Goal: Task Accomplishment & Management: Manage account settings

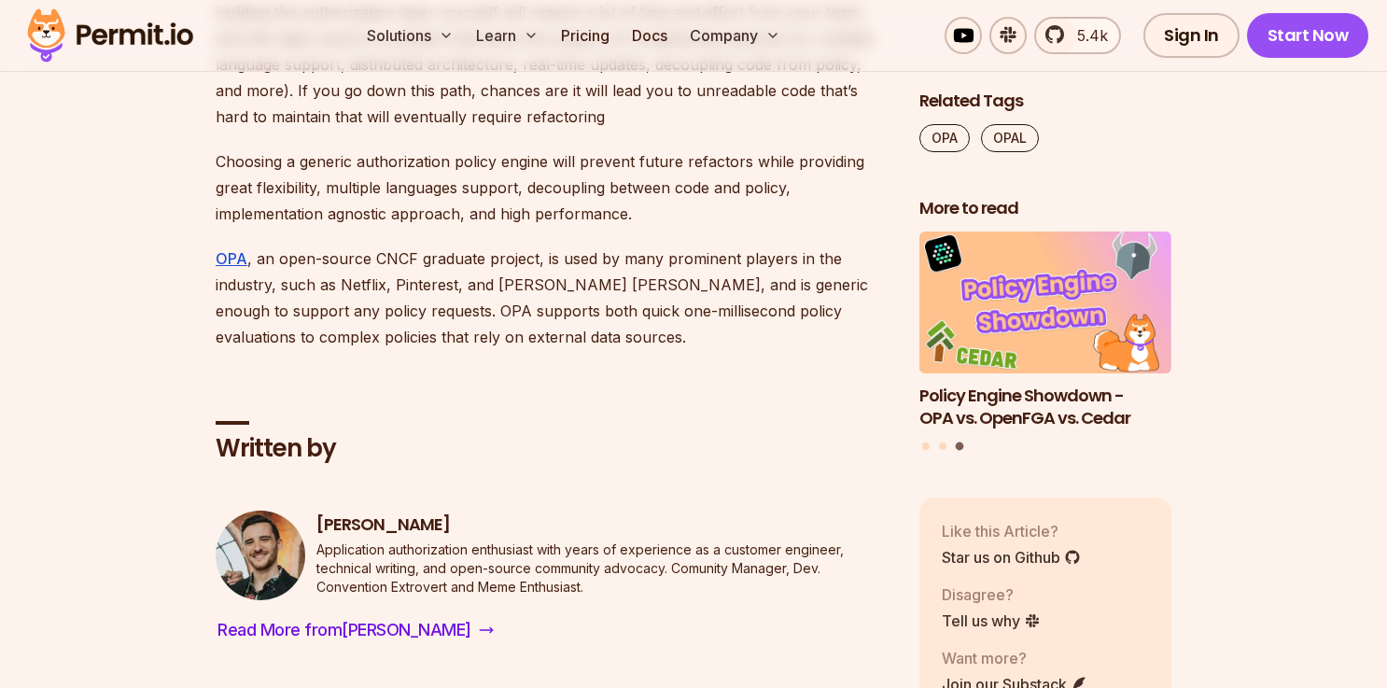
scroll to position [9042, 0]
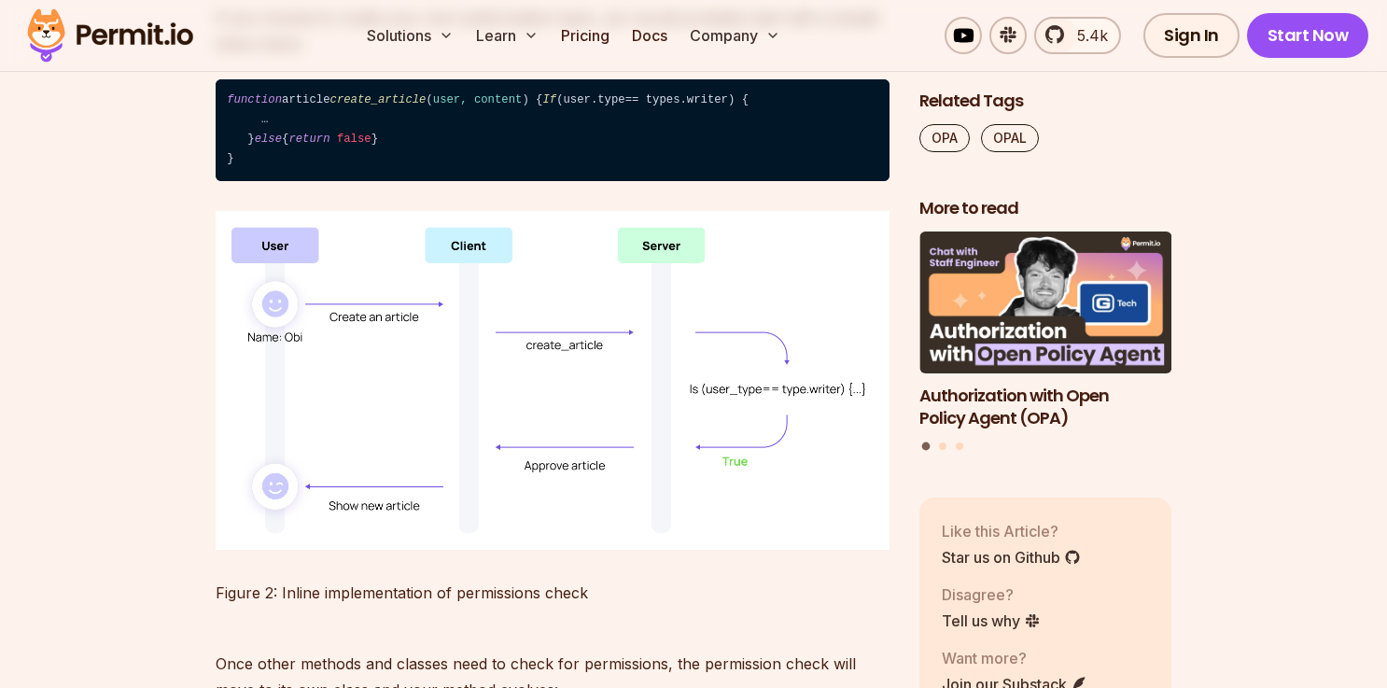
scroll to position [3087, 0]
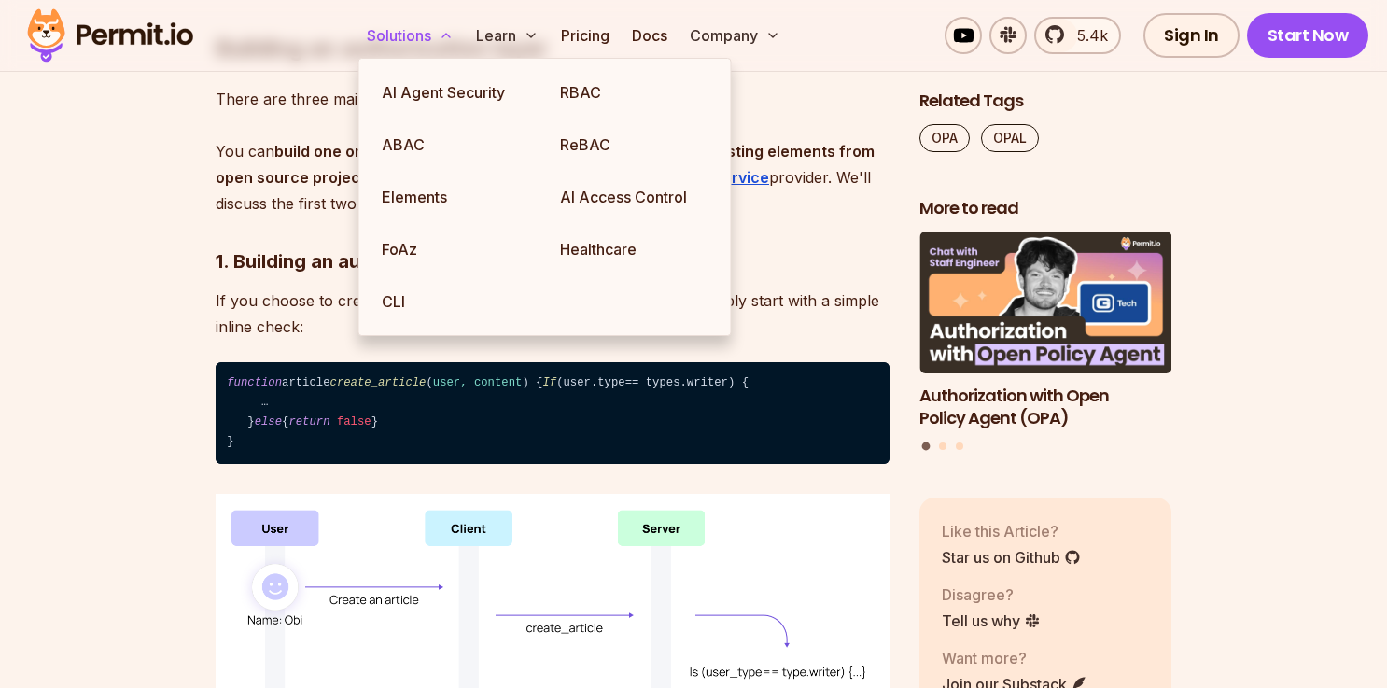
click at [386, 39] on button "Solutions" at bounding box center [410, 35] width 102 height 37
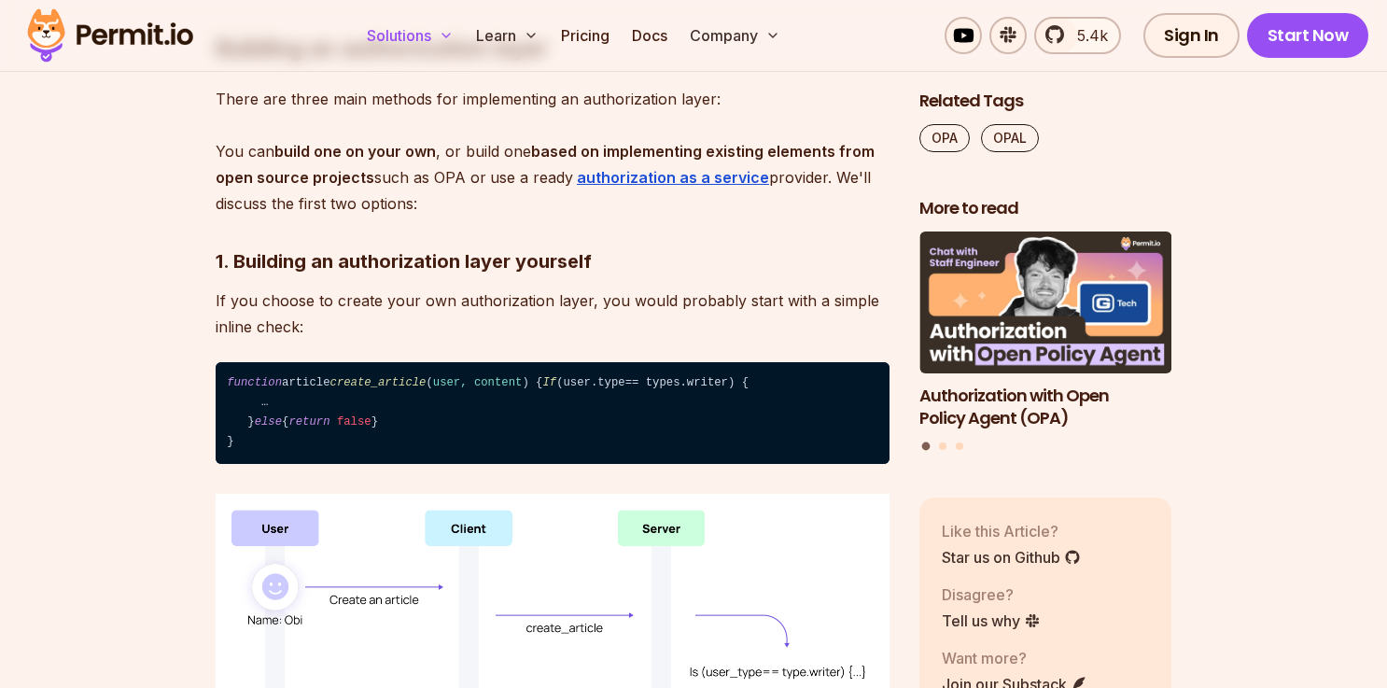
click at [386, 39] on button "Solutions" at bounding box center [410, 35] width 102 height 37
click at [416, 30] on button "Solutions" at bounding box center [410, 35] width 102 height 37
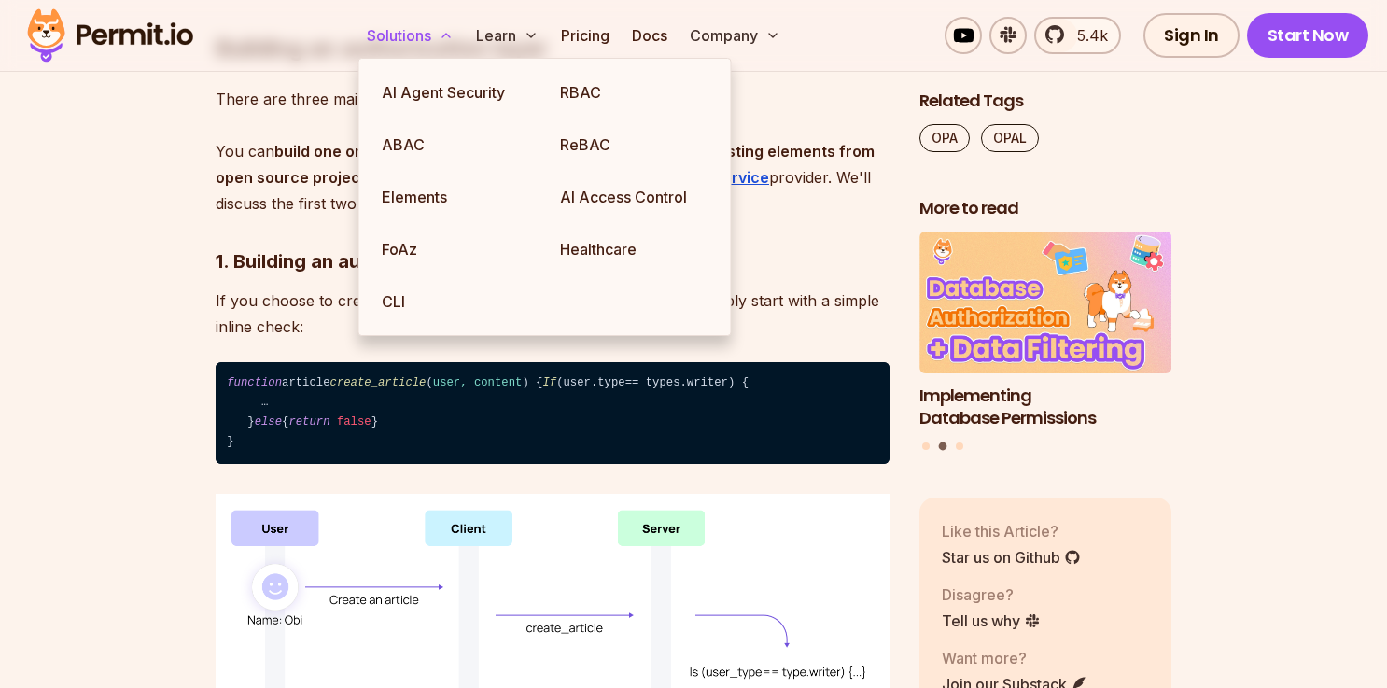
click at [420, 34] on button "Solutions" at bounding box center [410, 35] width 102 height 37
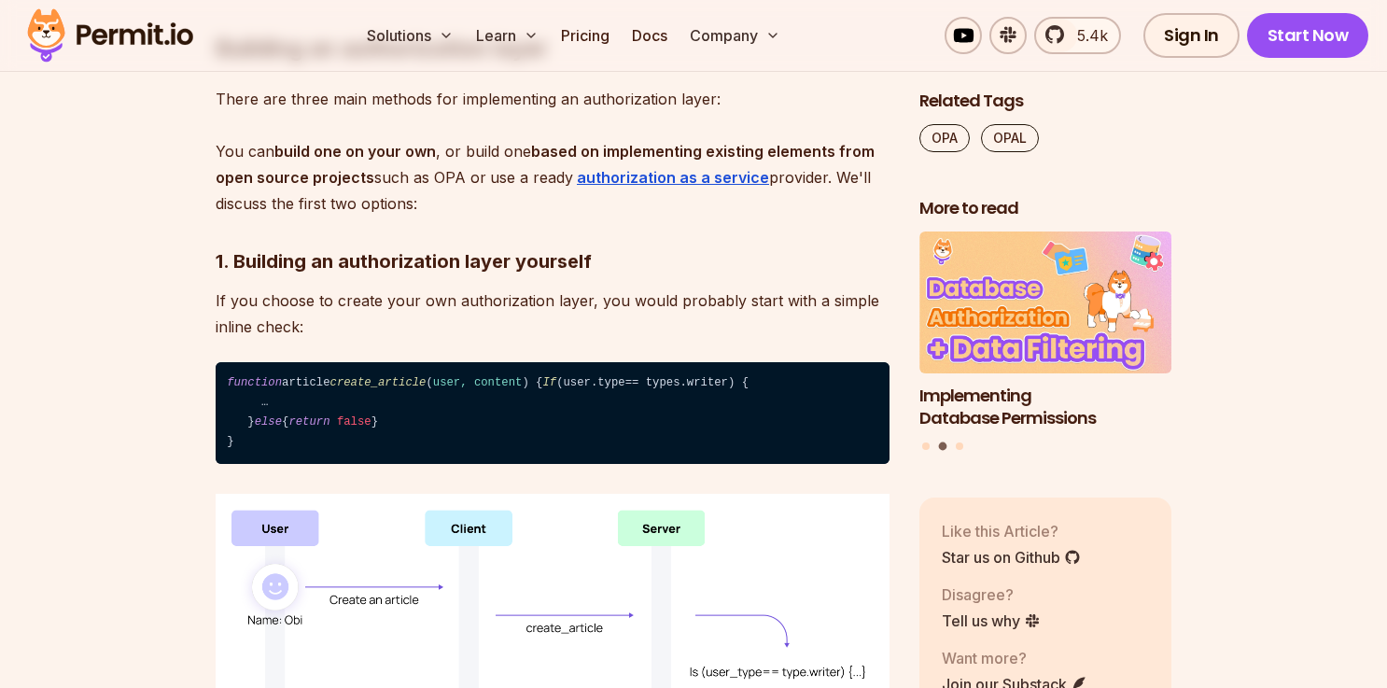
click at [320, 139] on p "There are three main methods for implementing an authorization layer: You can b…" at bounding box center [553, 151] width 674 height 131
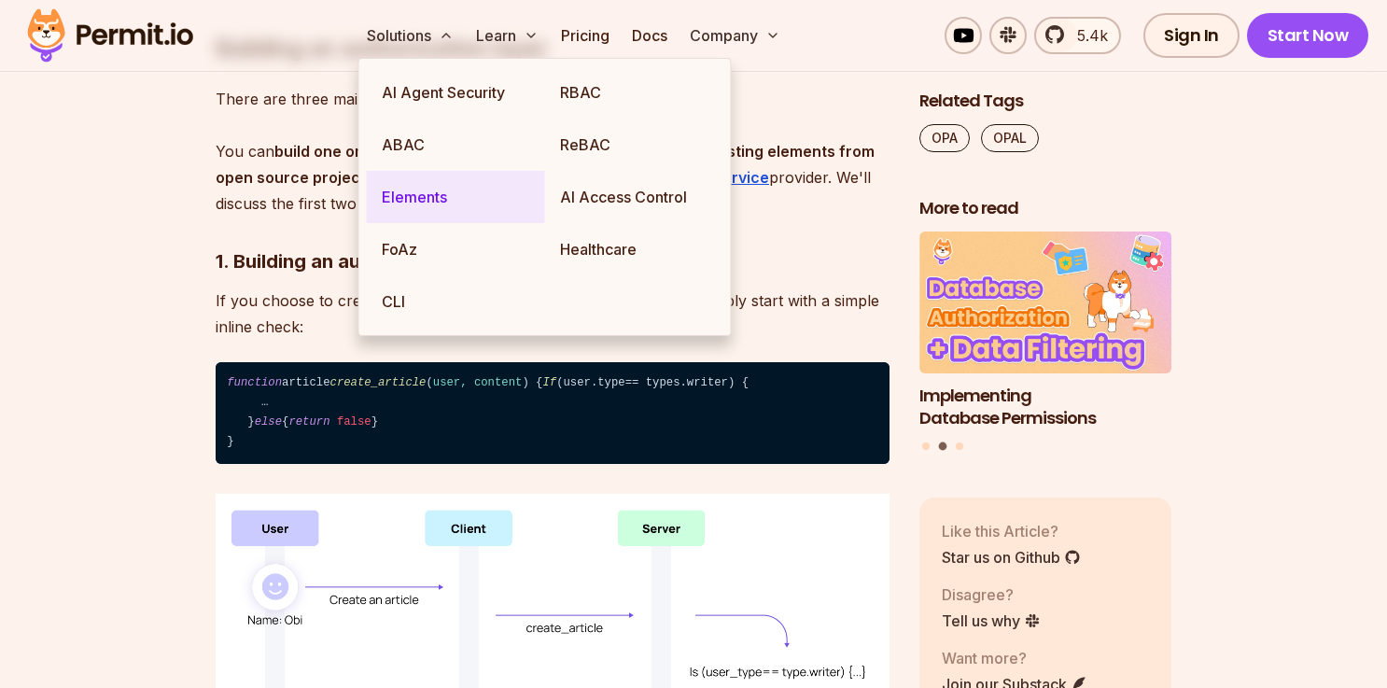
click at [445, 205] on link "Elements" at bounding box center [456, 197] width 178 height 52
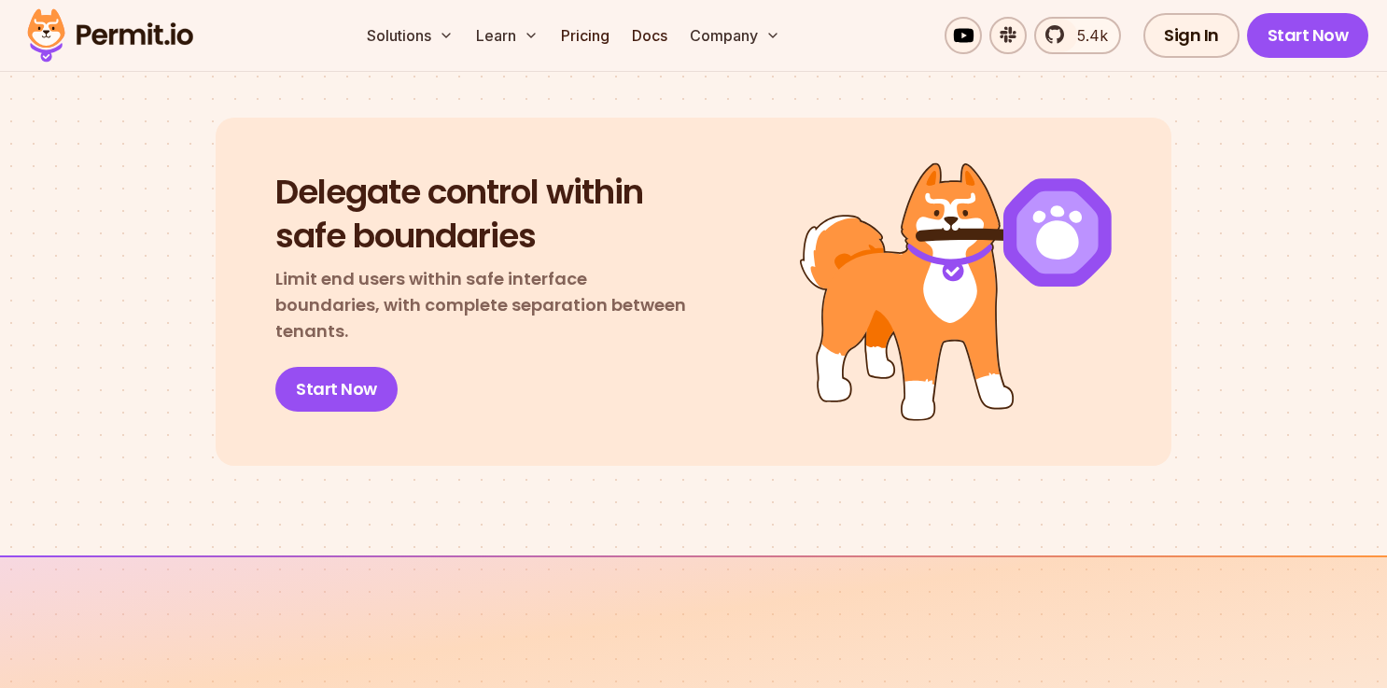
scroll to position [2136, 0]
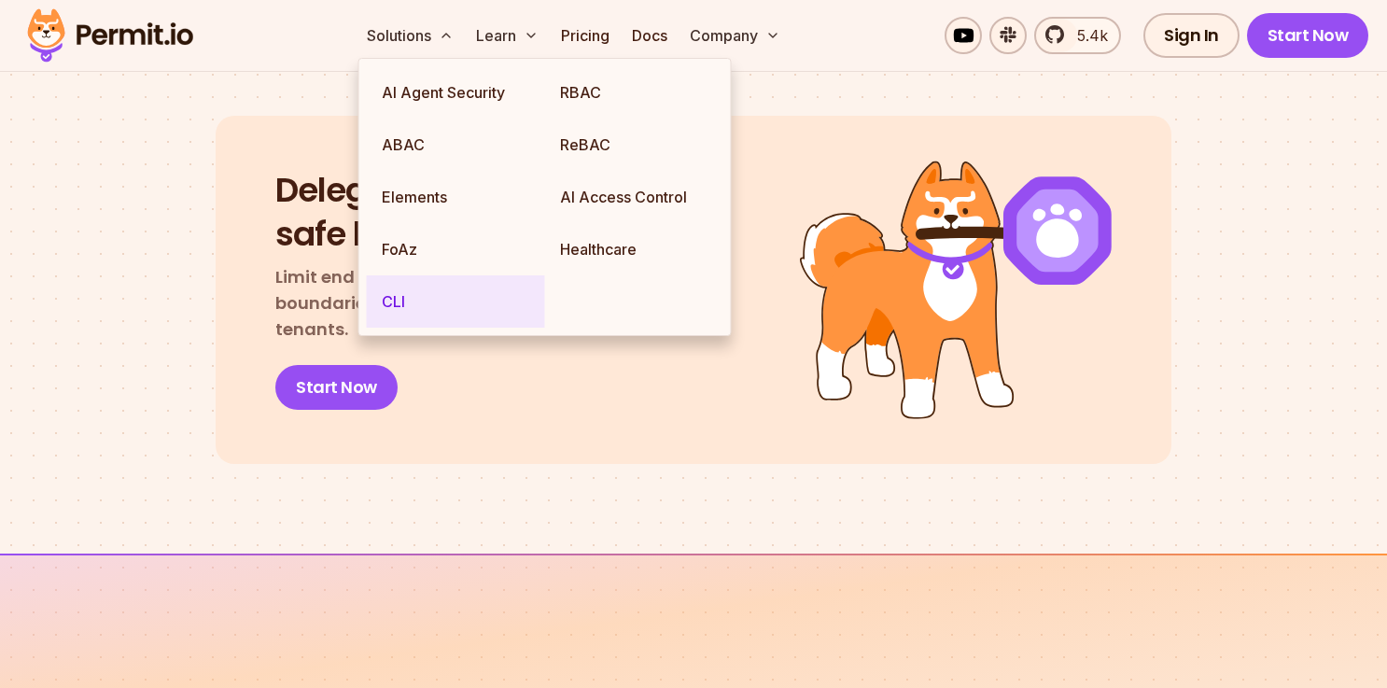
click at [422, 300] on link "CLI" at bounding box center [456, 301] width 178 height 52
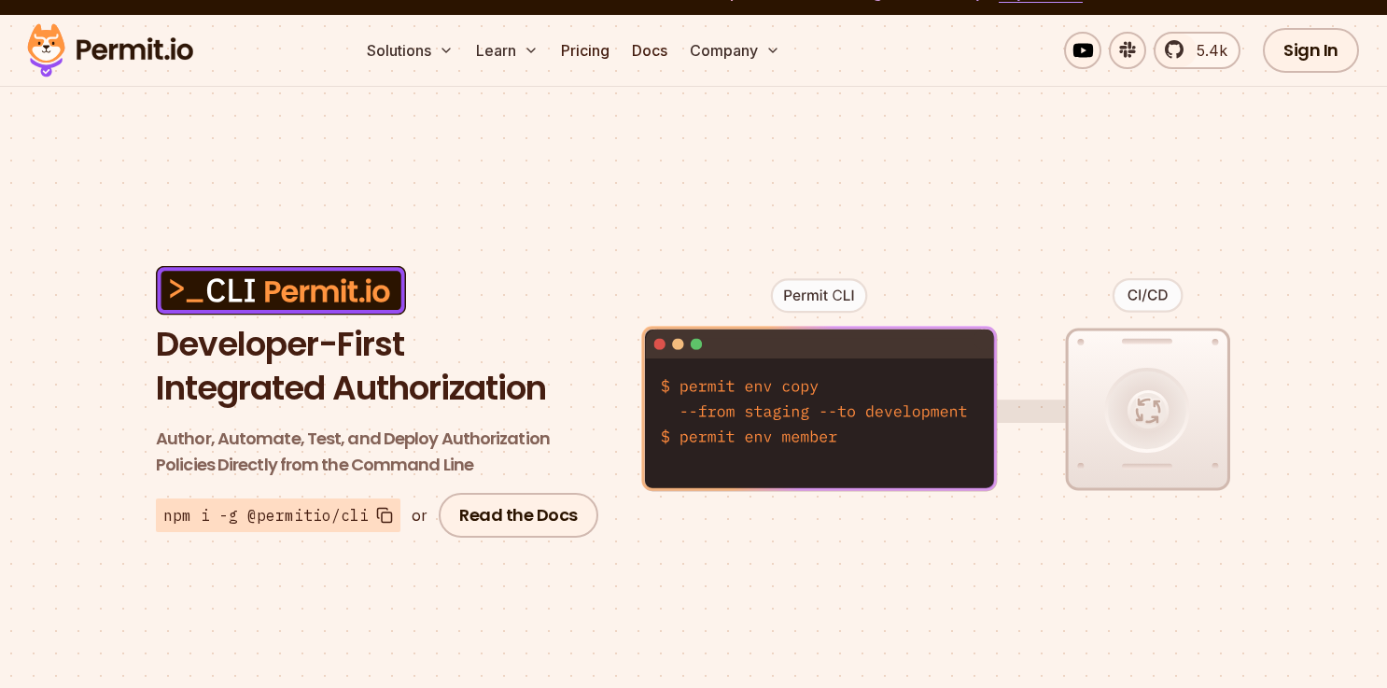
scroll to position [48, 0]
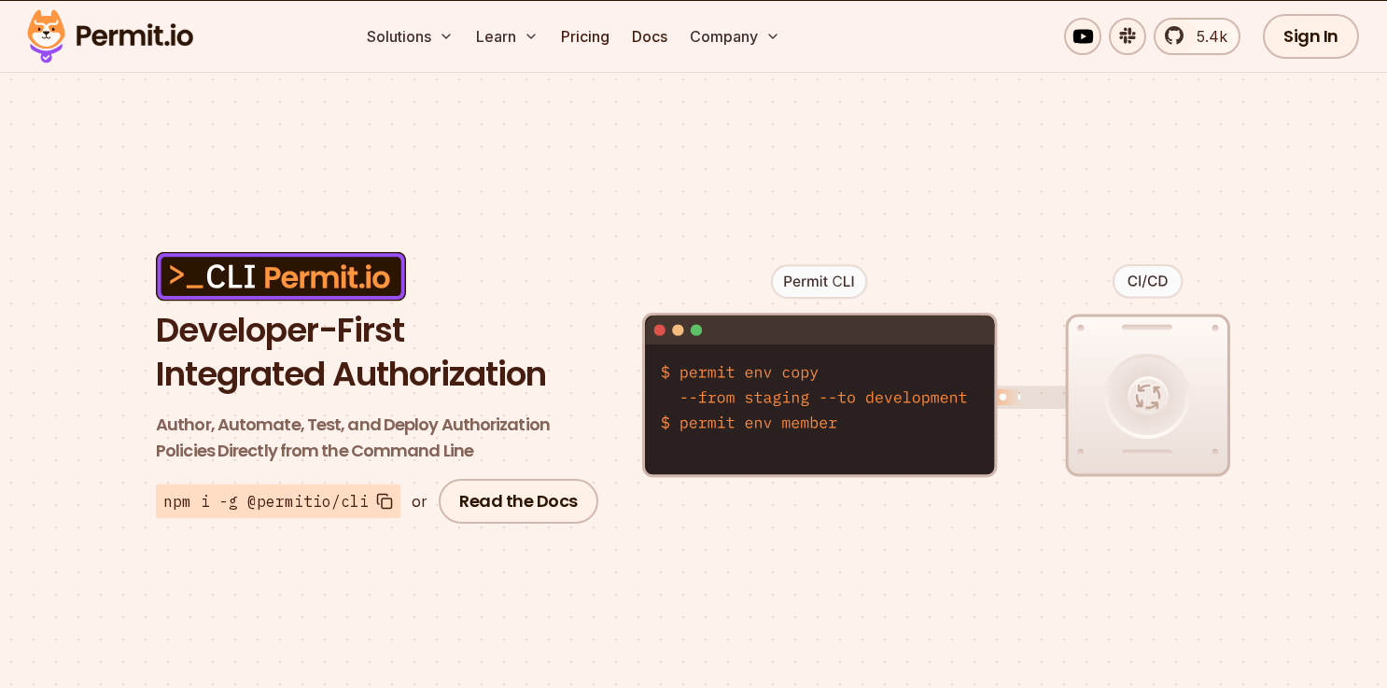
click at [382, 508] on rect at bounding box center [387, 503] width 10 height 10
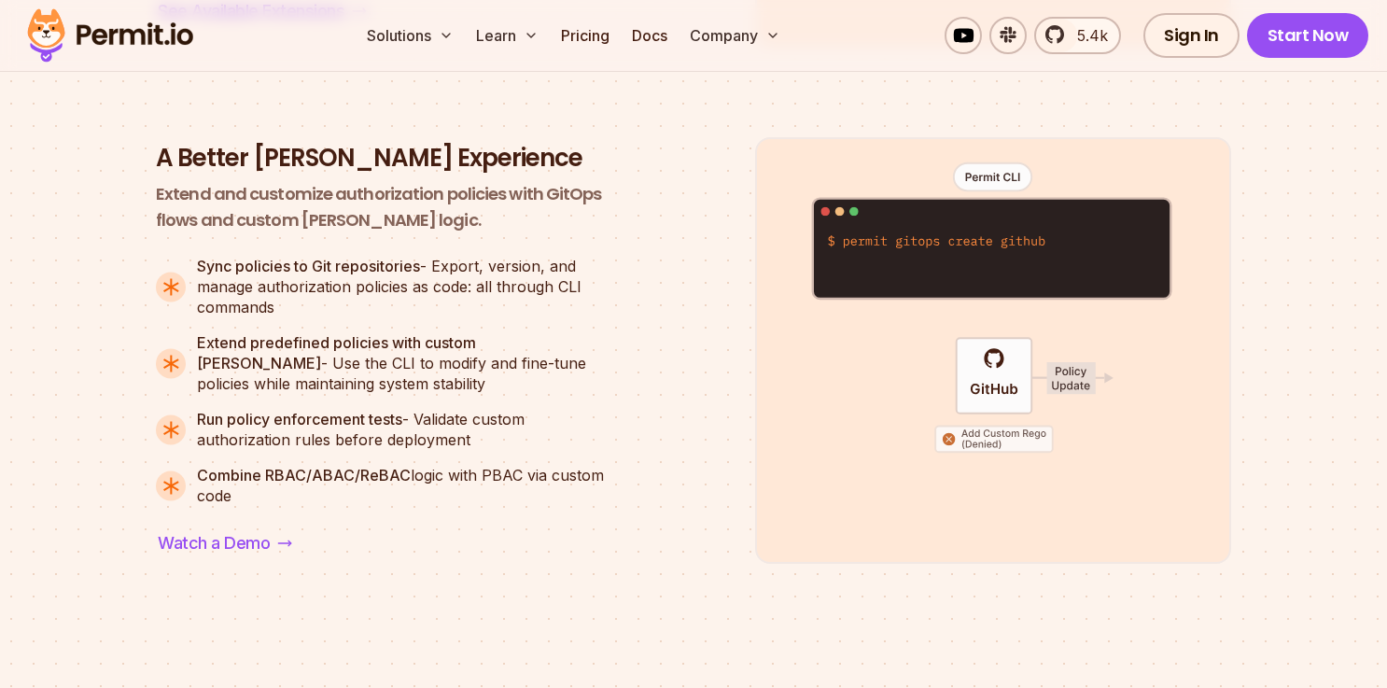
scroll to position [3429, 0]
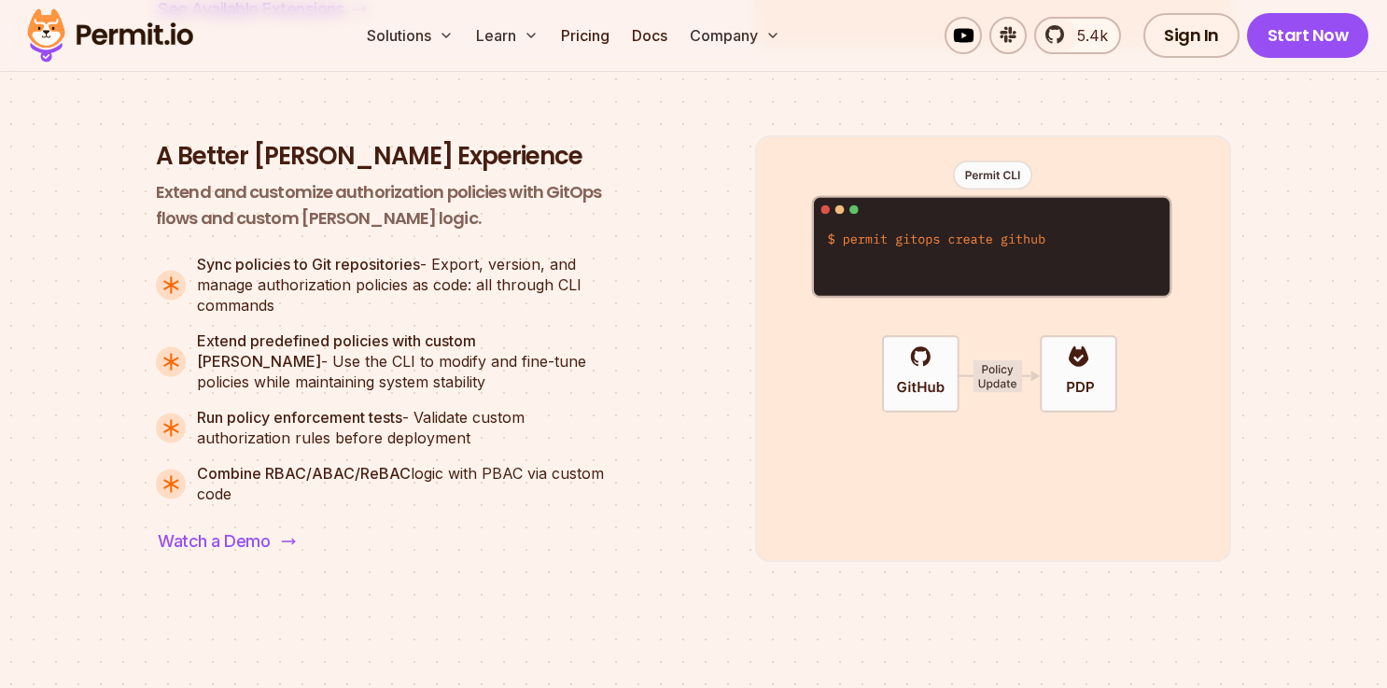
click at [221, 537] on span "Watch a Demo" at bounding box center [214, 541] width 112 height 26
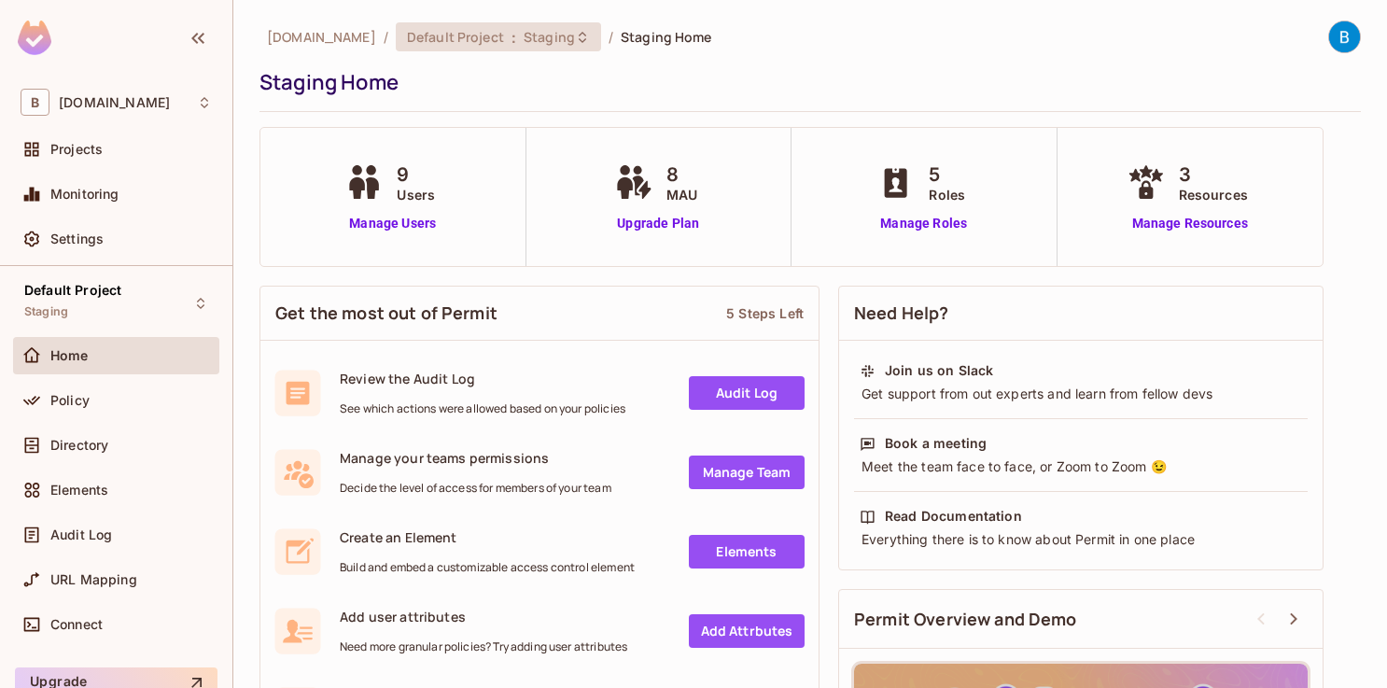
click at [523, 35] on span "Staging" at bounding box center [548, 37] width 51 height 18
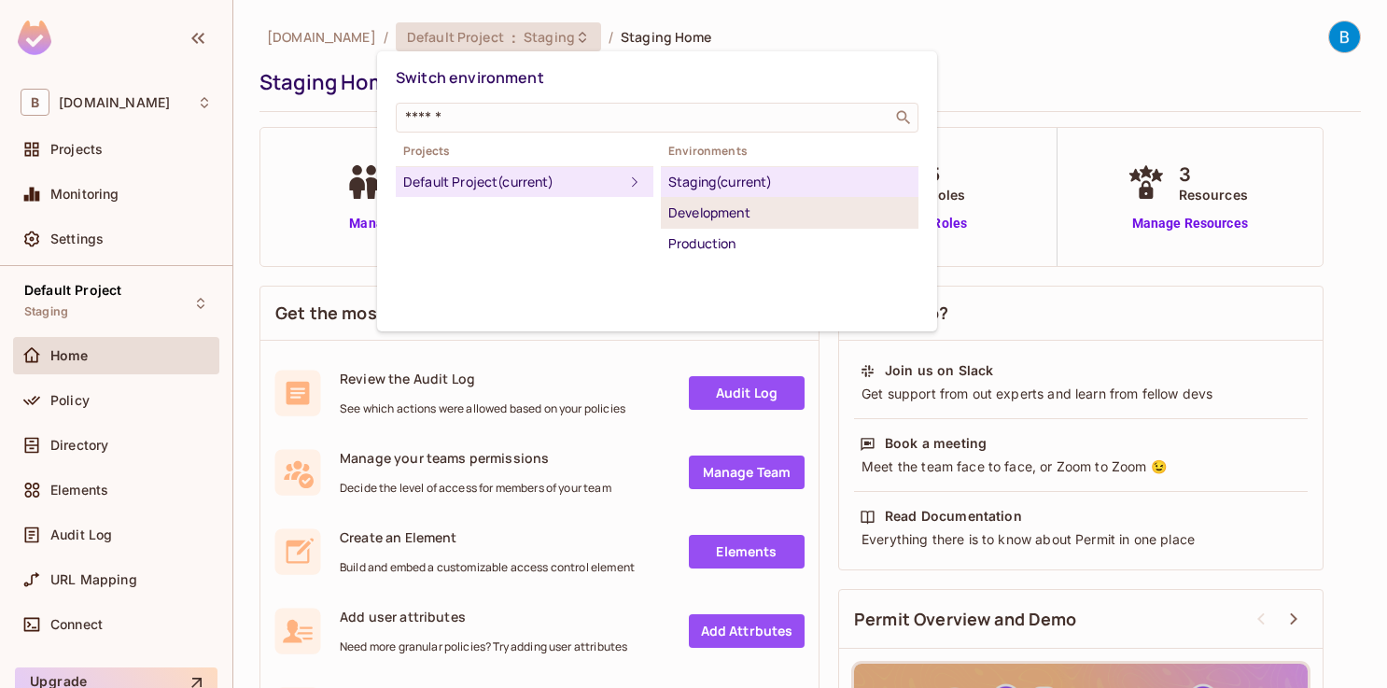
click at [722, 203] on div "Development" at bounding box center [789, 213] width 243 height 22
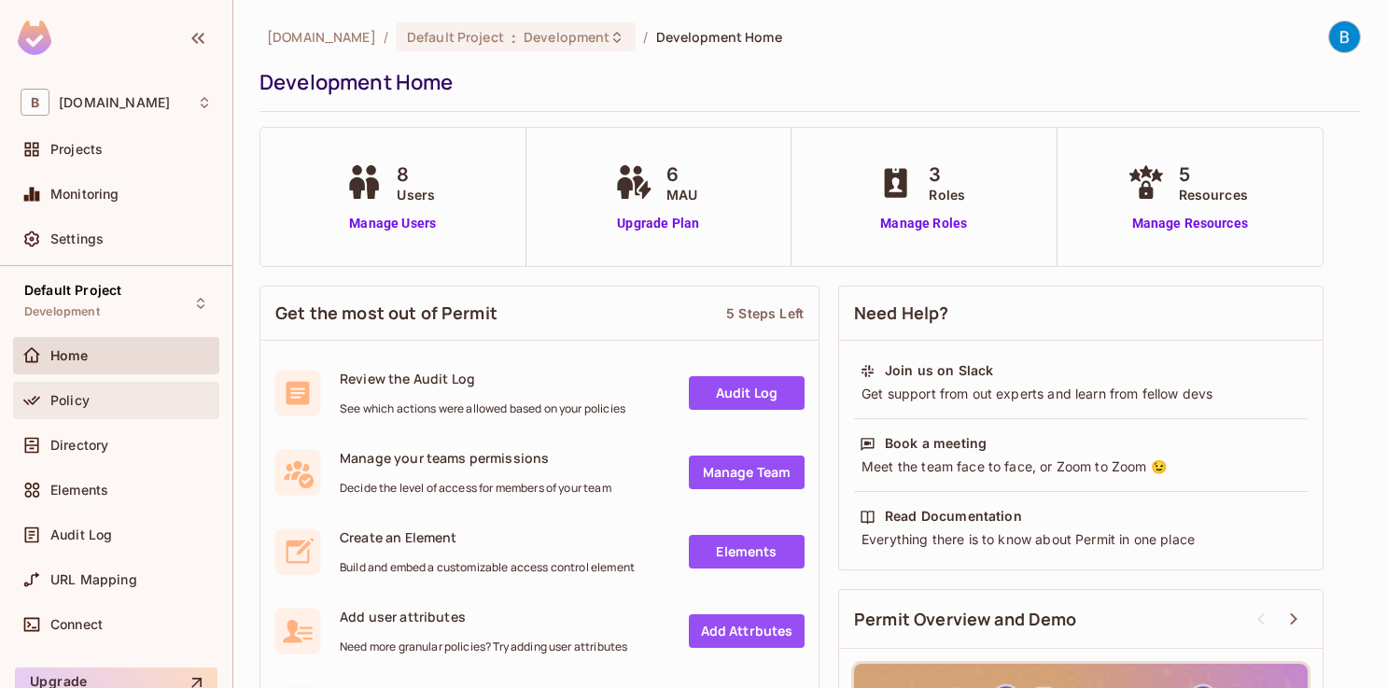
click at [98, 390] on div "Policy" at bounding box center [116, 400] width 191 height 22
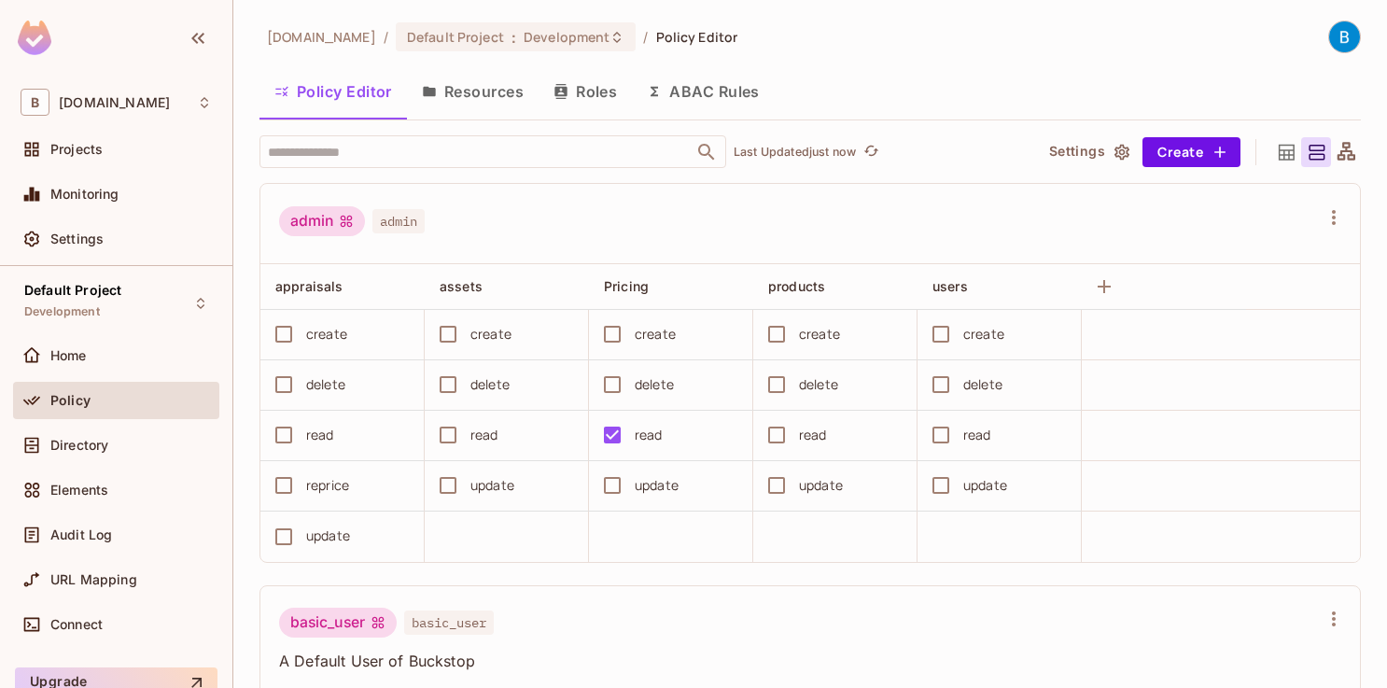
click at [504, 101] on button "Resources" at bounding box center [473, 91] width 132 height 47
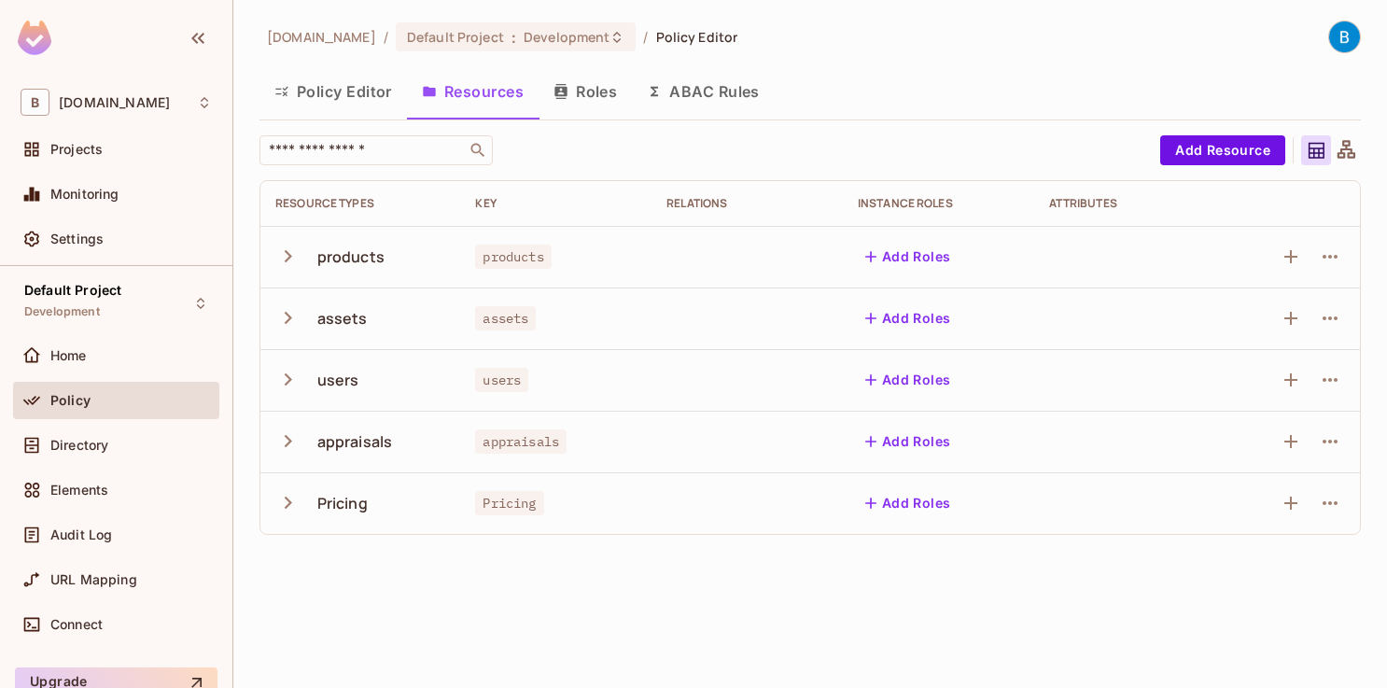
click at [291, 495] on icon "button" at bounding box center [287, 502] width 25 height 25
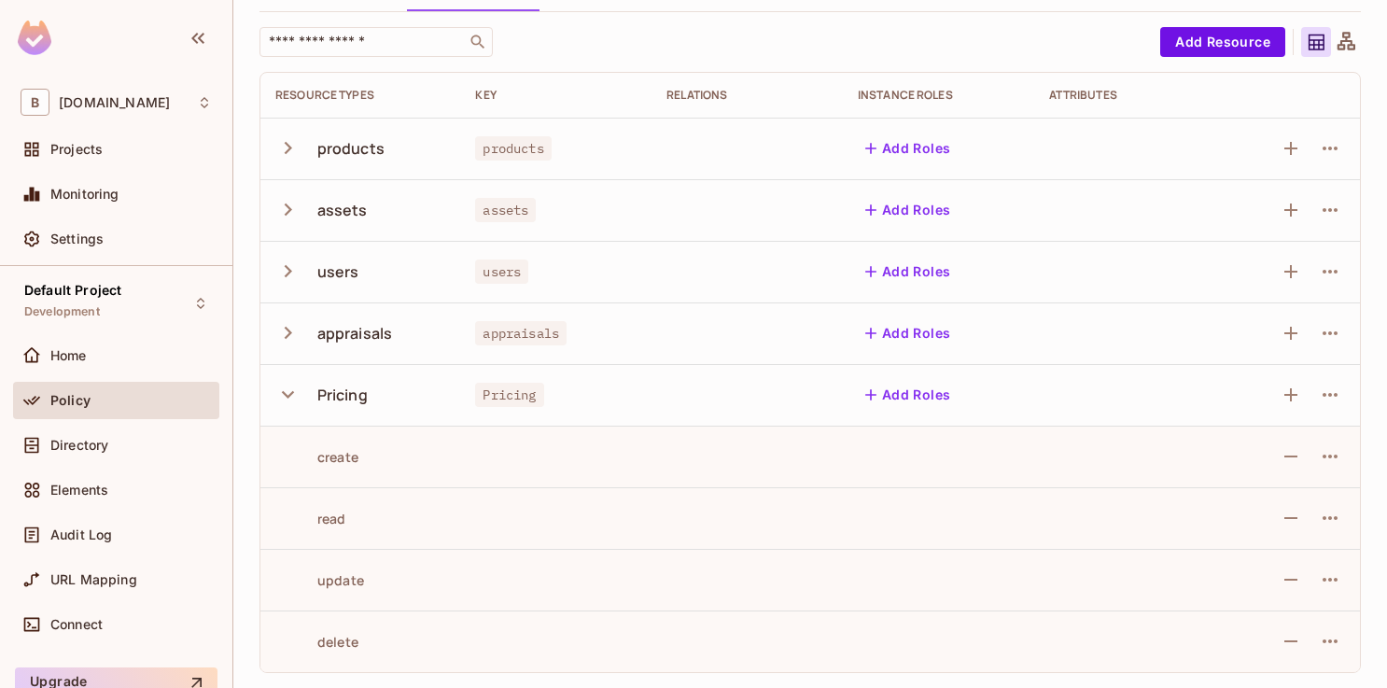
scroll to position [70, 0]
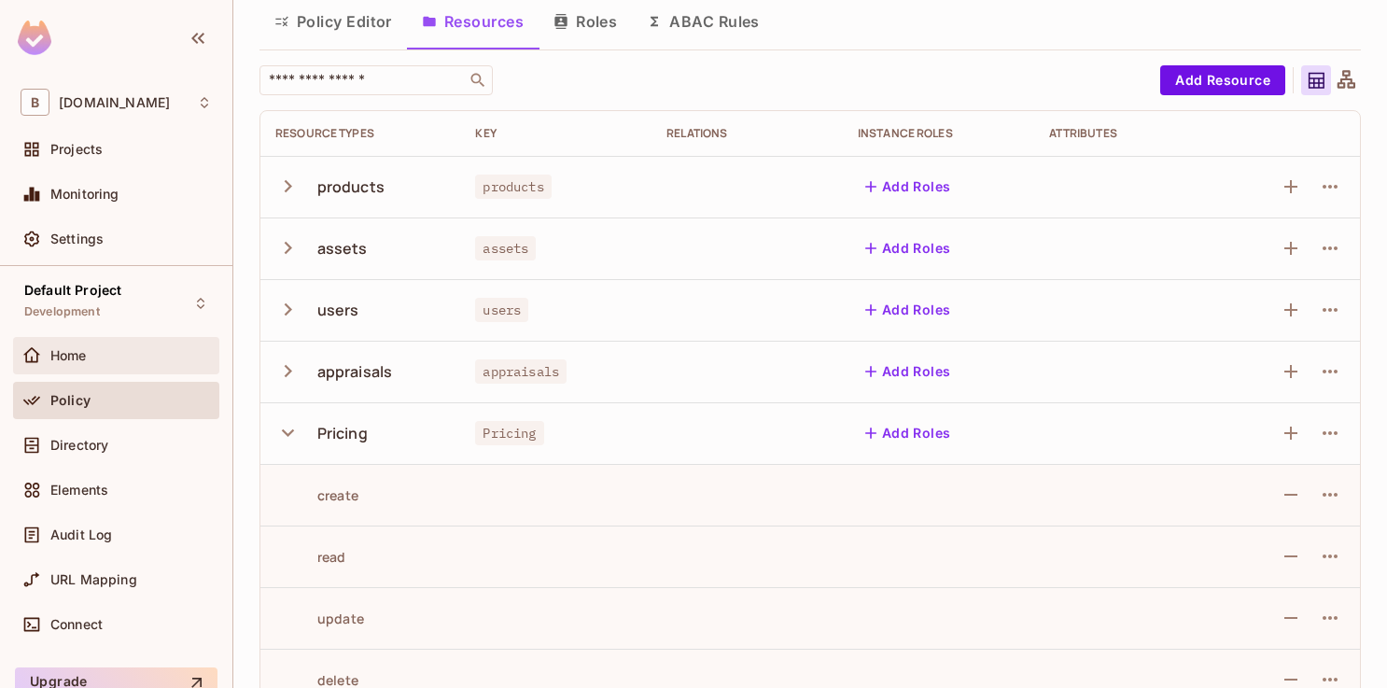
click at [116, 359] on div "Home" at bounding box center [130, 355] width 161 height 15
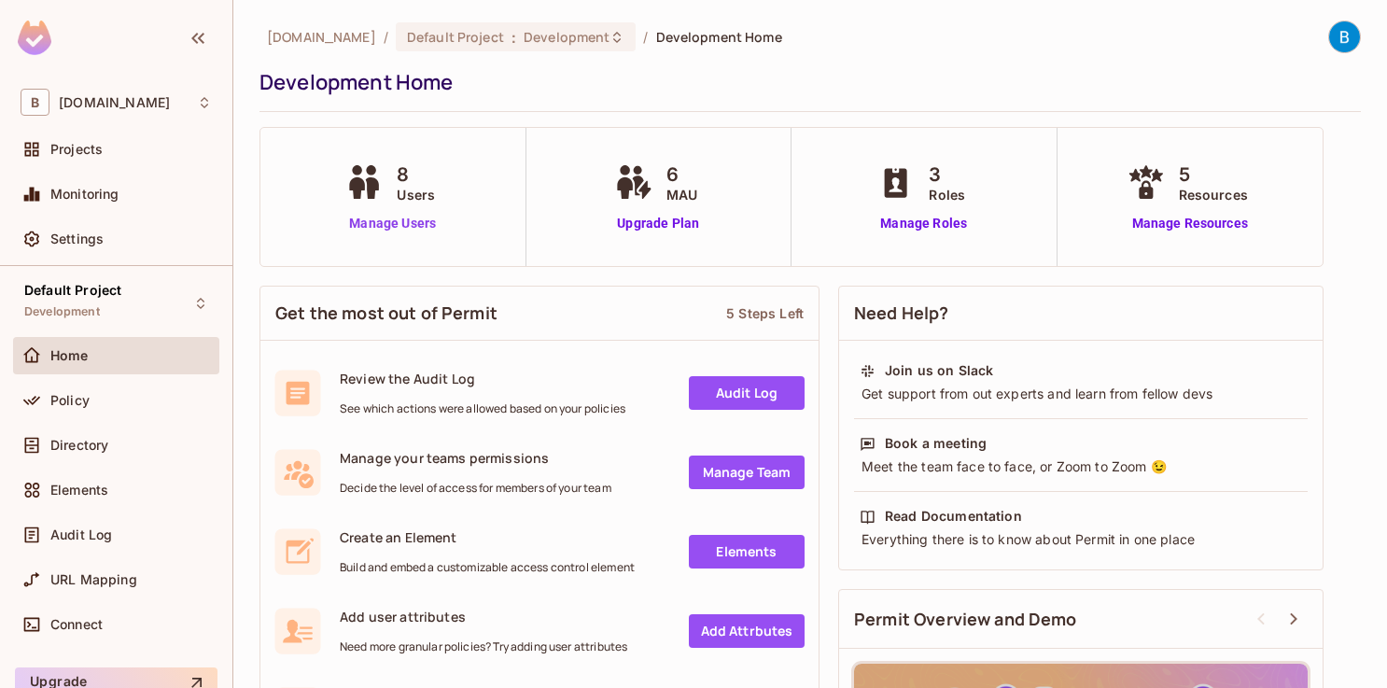
click at [392, 230] on link "Manage Users" at bounding box center [393, 224] width 104 height 20
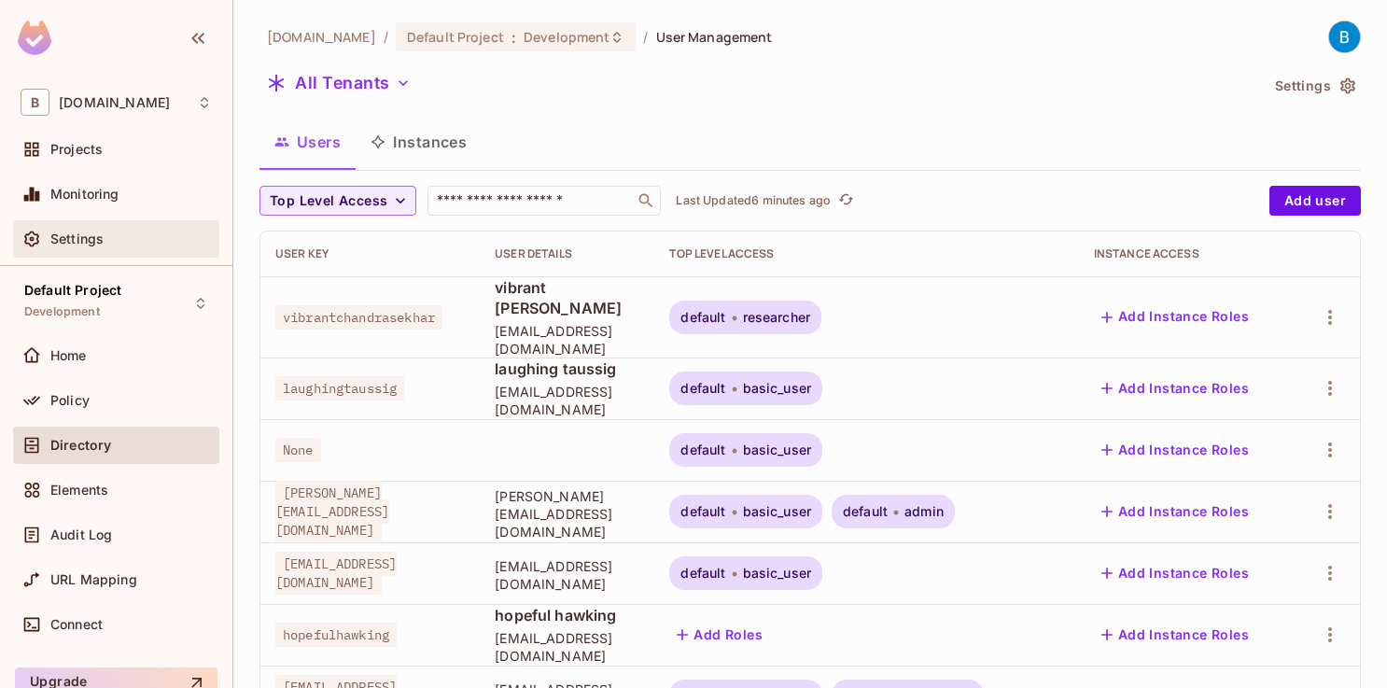
click at [81, 244] on span "Settings" at bounding box center [76, 238] width 53 height 15
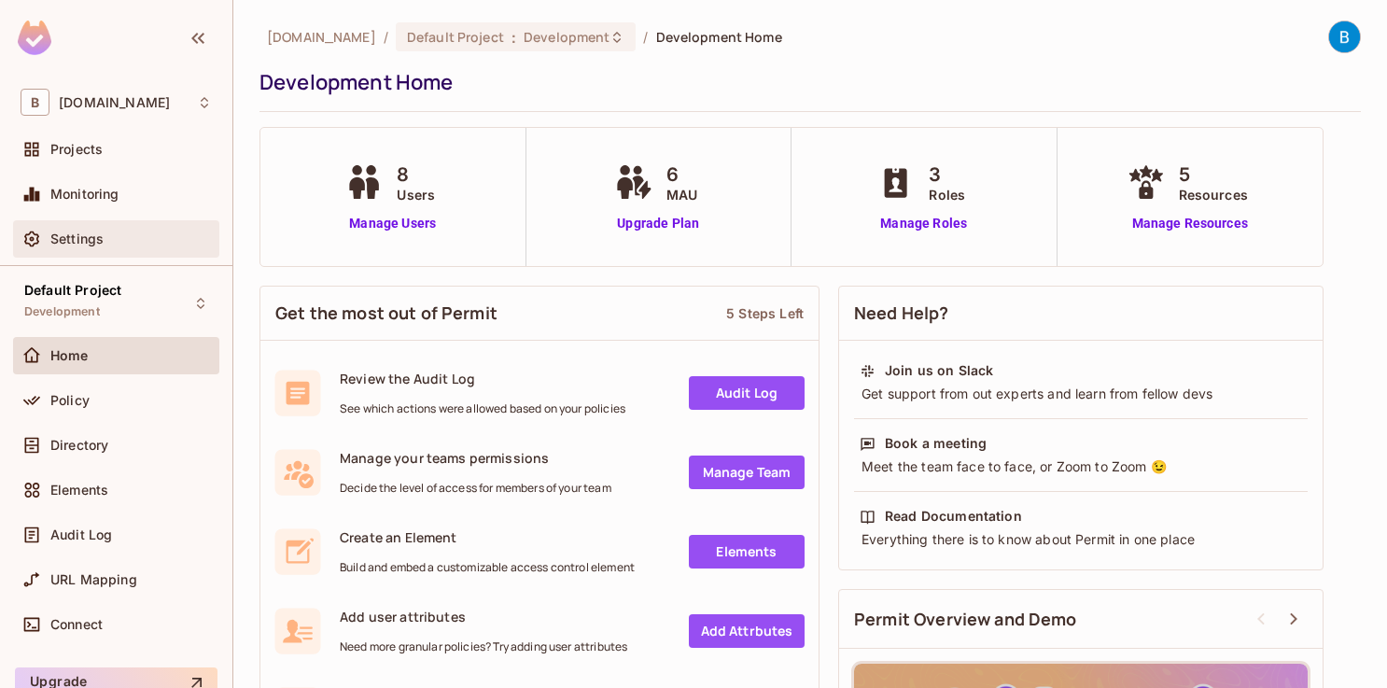
click at [115, 244] on div "Settings" at bounding box center [130, 238] width 161 height 15
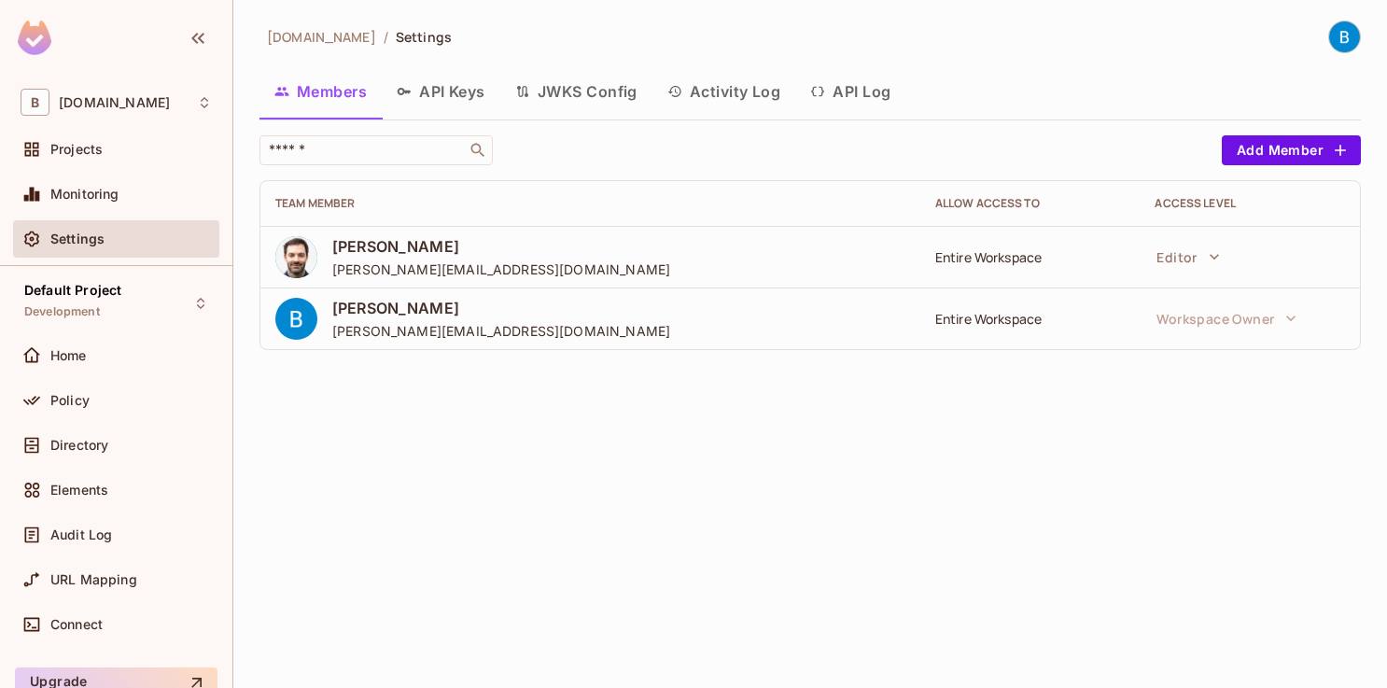
click at [442, 81] on button "API Keys" at bounding box center [441, 91] width 118 height 47
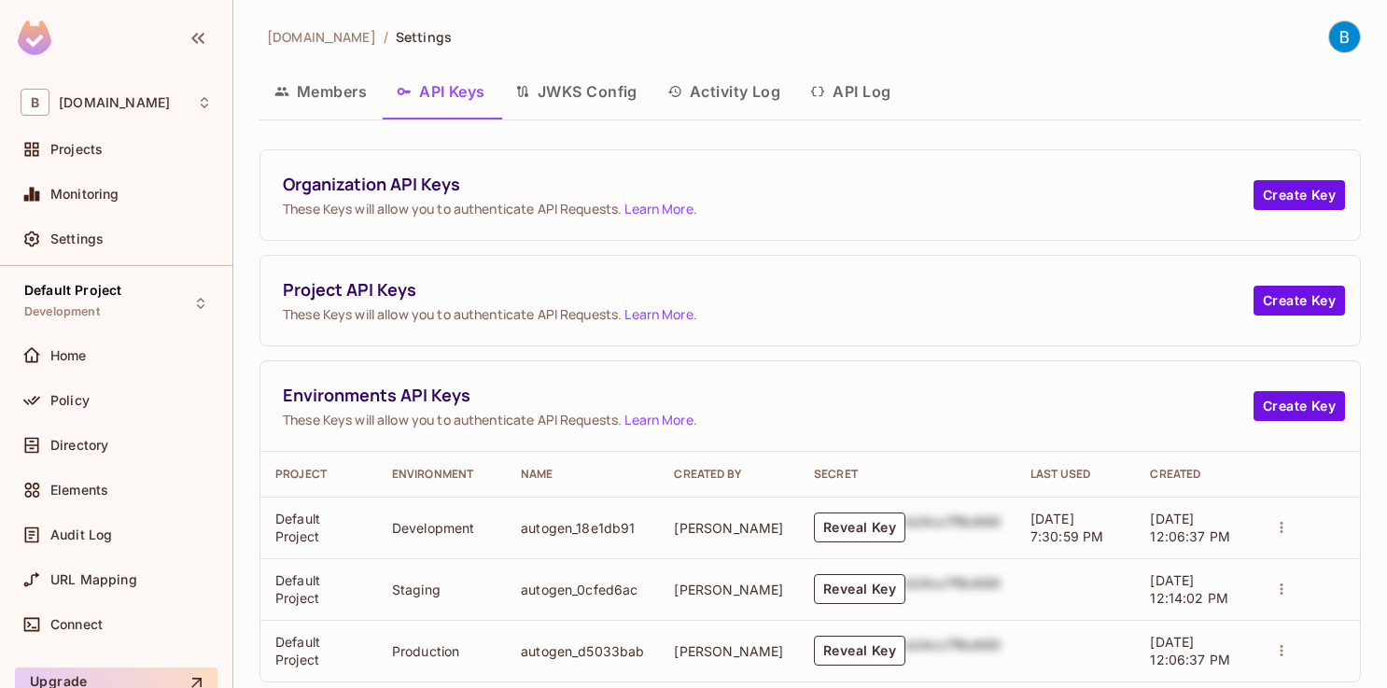
scroll to position [4, 0]
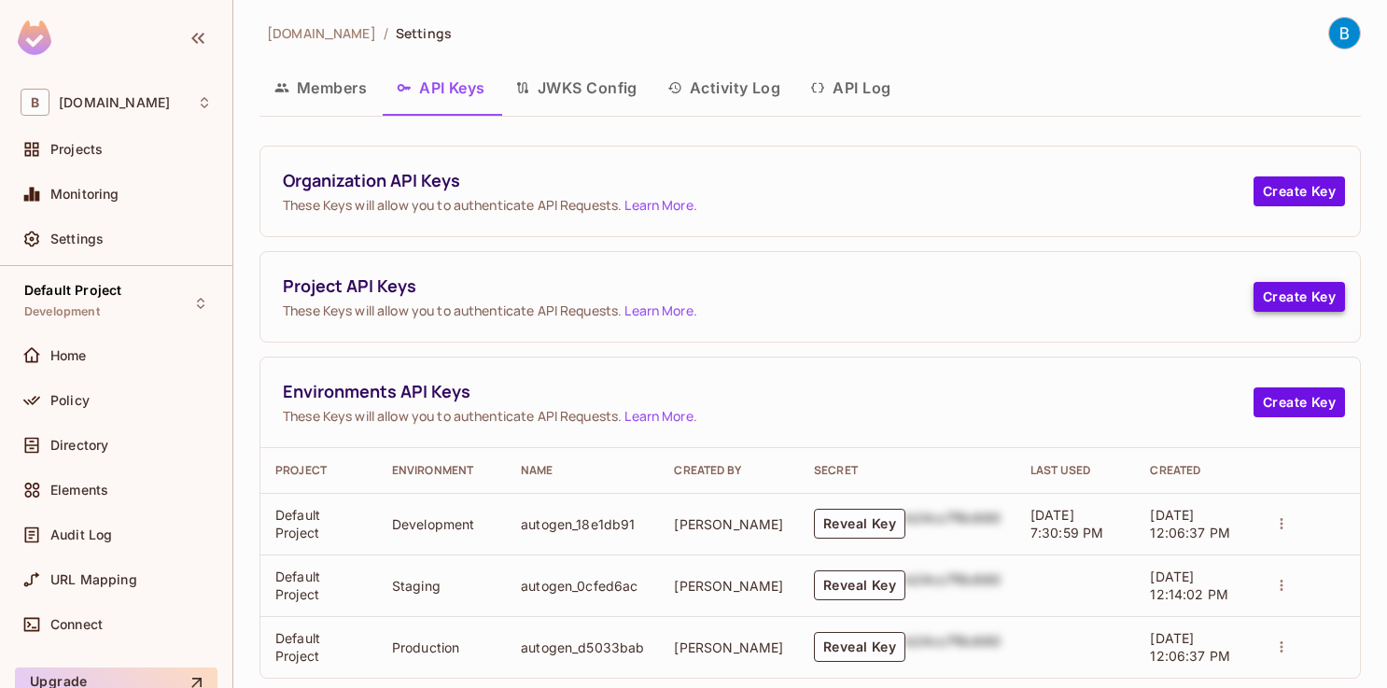
click at [1307, 292] on button "Create Key" at bounding box center [1298, 297] width 91 height 30
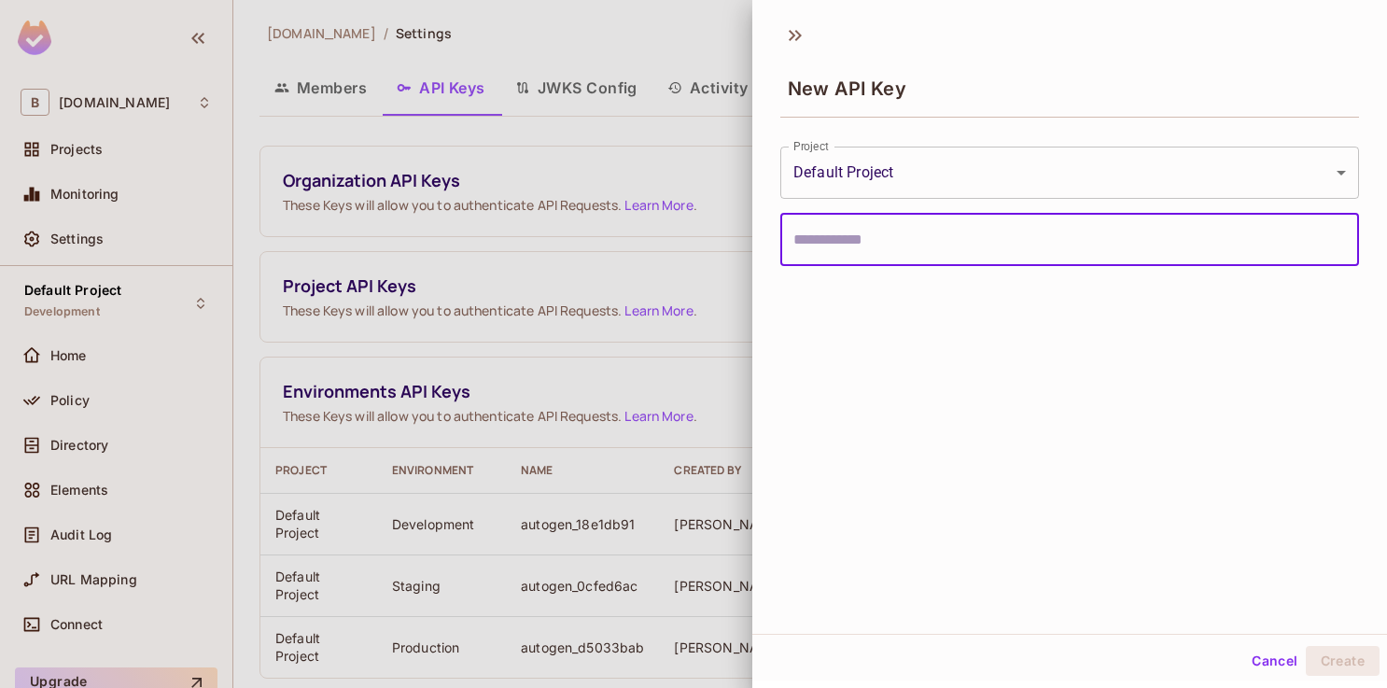
click at [987, 226] on input "text" at bounding box center [1069, 240] width 578 height 52
click at [992, 172] on body "B buckstop.com Projects Monitoring Settings Default Project Development Home Po…" at bounding box center [693, 344] width 1387 height 688
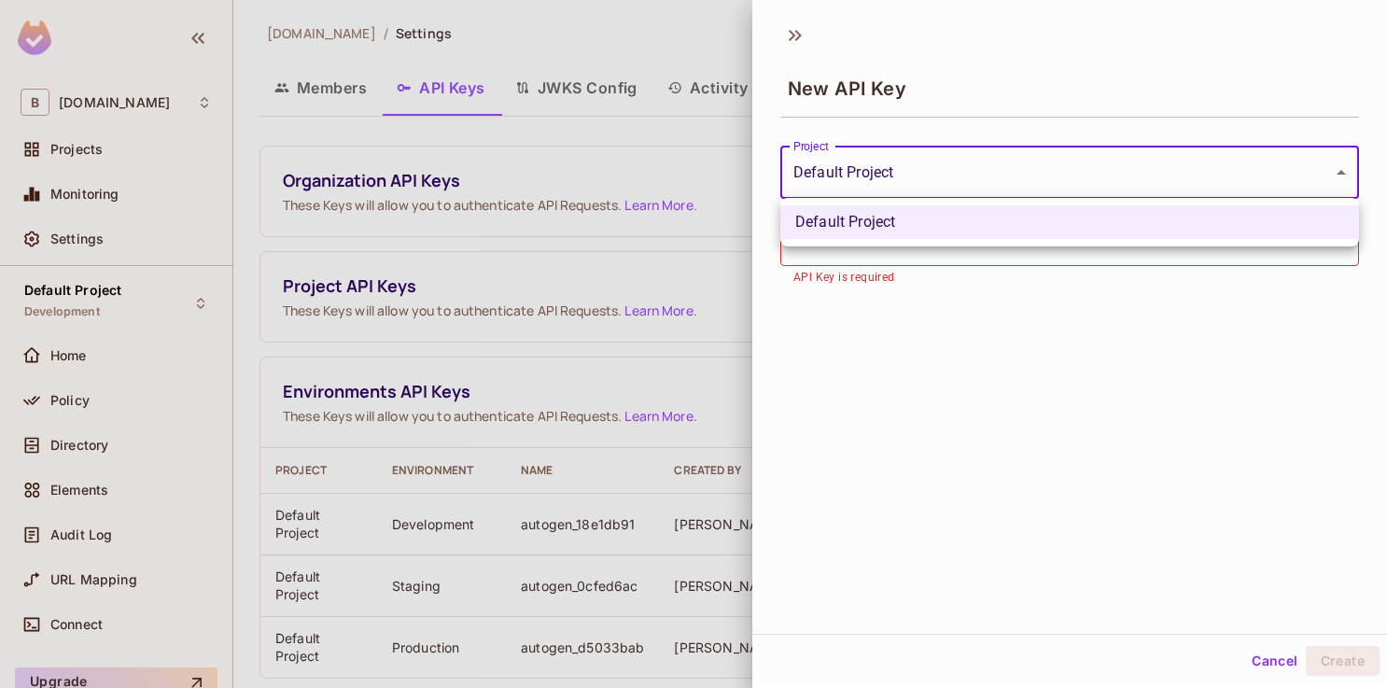
click at [1009, 119] on div at bounding box center [693, 344] width 1387 height 688
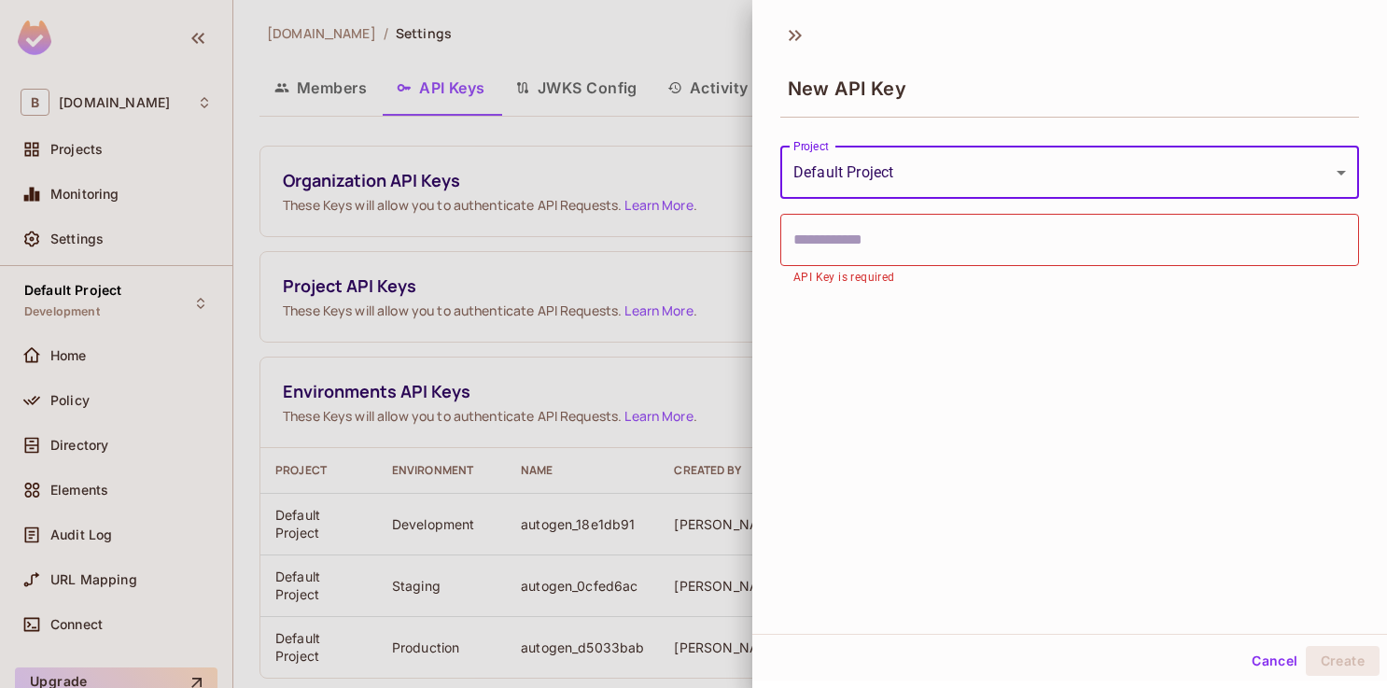
click at [988, 241] on input "text" at bounding box center [1069, 240] width 578 height 52
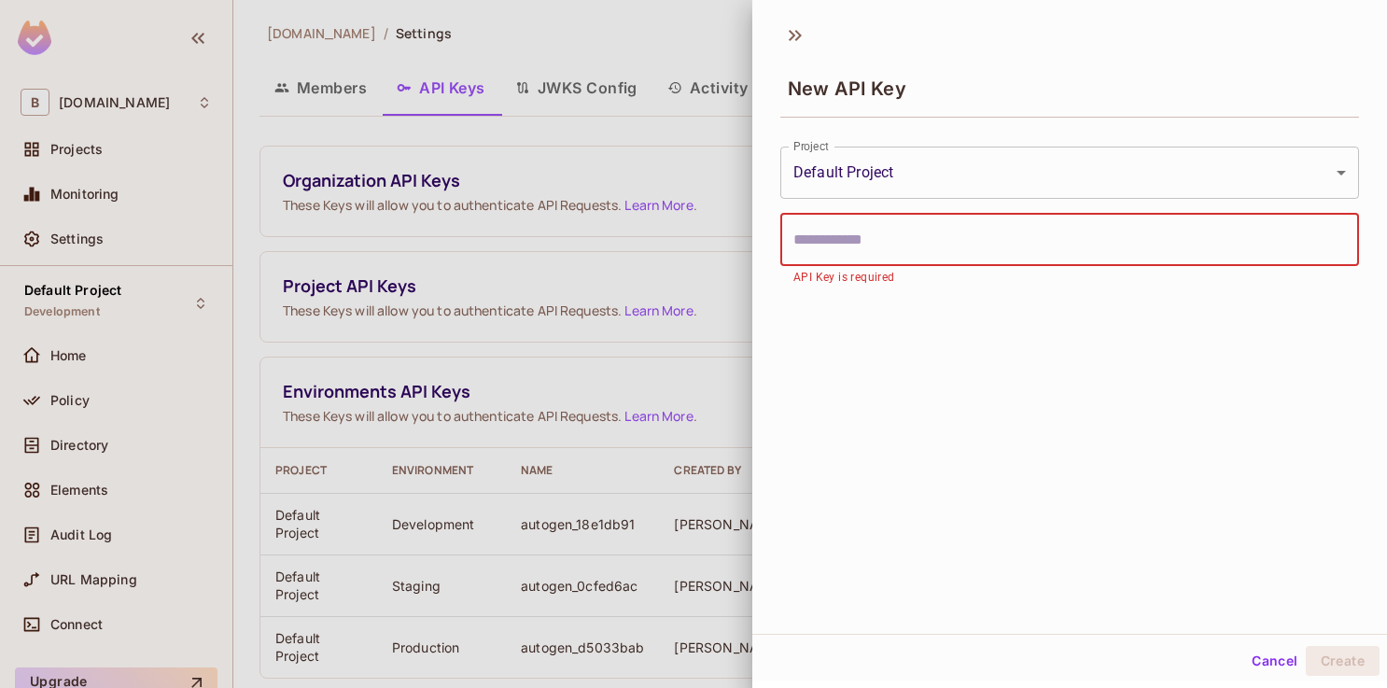
type input "*"
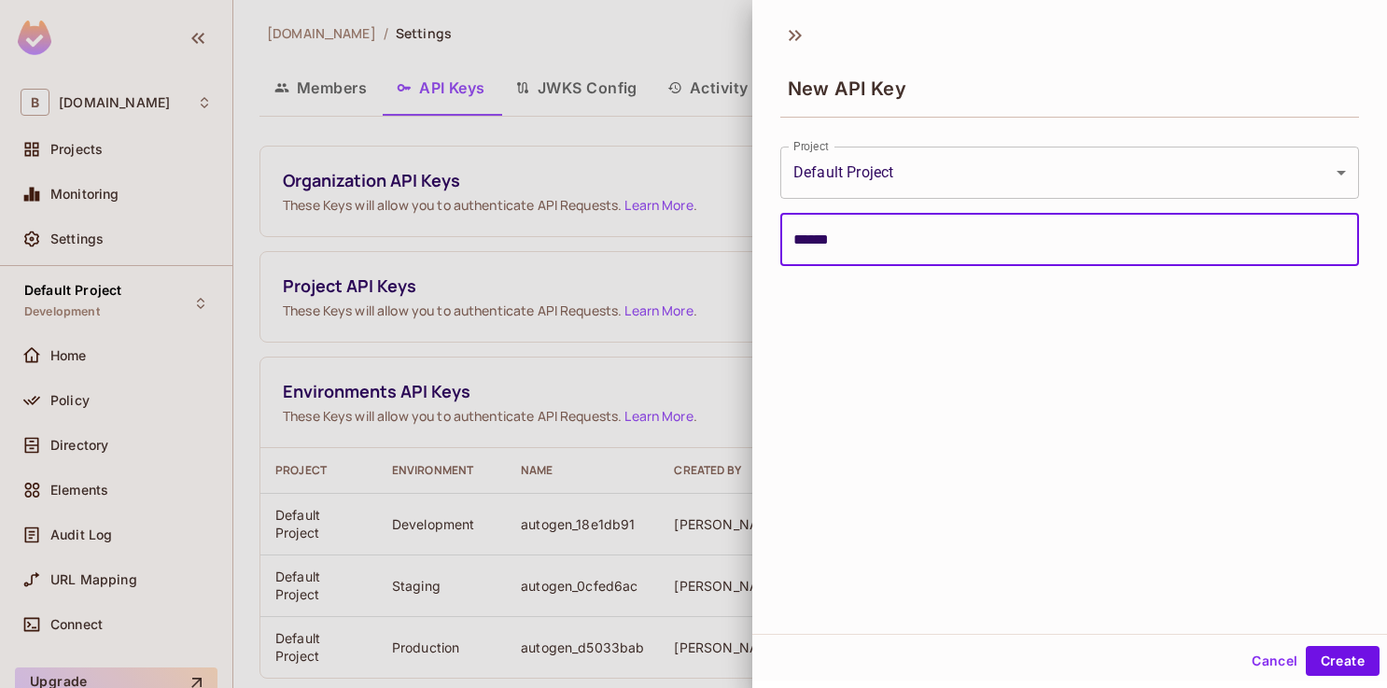
type input "******"
click at [1119, 458] on div "**********" at bounding box center [1069, 323] width 634 height 620
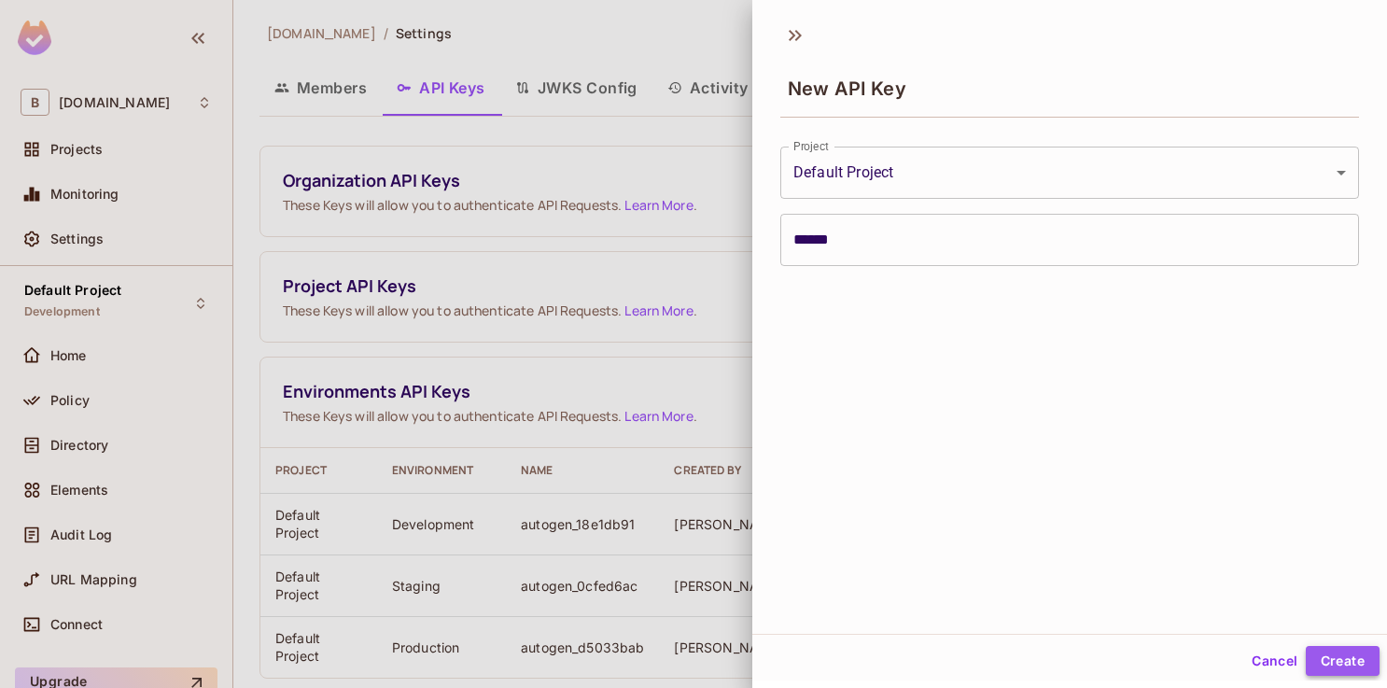
click at [1352, 653] on button "Create" at bounding box center [1342, 661] width 74 height 30
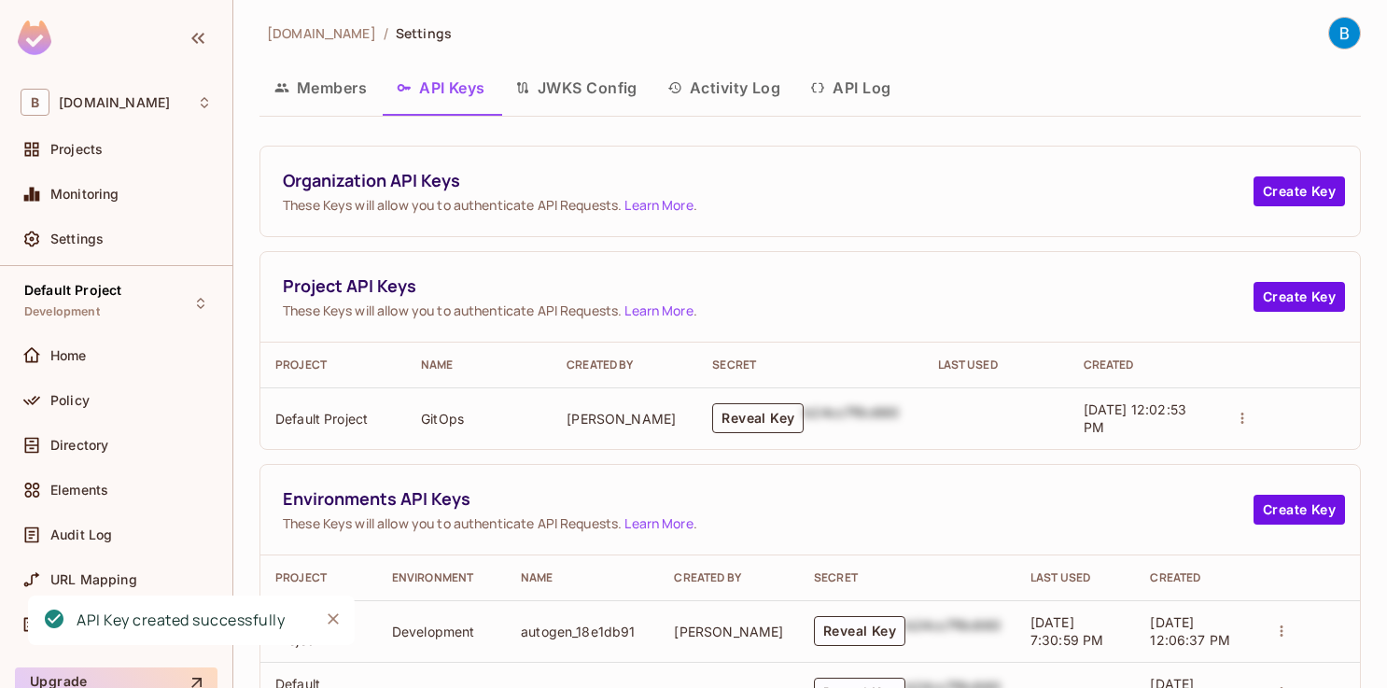
click at [742, 418] on button "Reveal Key" at bounding box center [757, 418] width 91 height 30
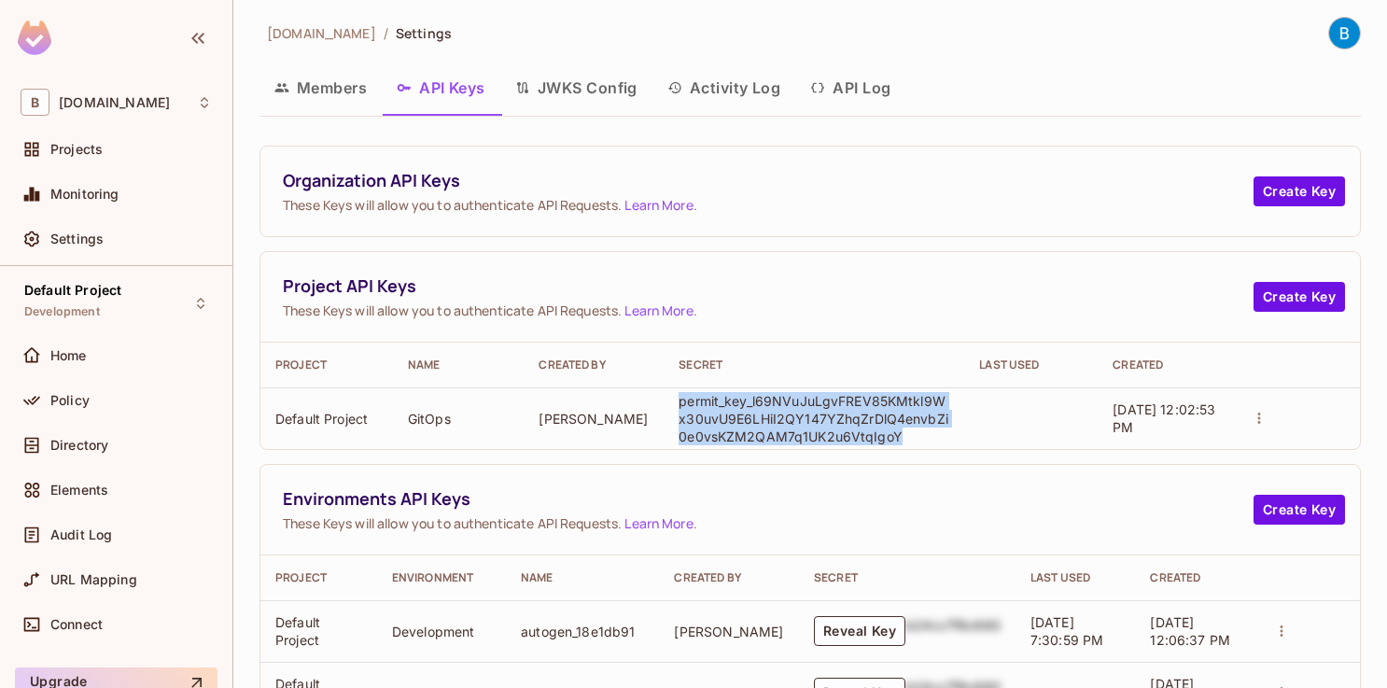
drag, startPoint x: 895, startPoint y: 433, endPoint x: 677, endPoint y: 402, distance: 219.6
click at [678, 402] on p "permit_key_l69NVuJuLgvFREV85KMtkl9Wx30uvU9E6LHiI2QY147YZhqZrDlQ4envbZi0e0vsKZM2…" at bounding box center [813, 418] width 271 height 53
copy p "permit_key_l69NVuJuLgvFREV85KMtkl9Wx30uvU9E6LHiI2QY147YZhqZrDlQ4envbZi0e0vsKZM2…"
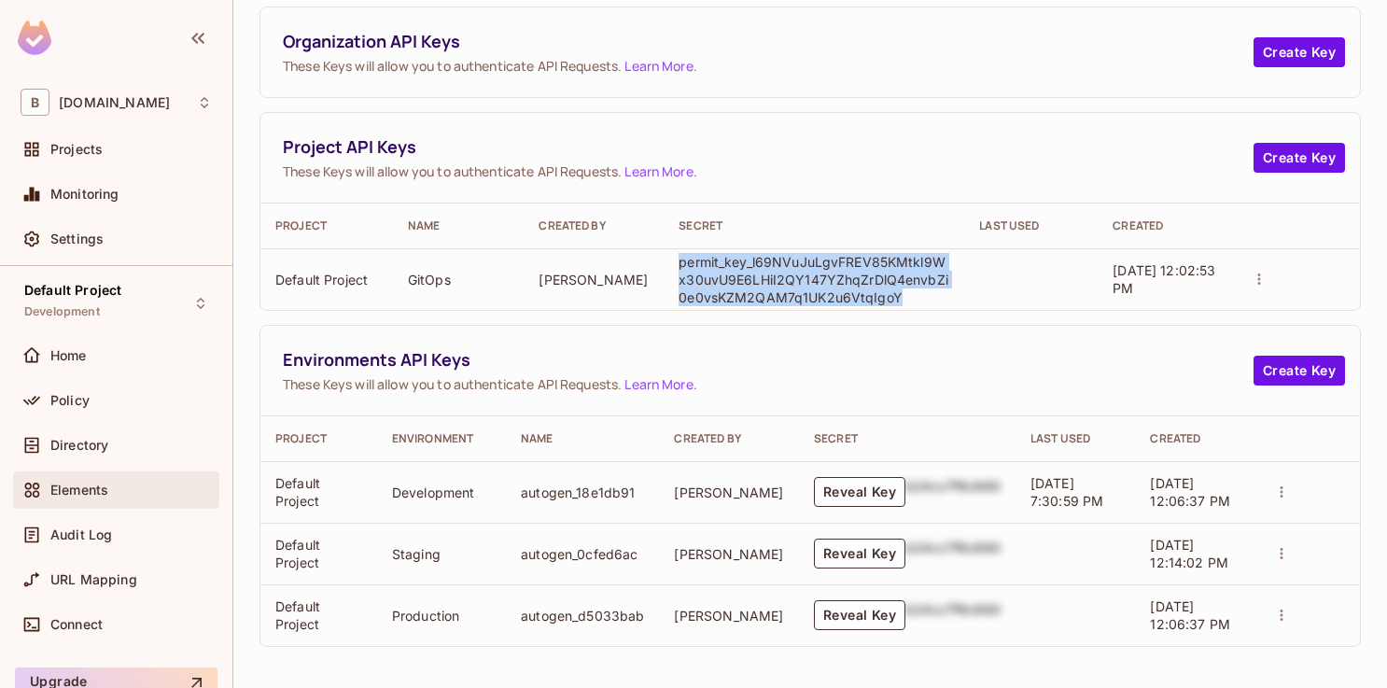
scroll to position [78, 0]
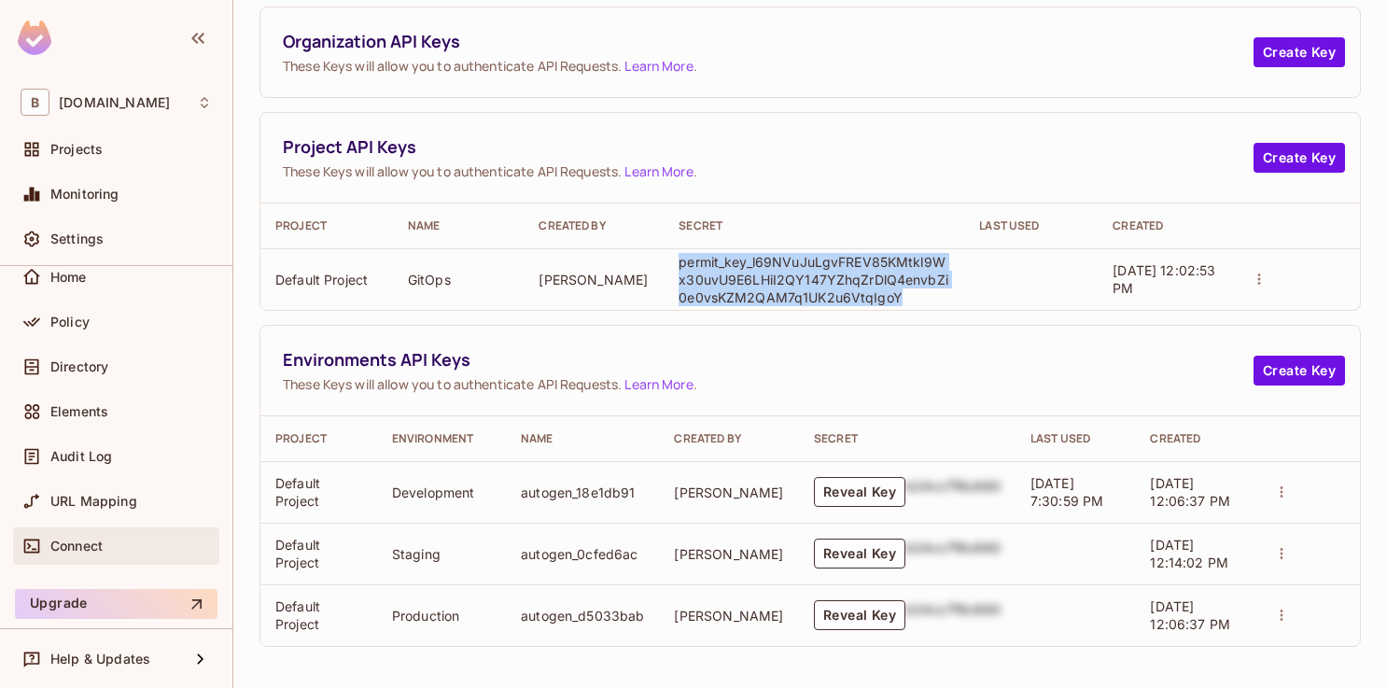
click at [100, 555] on div "Connect" at bounding box center [116, 546] width 191 height 22
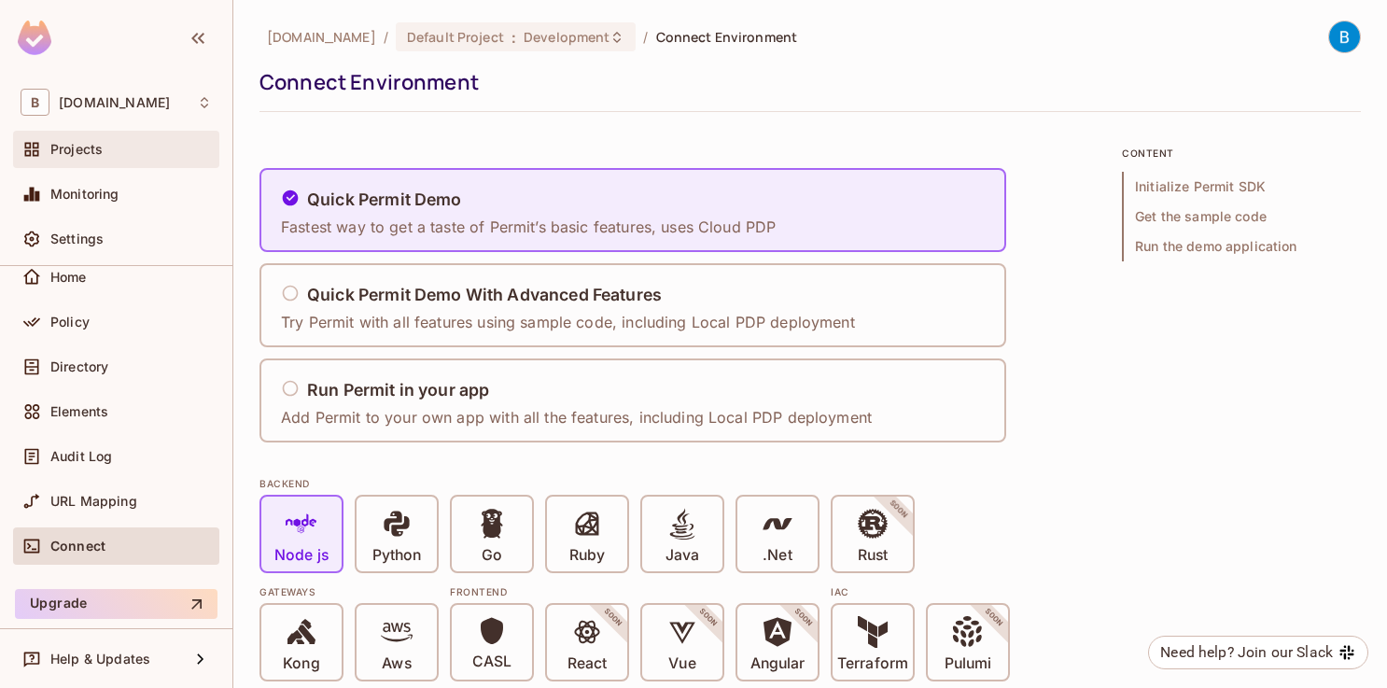
click at [113, 145] on div "Projects" at bounding box center [130, 149] width 161 height 15
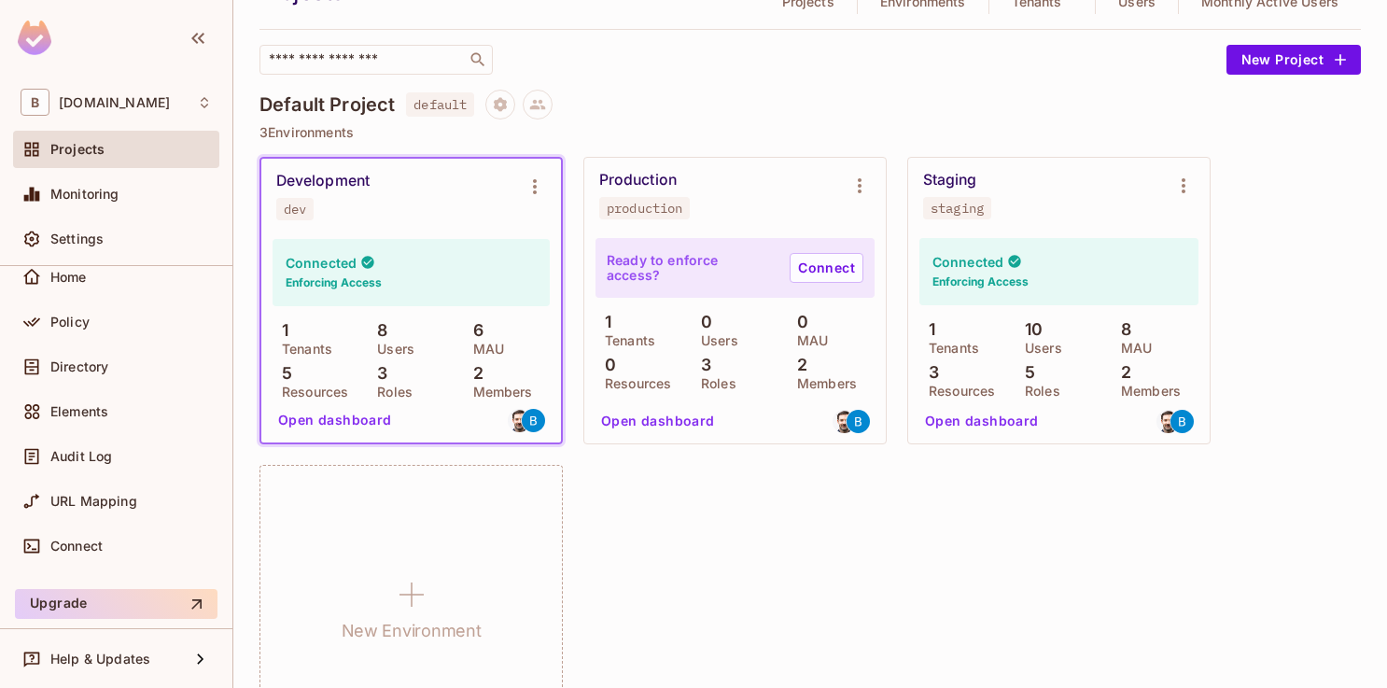
scroll to position [59, 0]
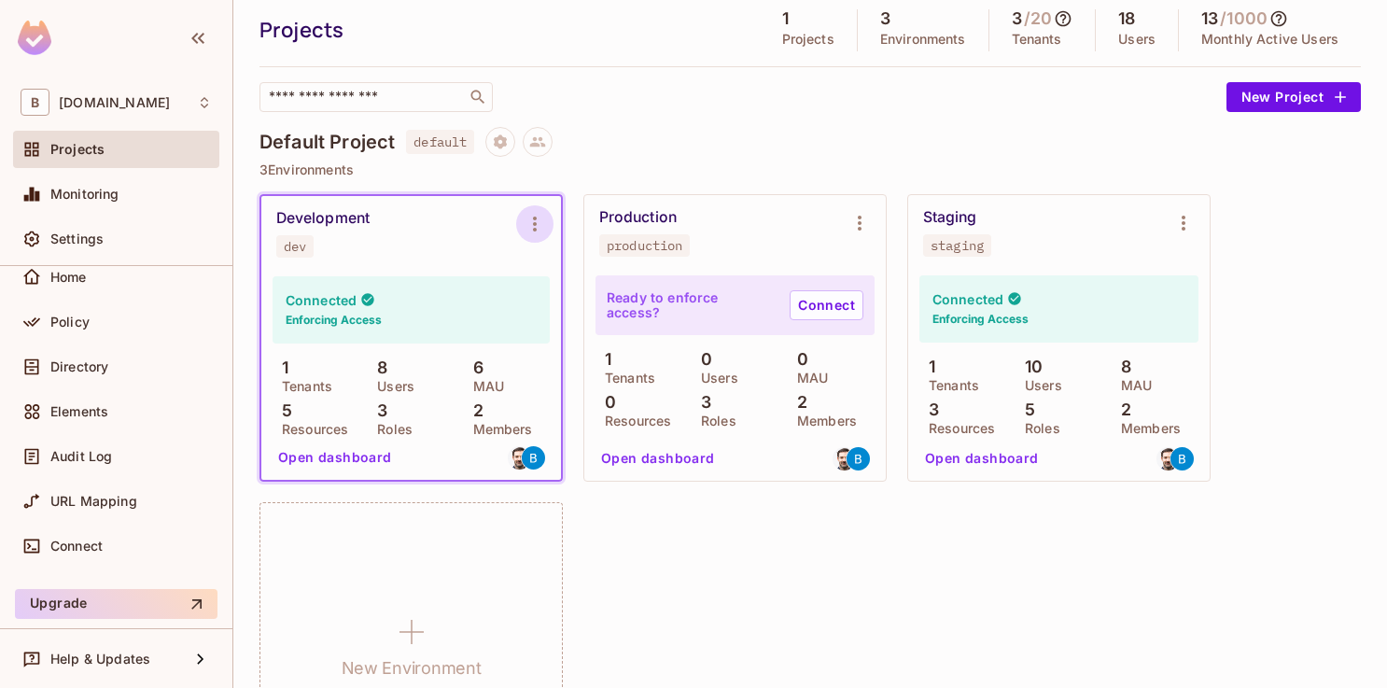
click at [532, 224] on icon "Environment settings" at bounding box center [534, 224] width 22 height 22
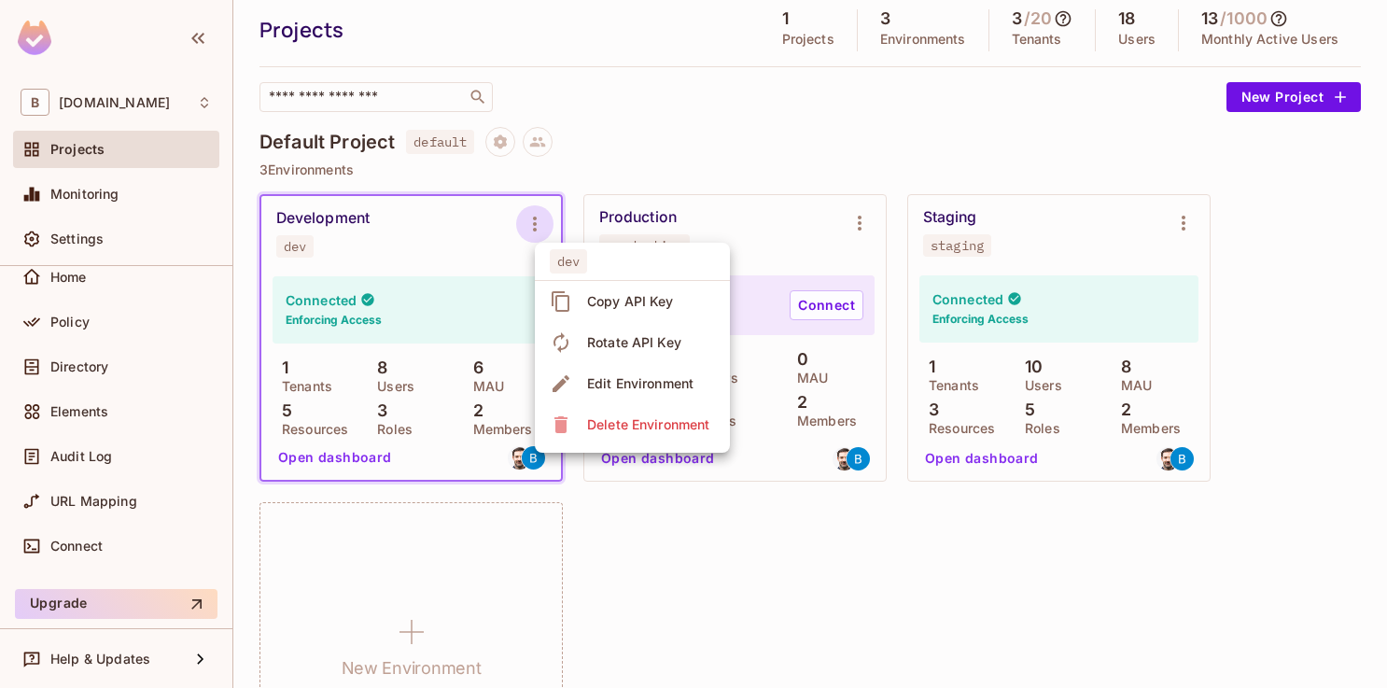
click at [620, 372] on span "Edit Environment" at bounding box center [640, 384] width 118 height 30
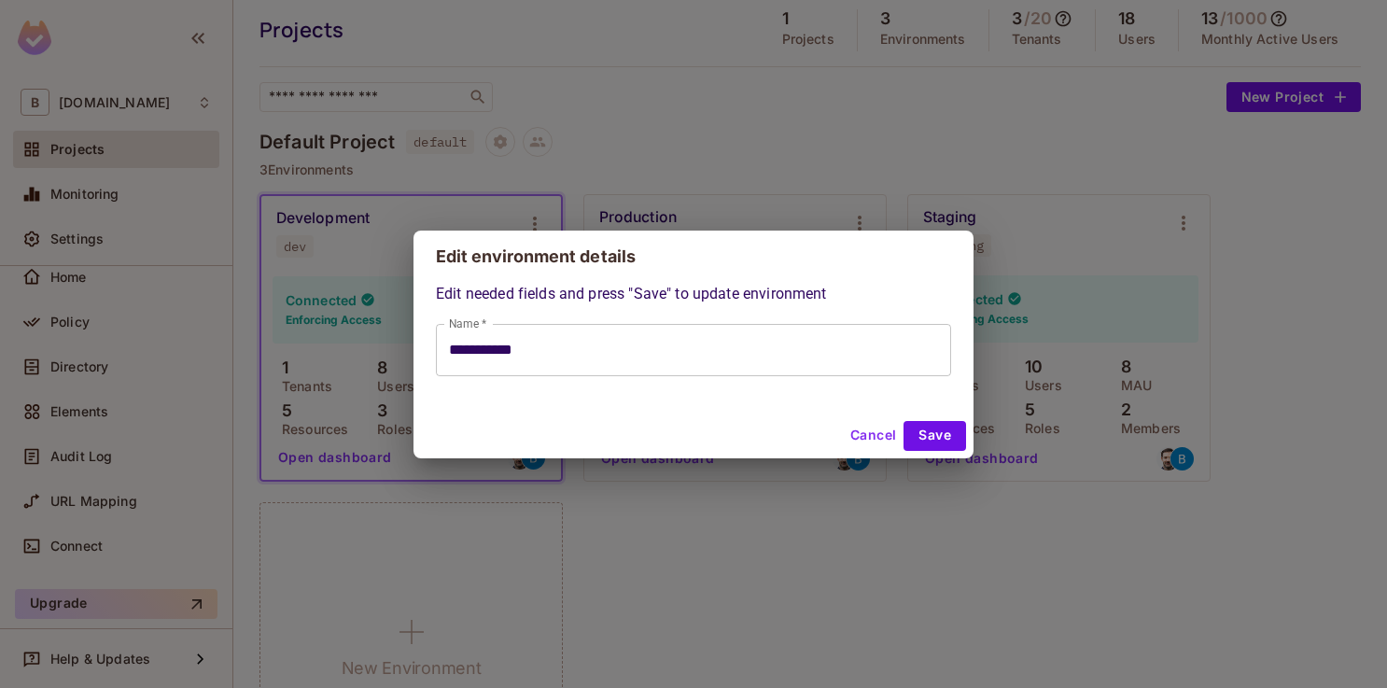
click at [860, 429] on button "Cancel" at bounding box center [873, 436] width 61 height 30
type input "**********"
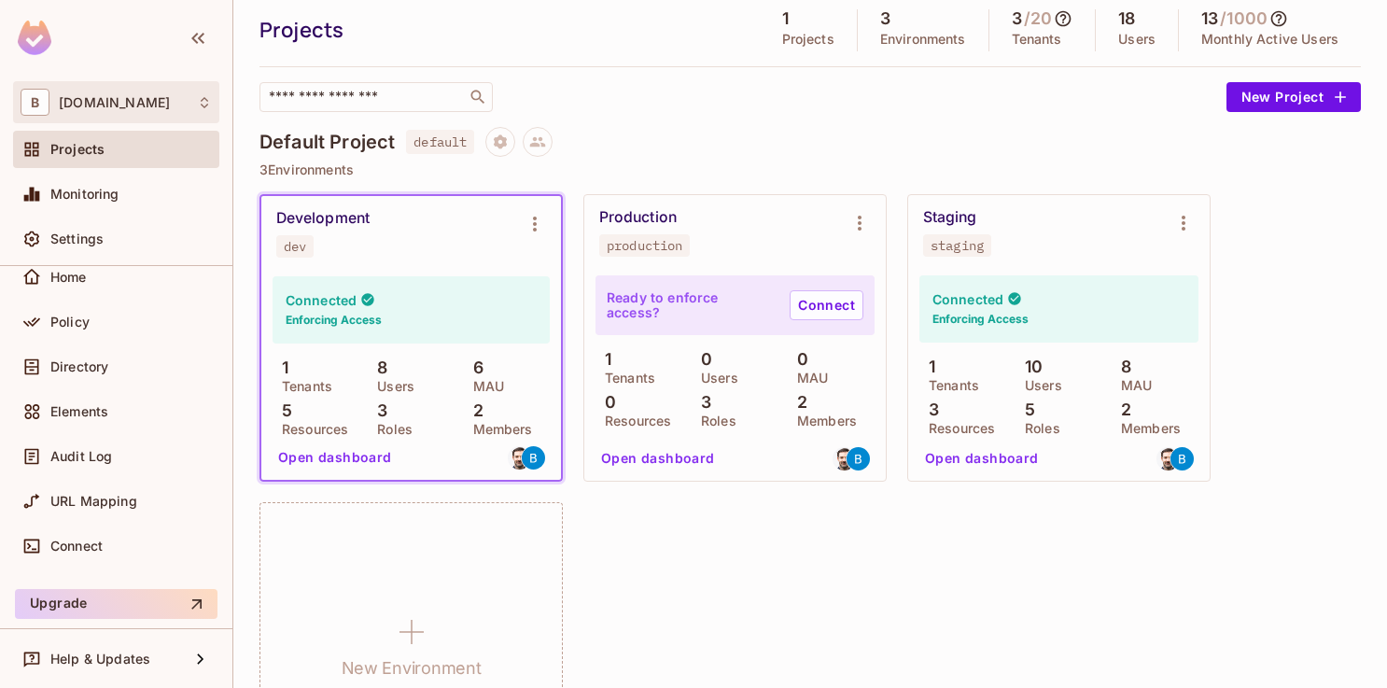
click at [163, 104] on div "B buckstop.com" at bounding box center [116, 102] width 191 height 27
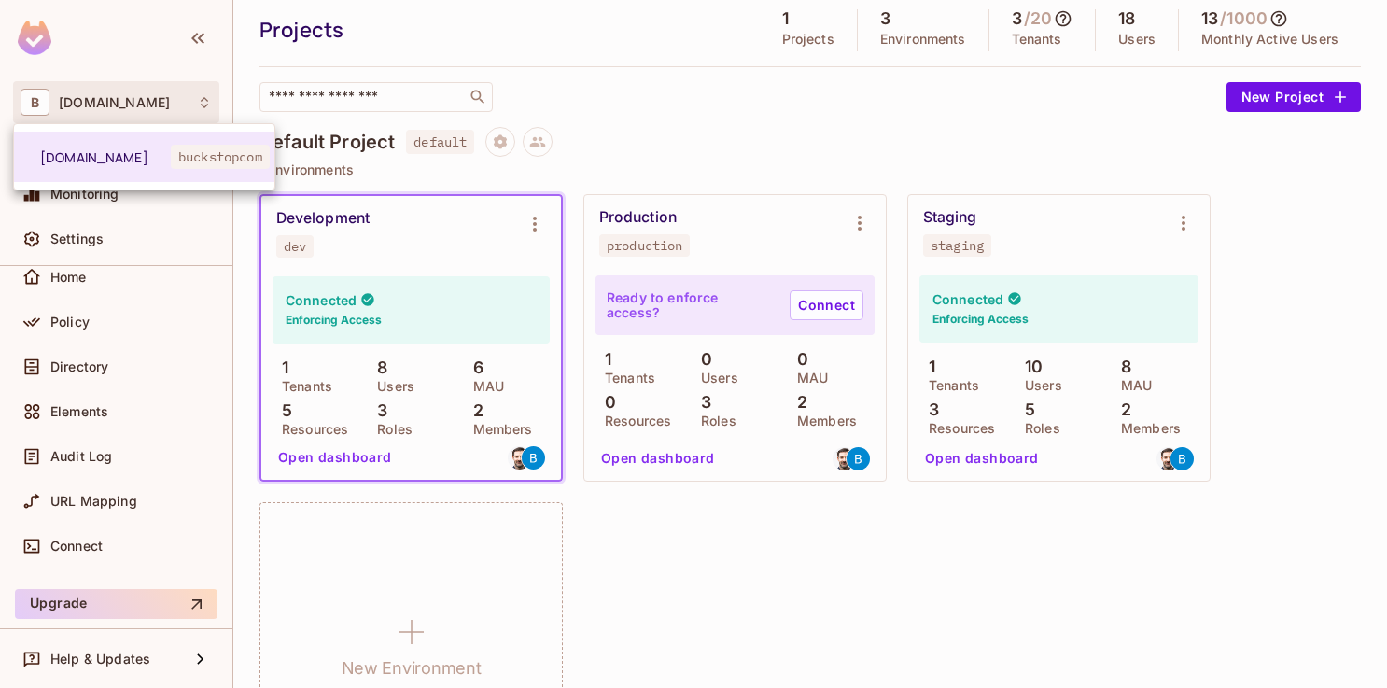
click at [174, 103] on div at bounding box center [693, 344] width 1387 height 688
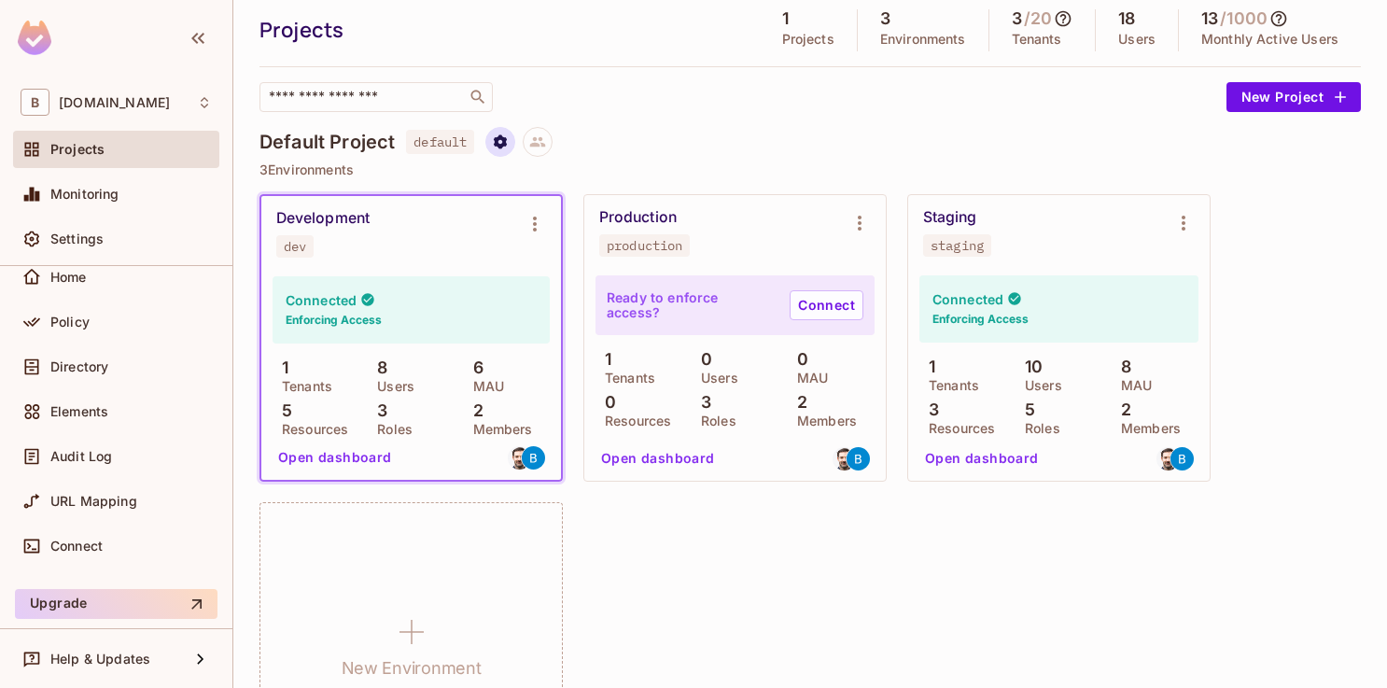
click at [494, 149] on icon "Project settings" at bounding box center [500, 141] width 17 height 17
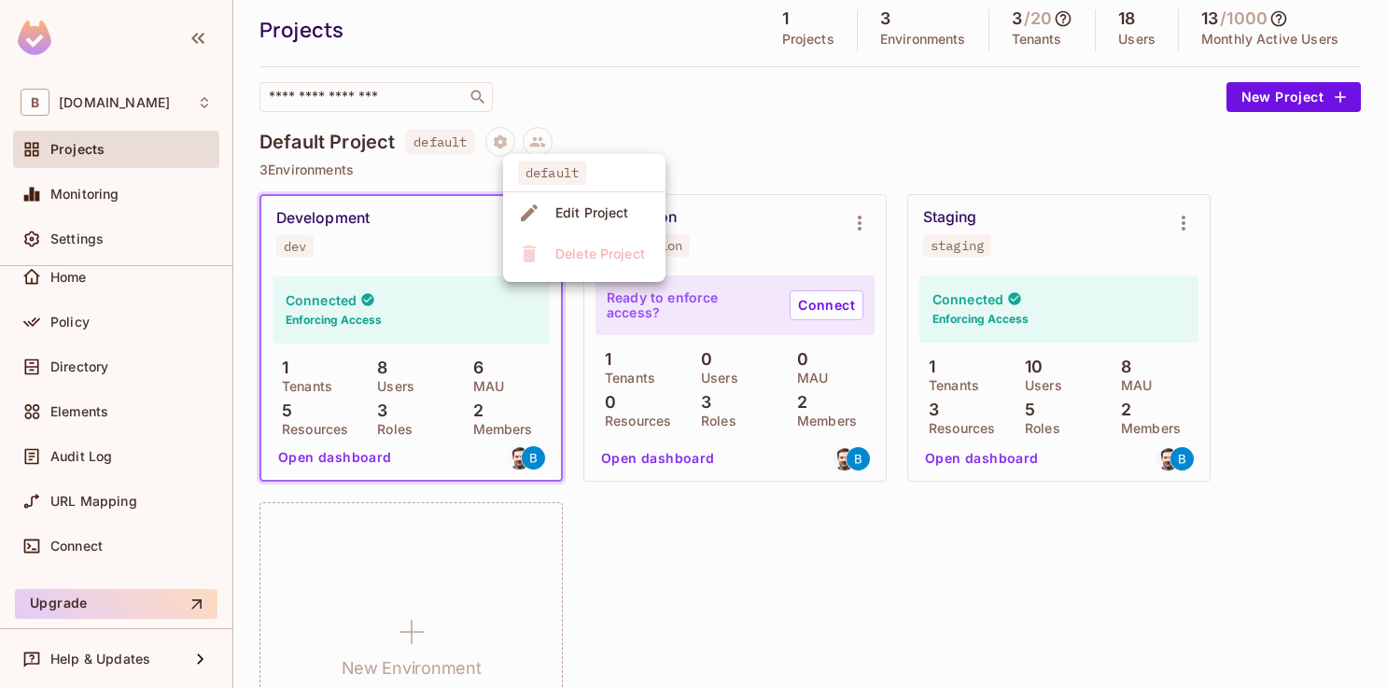
click at [557, 205] on div "Edit Project" at bounding box center [592, 212] width 74 height 19
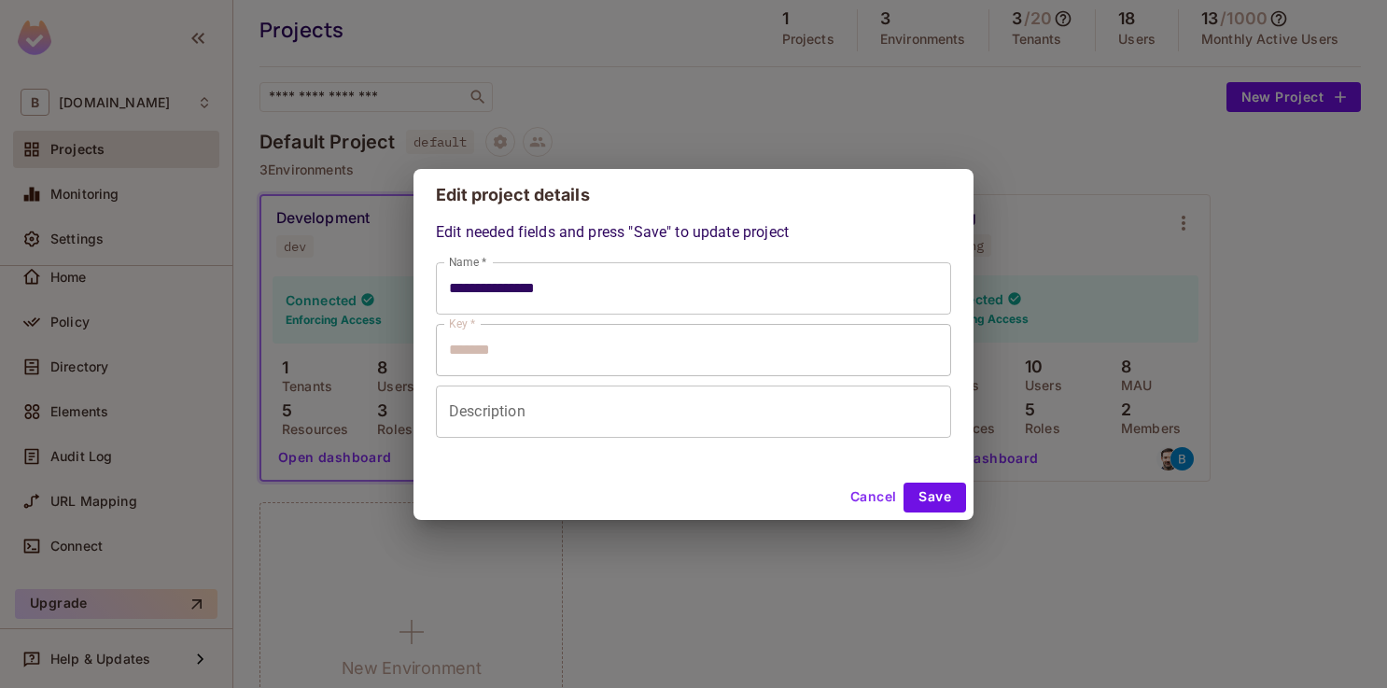
click at [559, 280] on input "**********" at bounding box center [693, 288] width 515 height 52
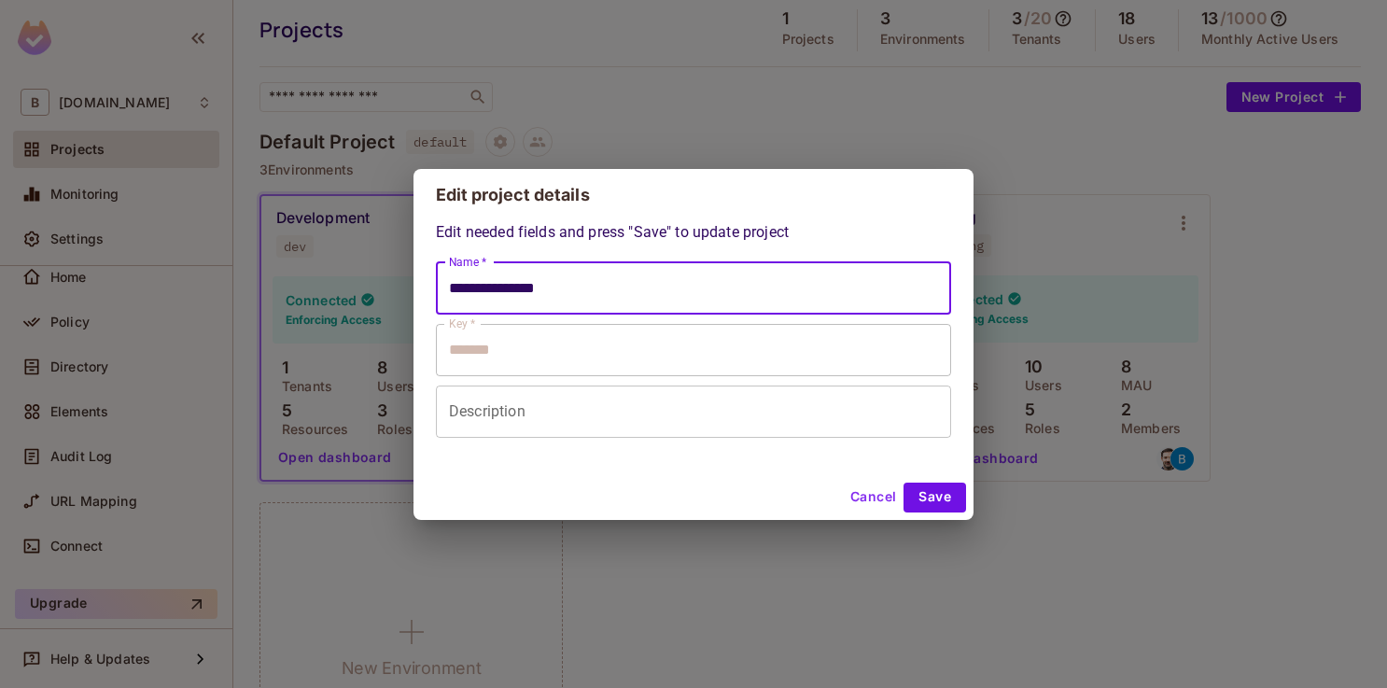
click at [559, 280] on input "**********" at bounding box center [693, 288] width 515 height 52
type input "**********"
click at [928, 505] on button "Save" at bounding box center [934, 497] width 63 height 30
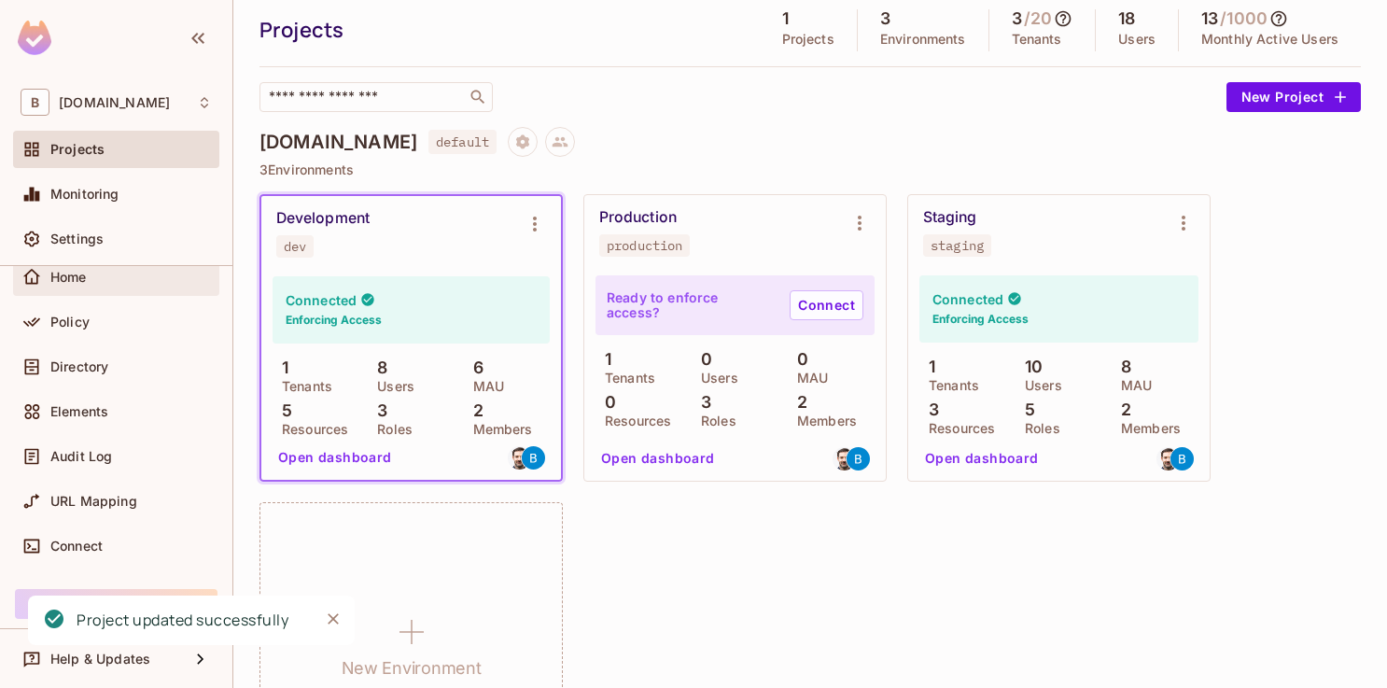
click at [83, 276] on span "Home" at bounding box center [68, 277] width 36 height 15
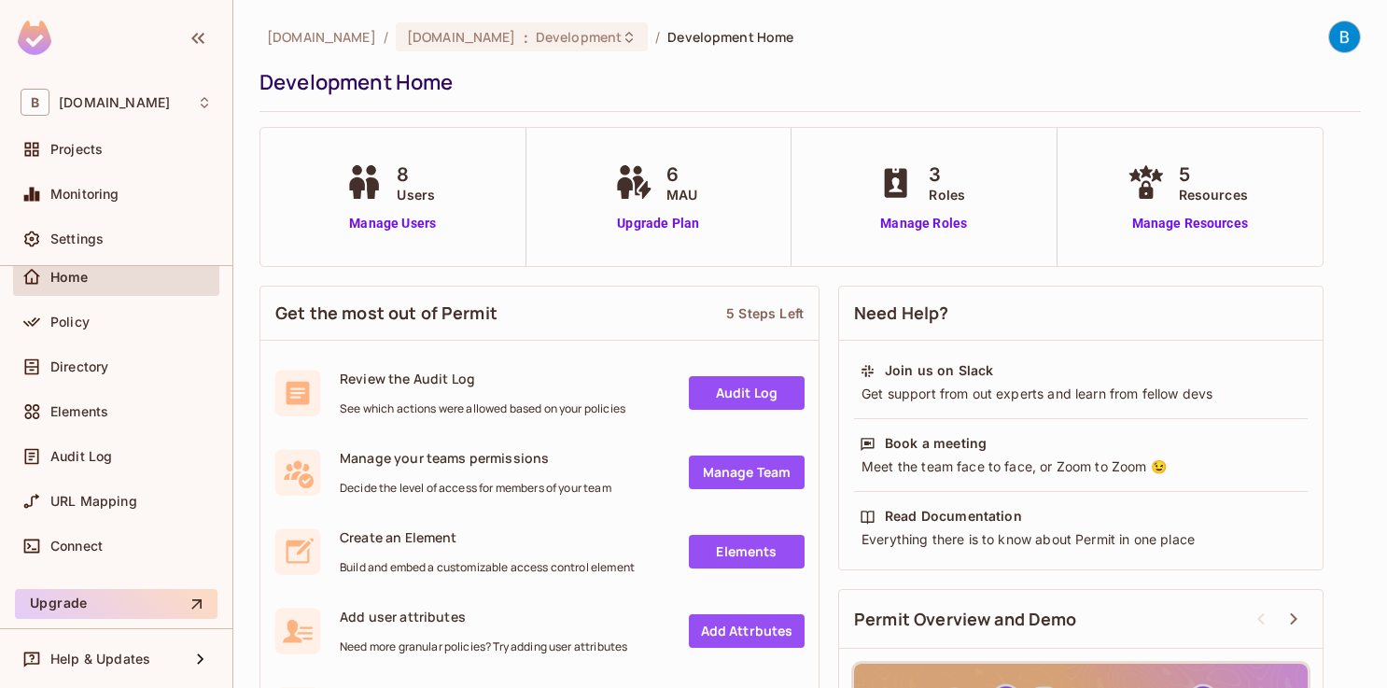
scroll to position [272, 0]
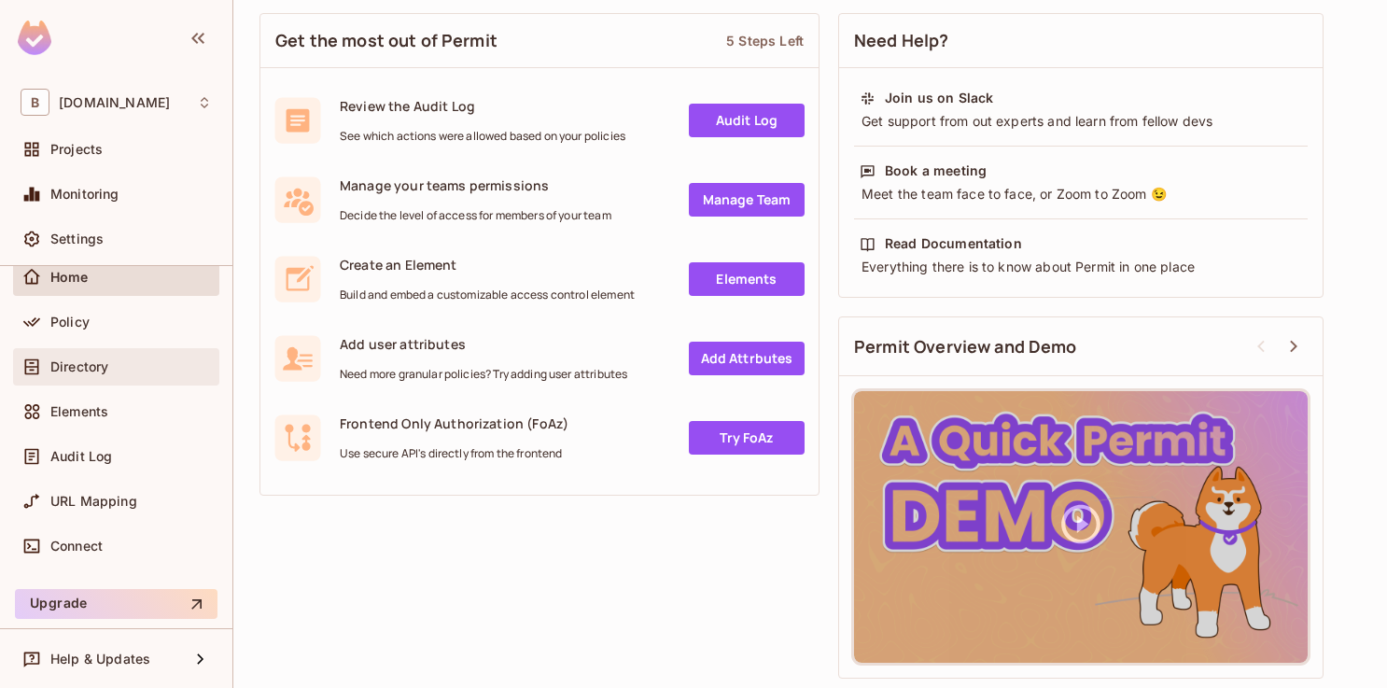
click at [131, 353] on div "Directory" at bounding box center [116, 366] width 206 height 37
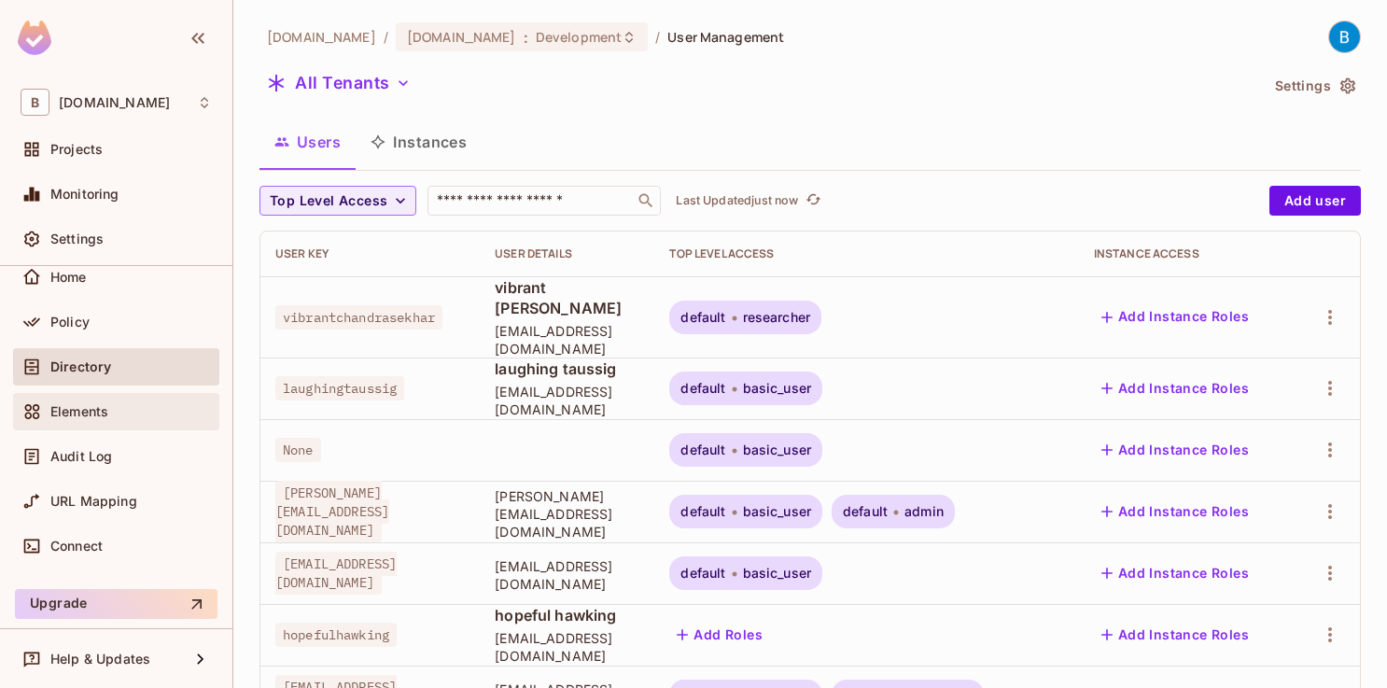
click at [137, 407] on div "Elements" at bounding box center [130, 411] width 161 height 15
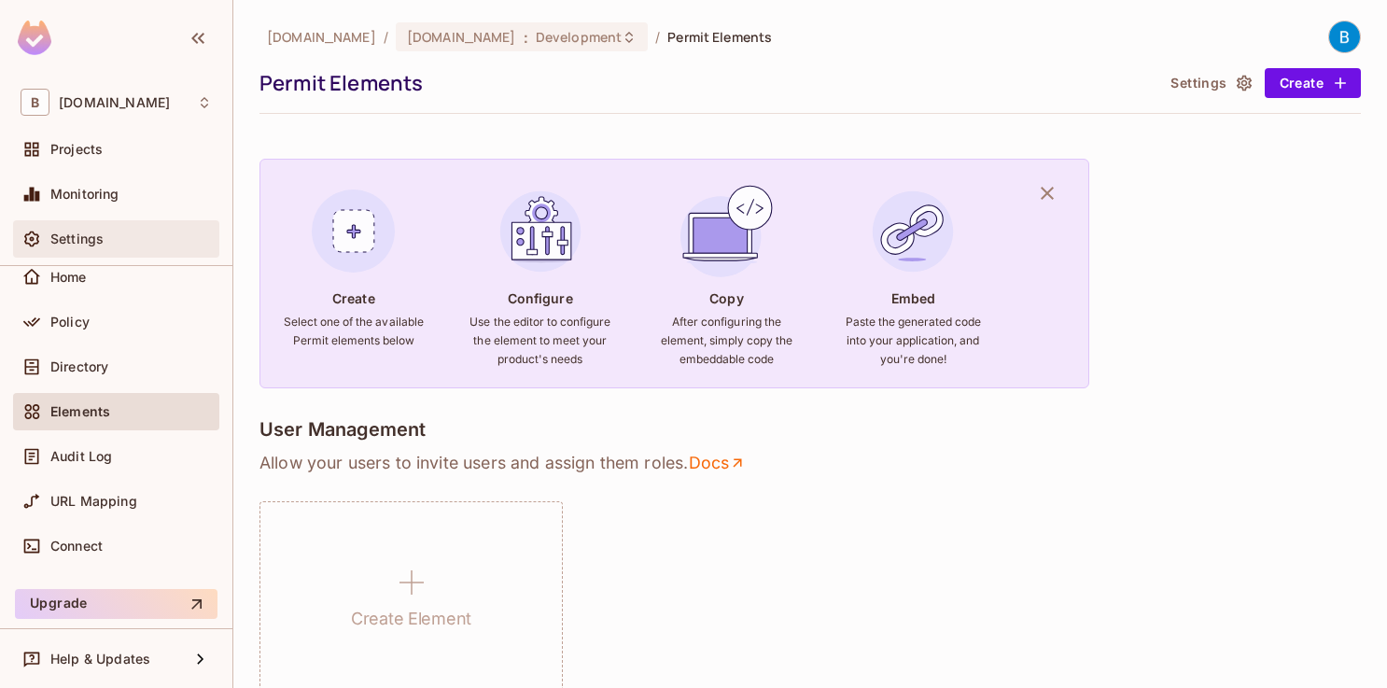
click at [134, 244] on div "Settings" at bounding box center [130, 238] width 161 height 15
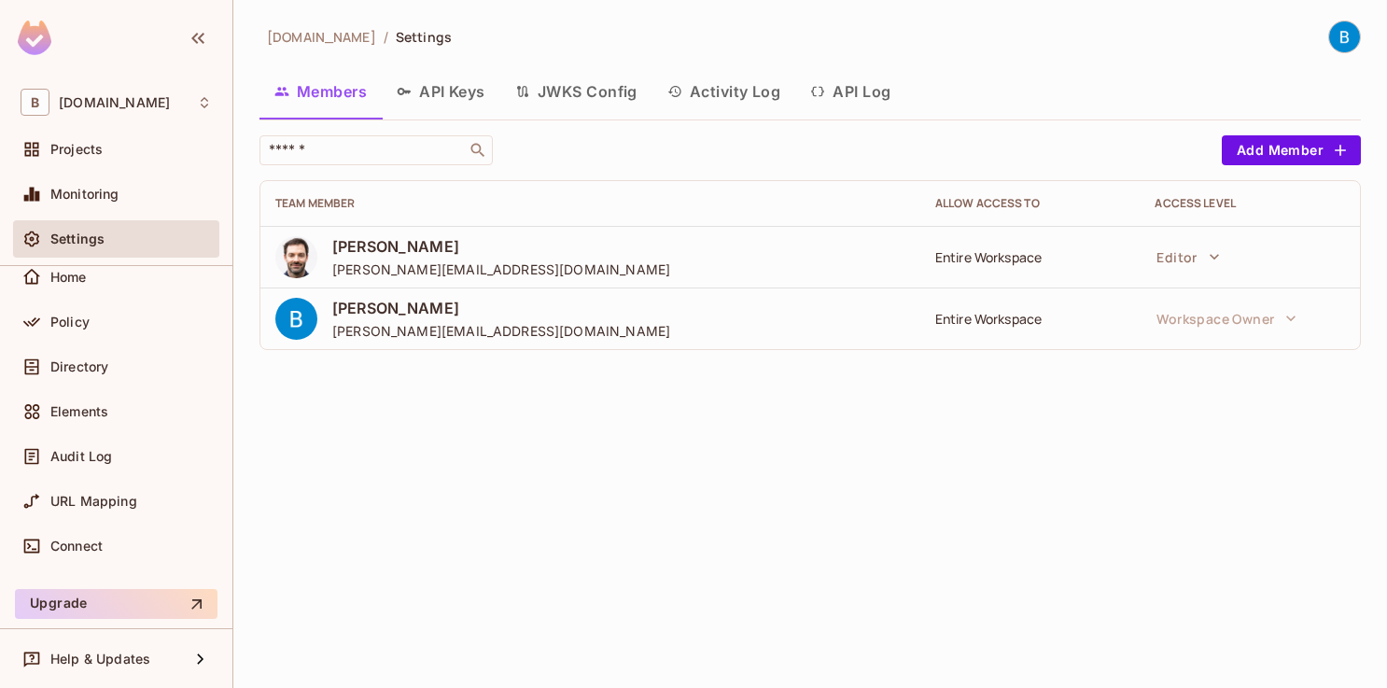
click at [448, 80] on button "API Keys" at bounding box center [441, 91] width 118 height 47
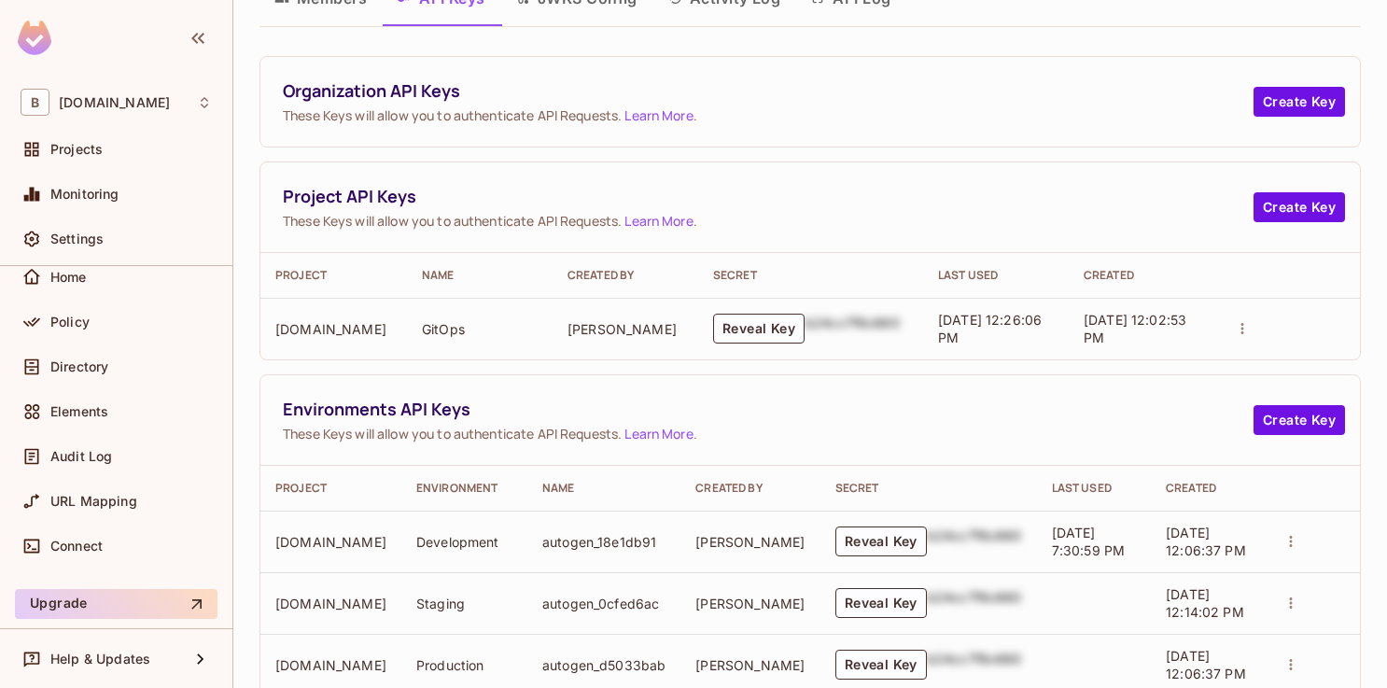
scroll to position [95, 0]
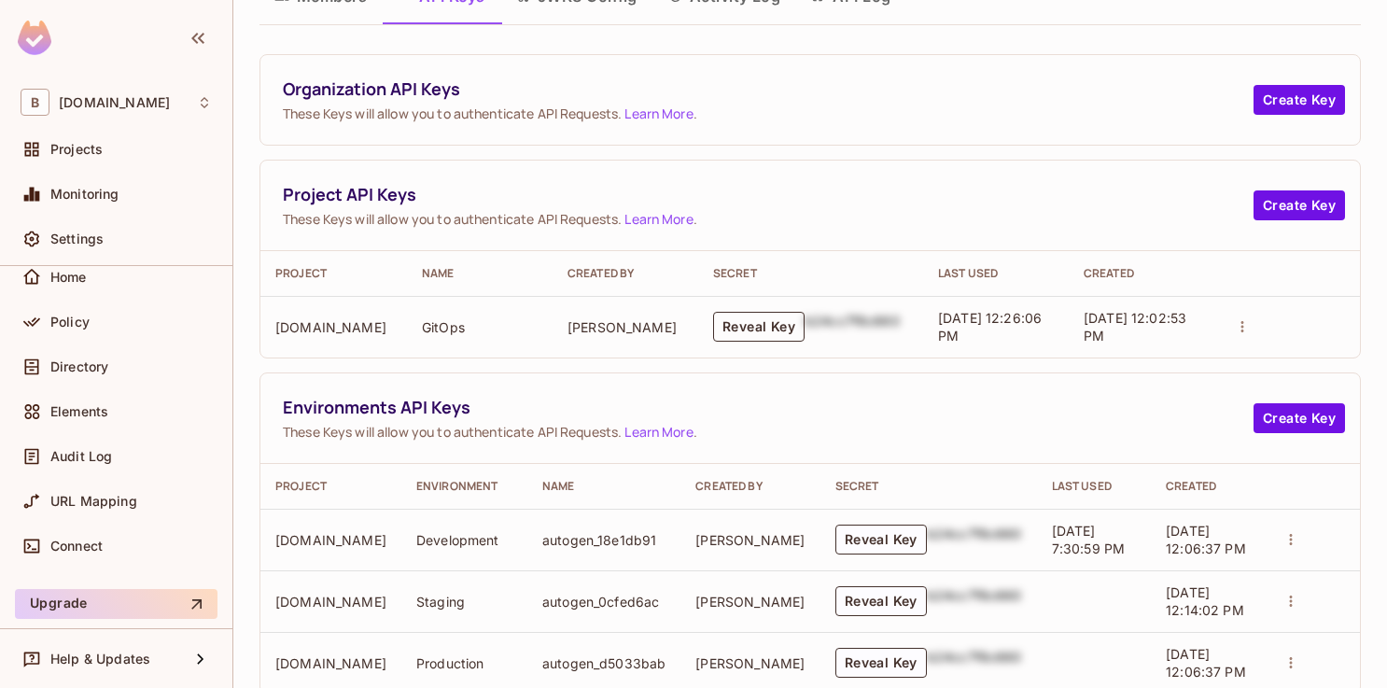
click at [758, 325] on button "Reveal Key" at bounding box center [758, 327] width 91 height 30
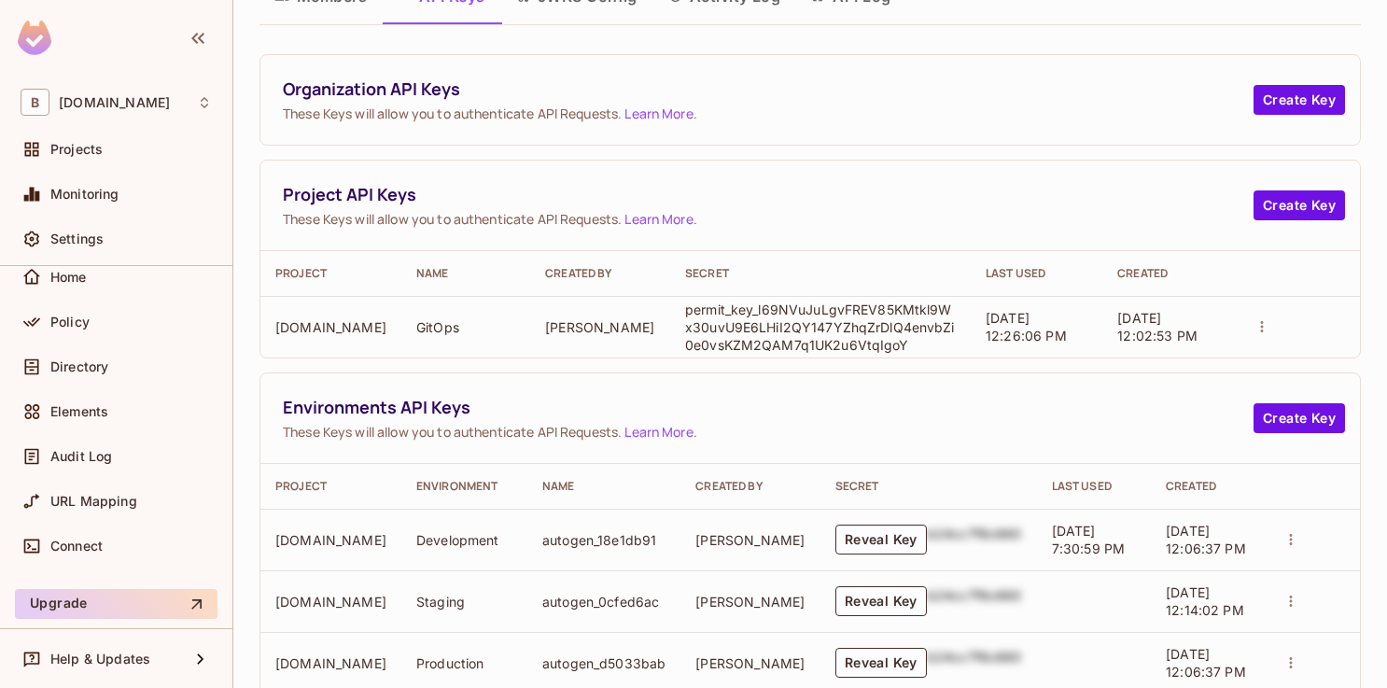
click at [968, 234] on div "Project API Keys These Keys will allow you to authenticate API Requests. Learn …" at bounding box center [809, 205] width 1099 height 91
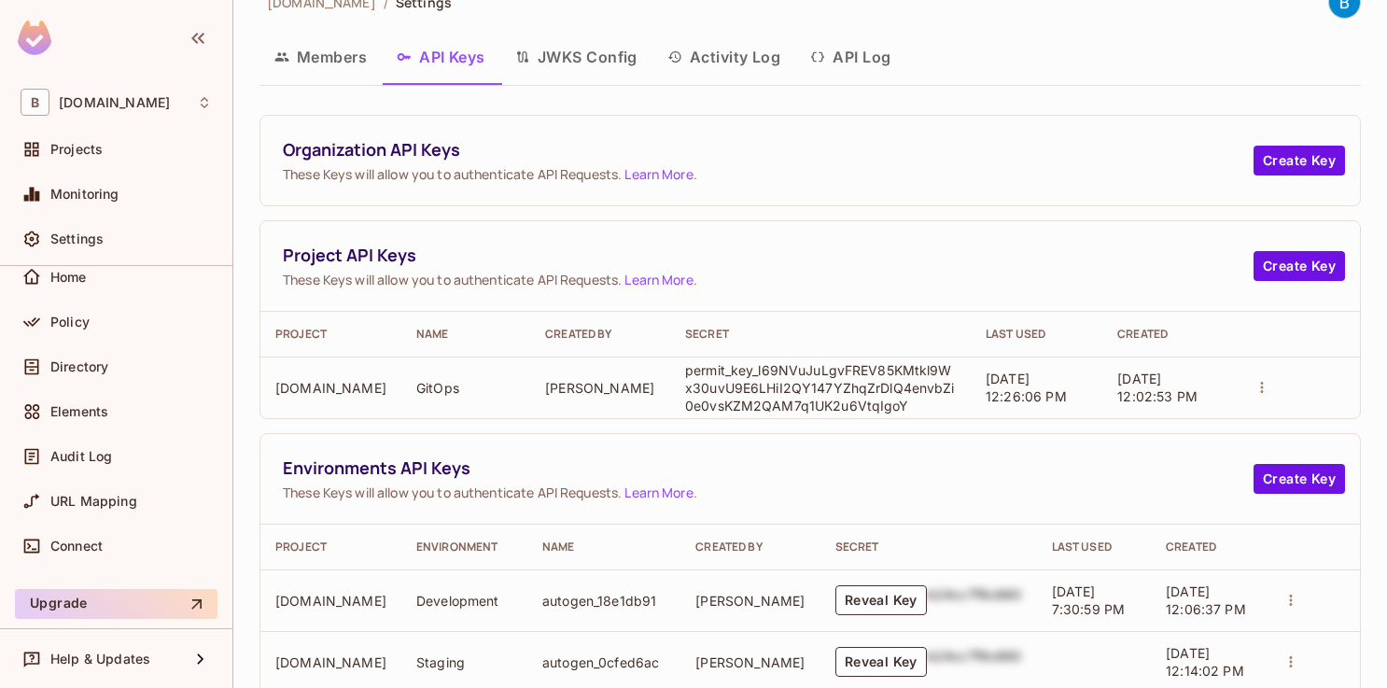
scroll to position [0, 0]
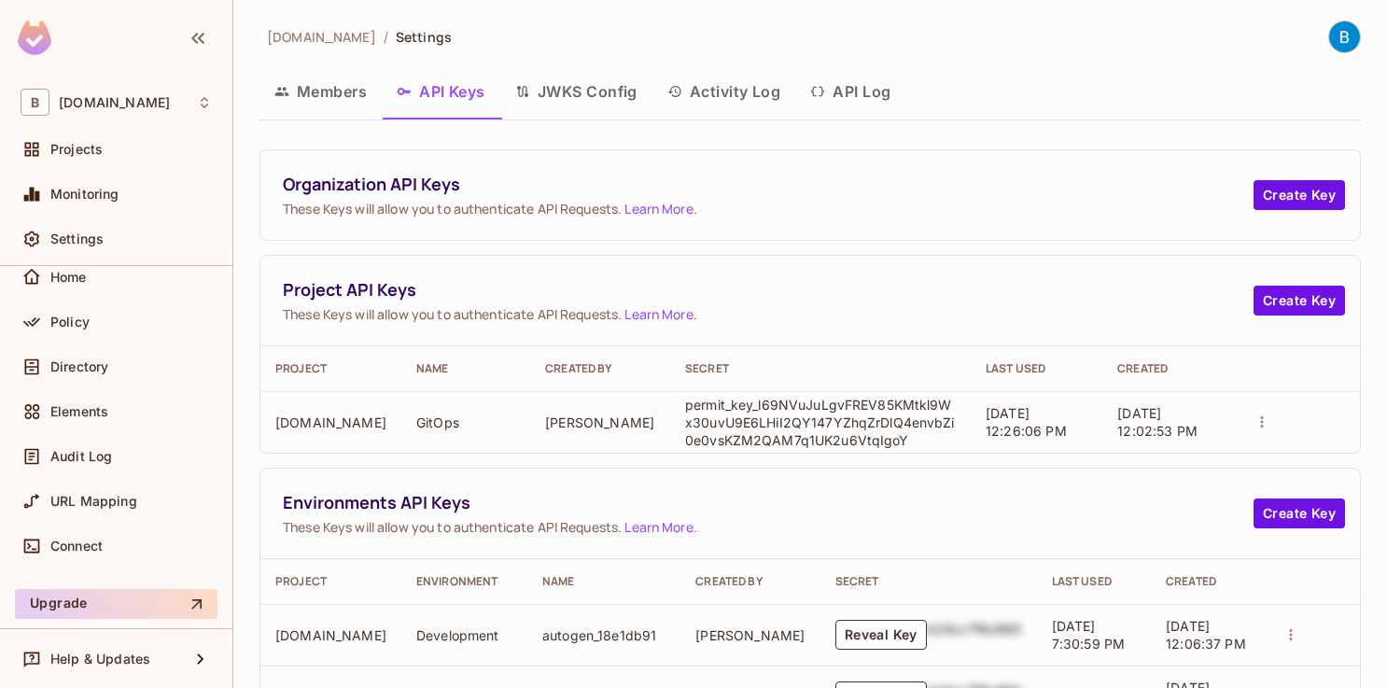
click at [606, 85] on button "JWKS Config" at bounding box center [576, 91] width 152 height 47
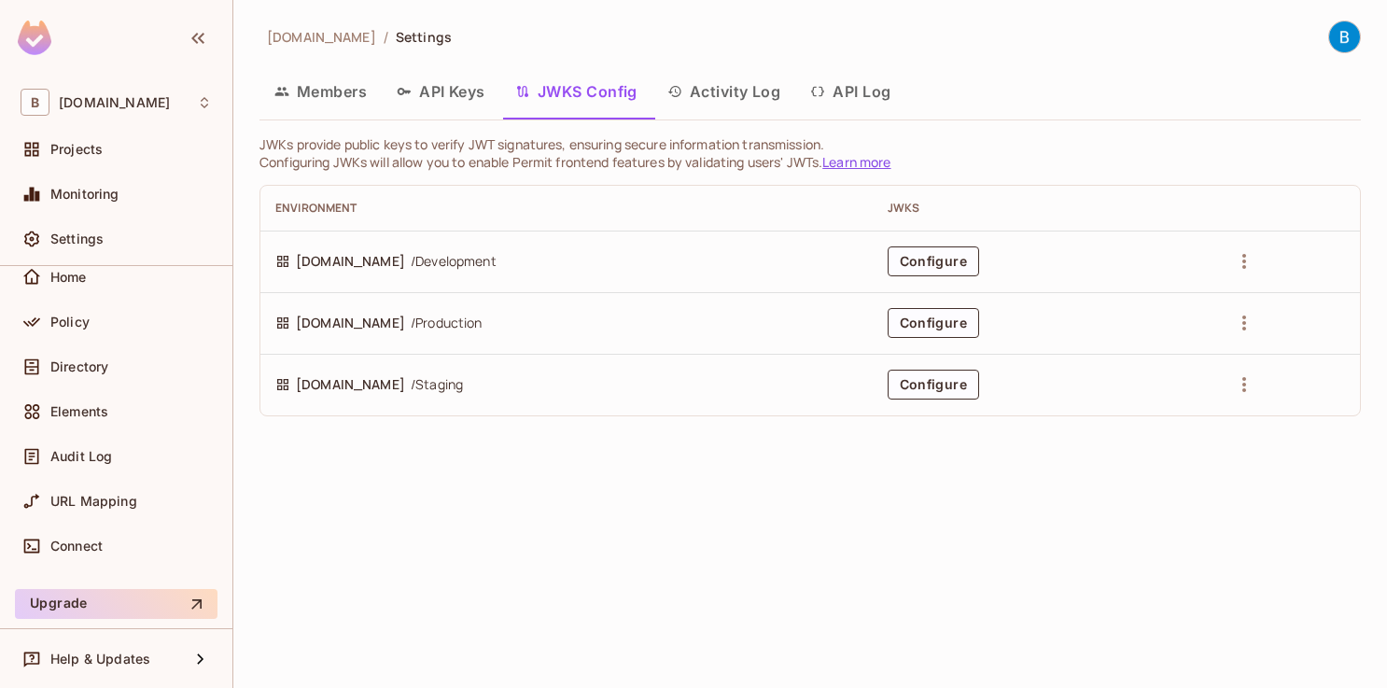
click at [693, 93] on button "Activity Log" at bounding box center [724, 91] width 144 height 47
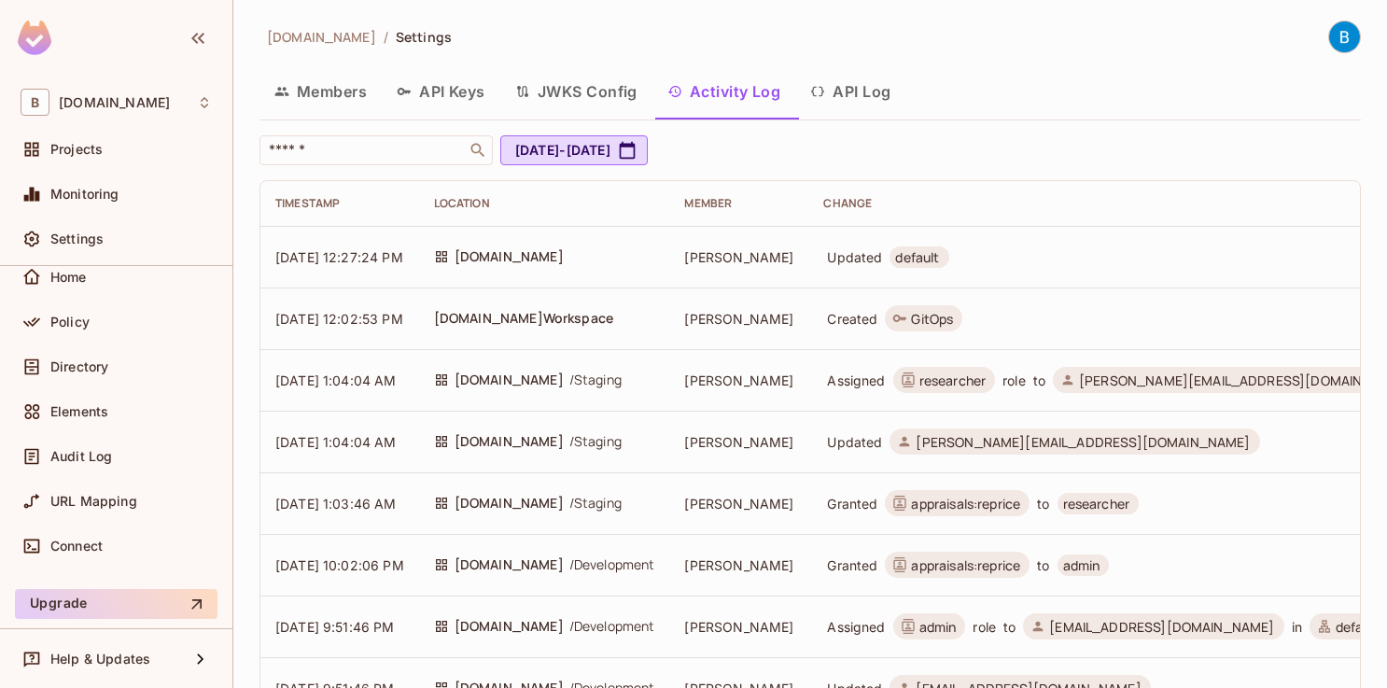
click at [845, 94] on button "API Log" at bounding box center [850, 91] width 110 height 47
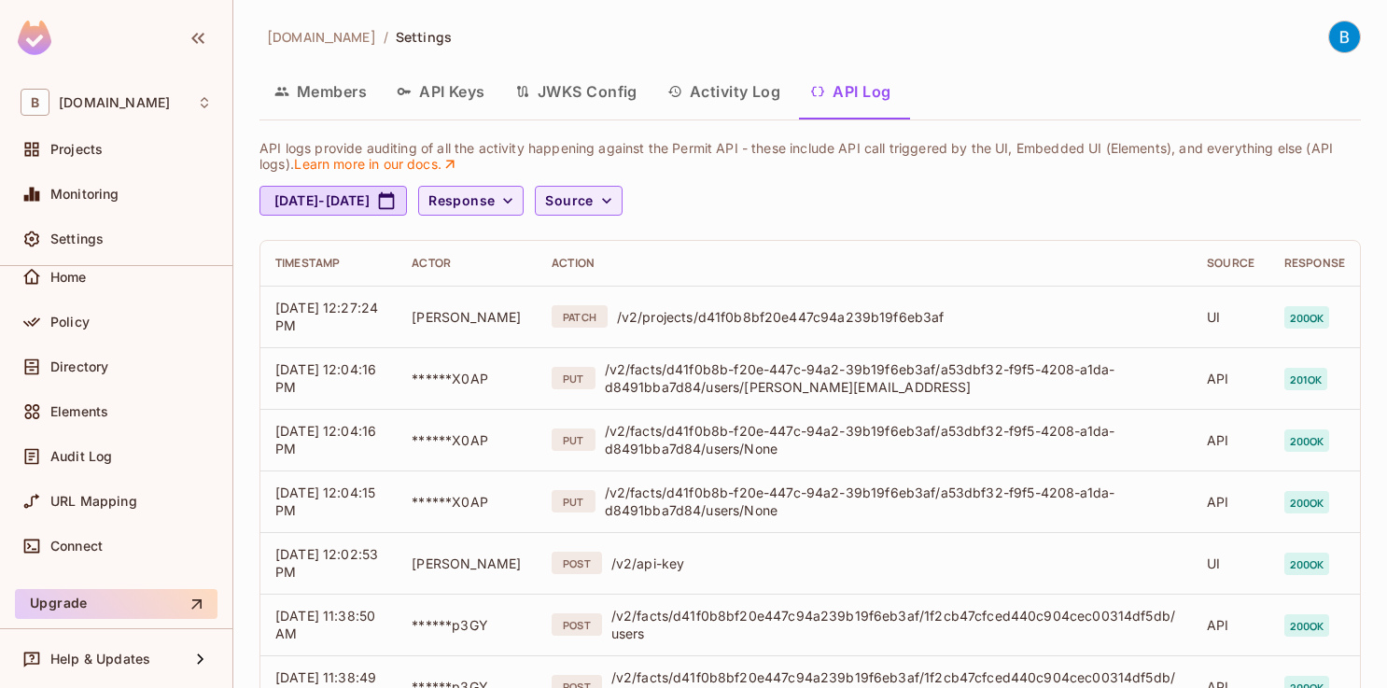
click at [356, 90] on button "Members" at bounding box center [320, 91] width 122 height 47
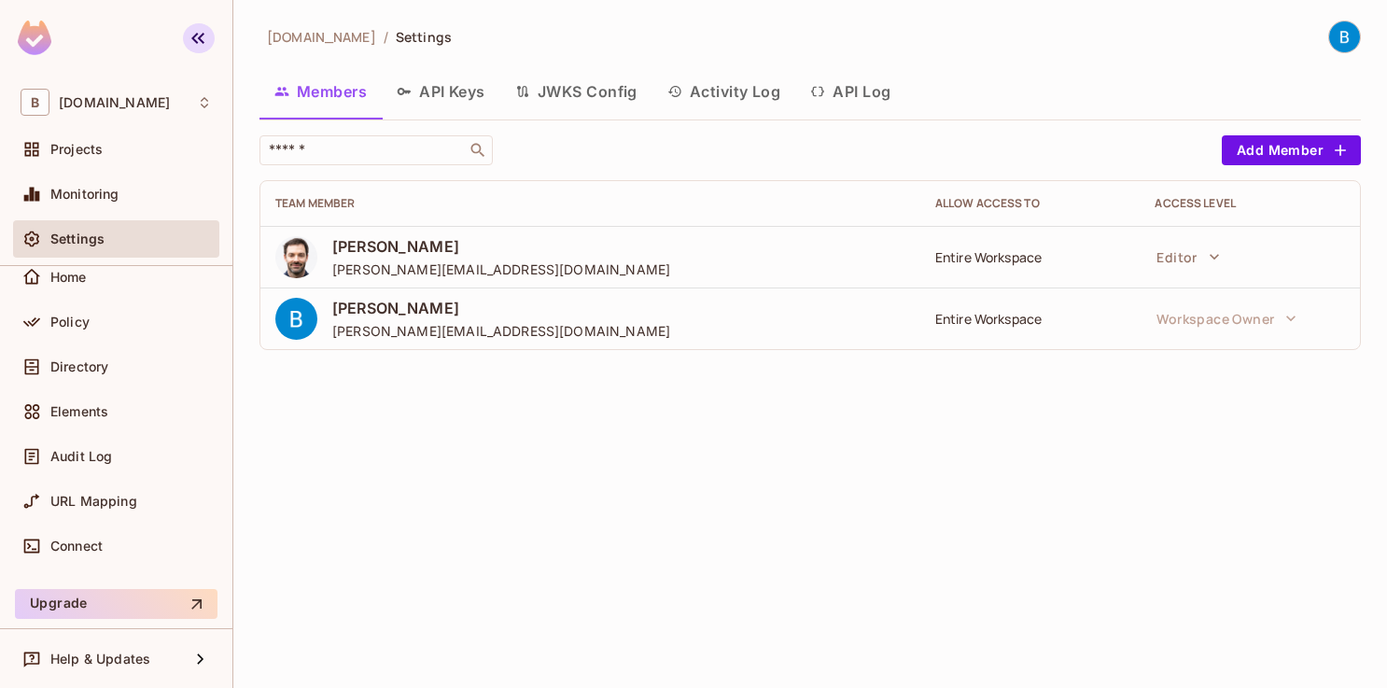
click at [206, 43] on icon "button" at bounding box center [198, 38] width 22 height 22
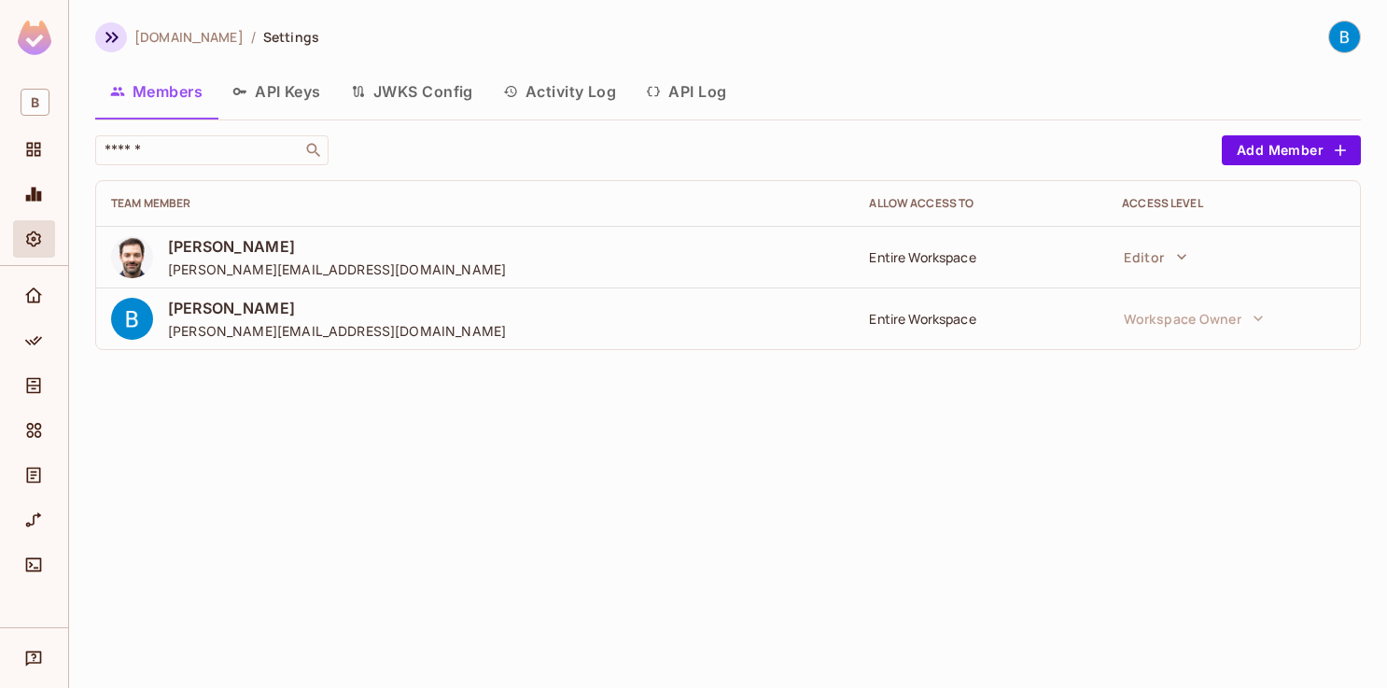
click at [119, 30] on icon "button" at bounding box center [112, 37] width 22 height 22
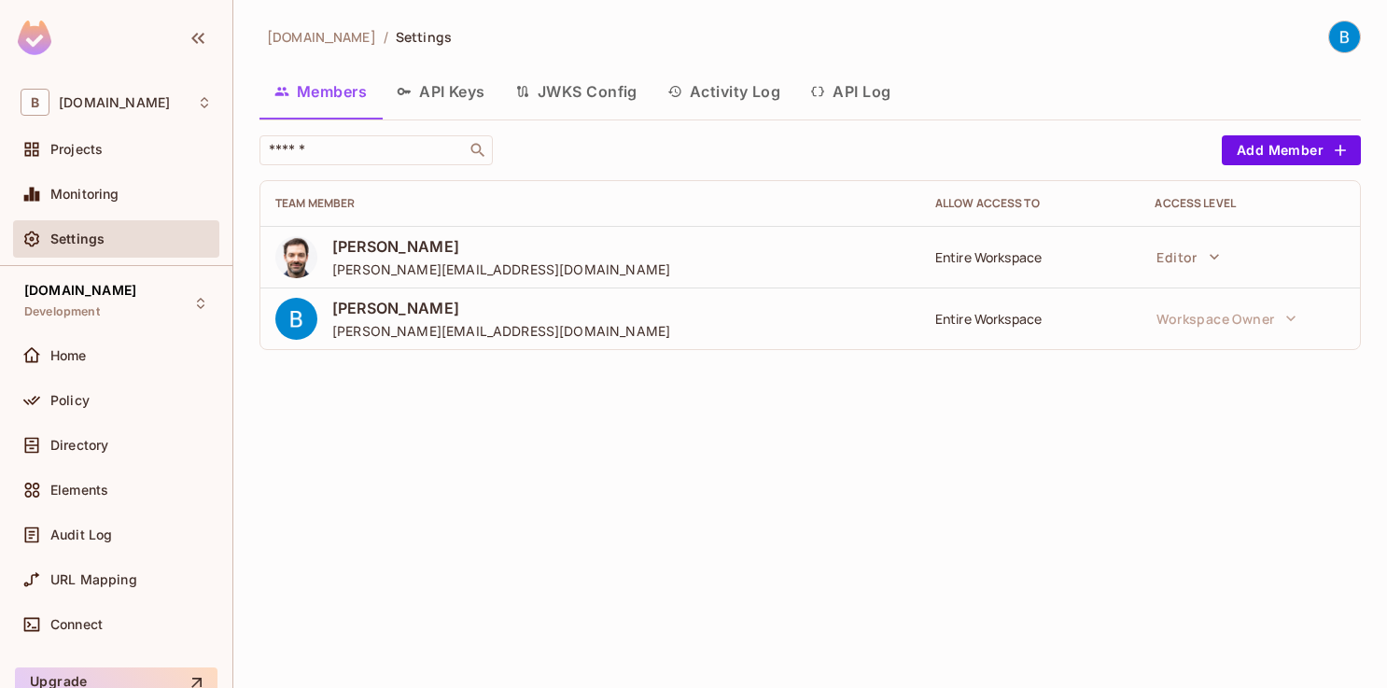
click at [481, 95] on button "API Keys" at bounding box center [441, 91] width 118 height 47
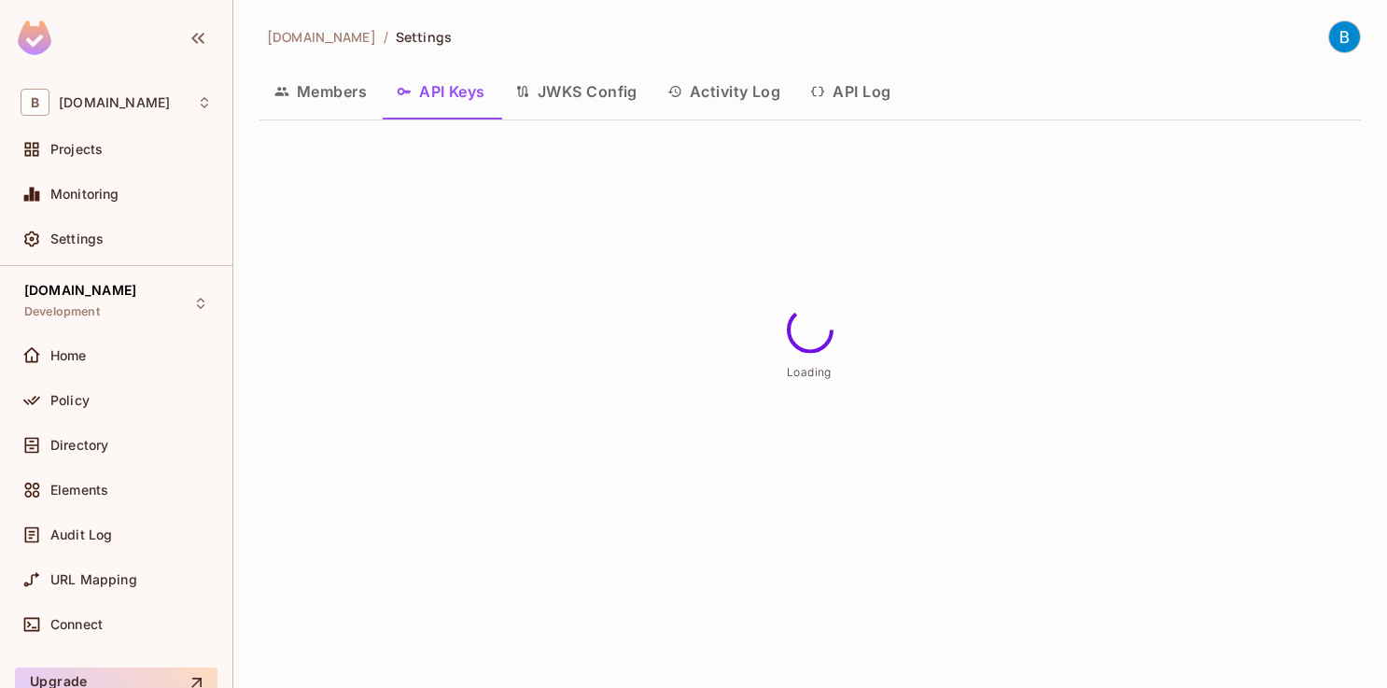
click at [481, 95] on button "API Keys" at bounding box center [441, 91] width 118 height 47
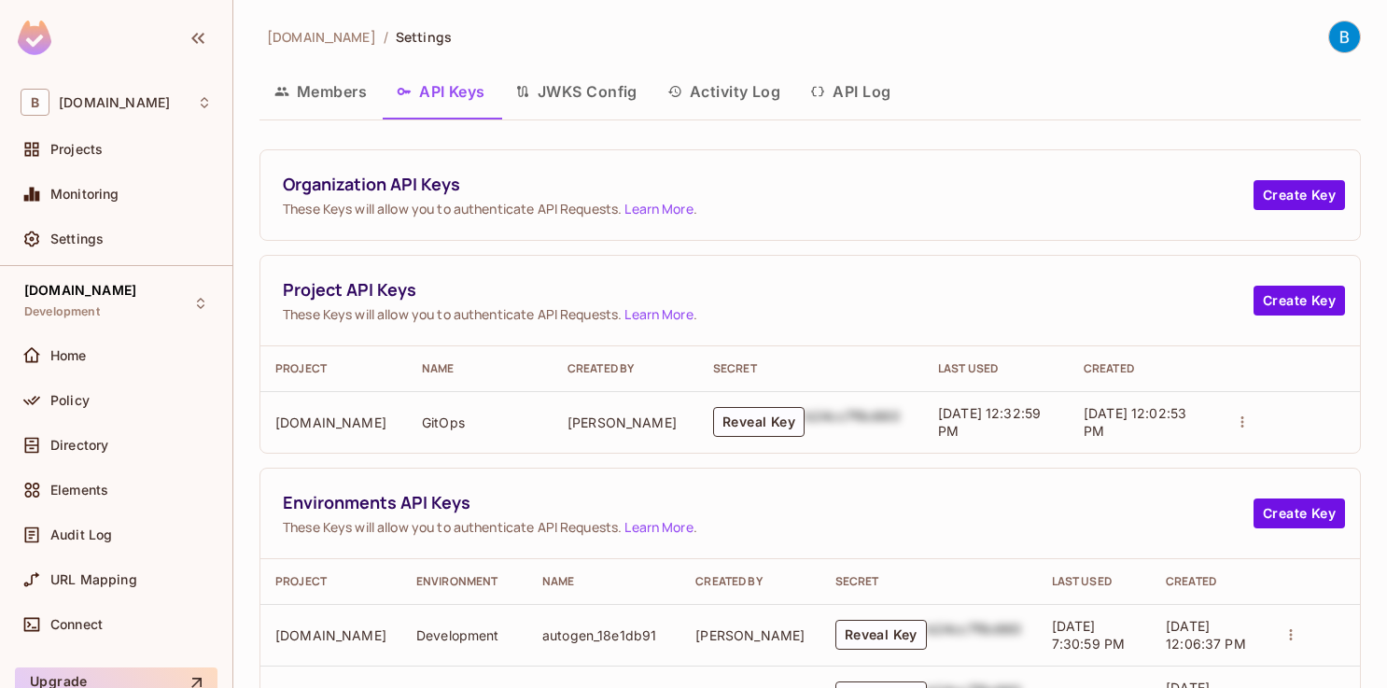
click at [712, 97] on button "Activity Log" at bounding box center [724, 91] width 144 height 47
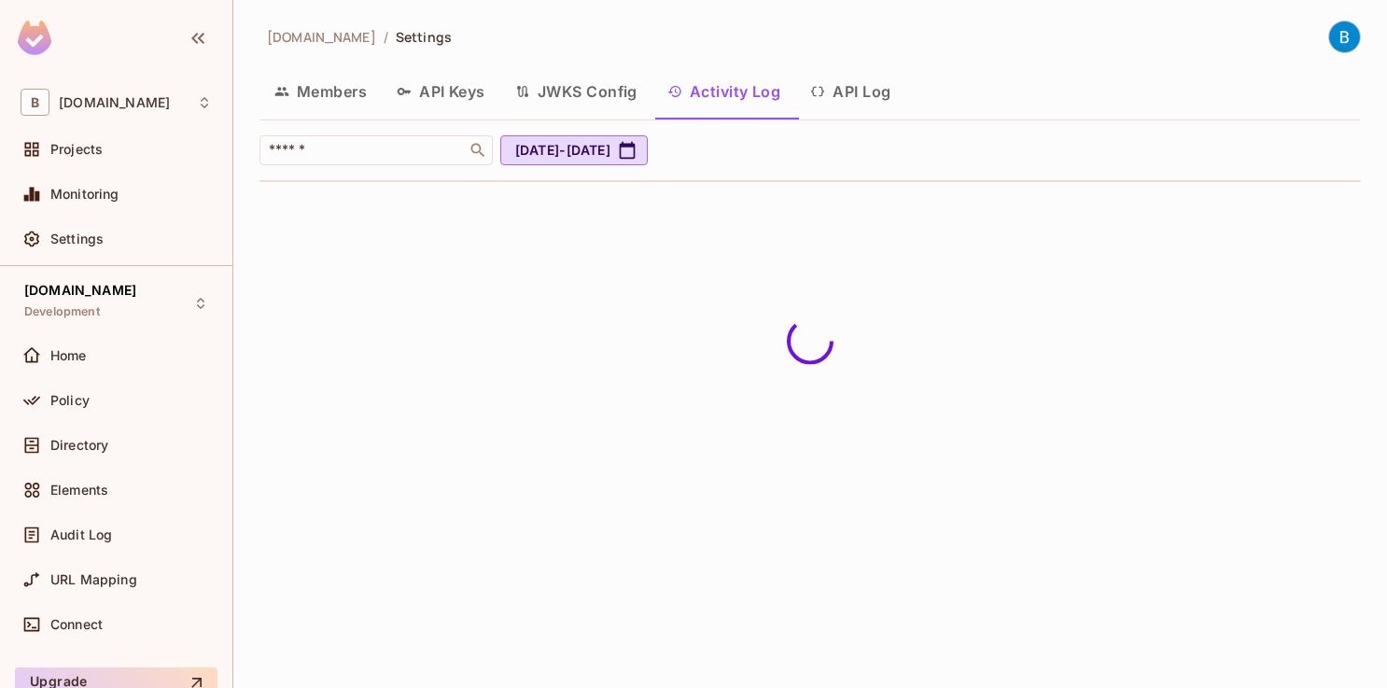
click at [601, 96] on button "JWKS Config" at bounding box center [576, 91] width 152 height 47
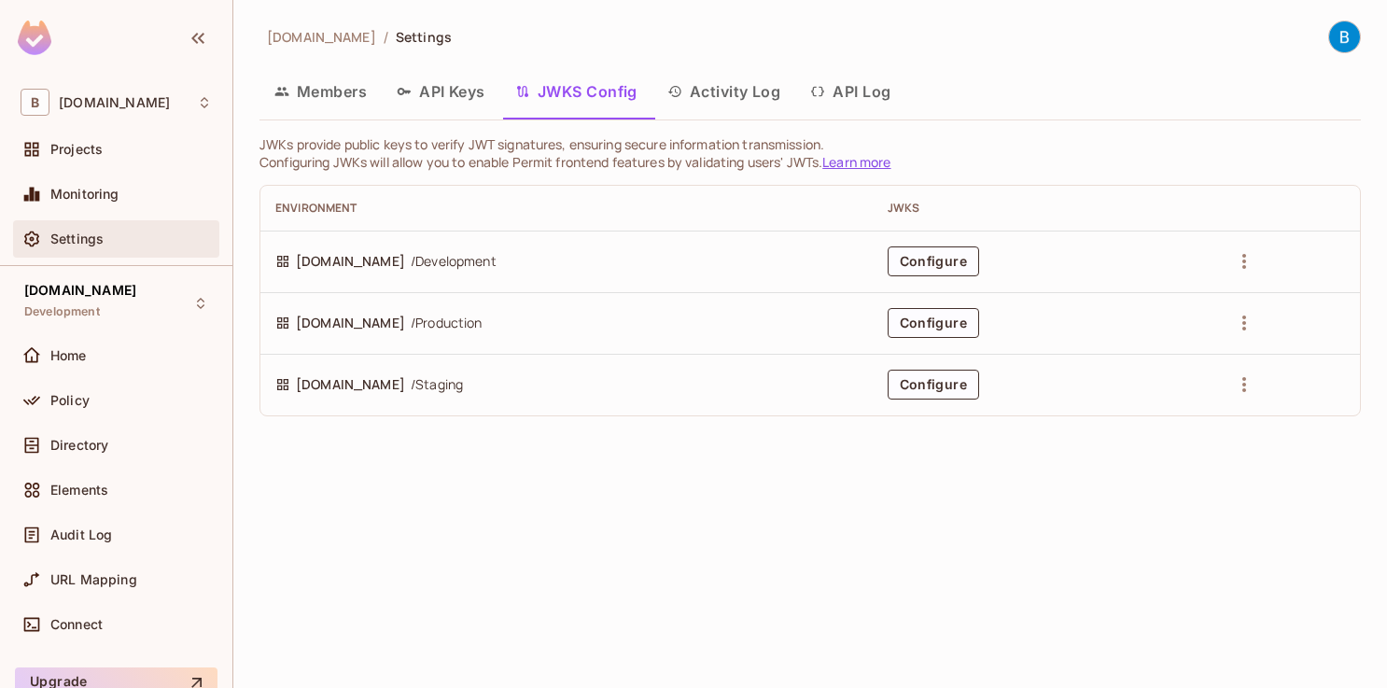
click at [92, 245] on span "Settings" at bounding box center [76, 238] width 53 height 15
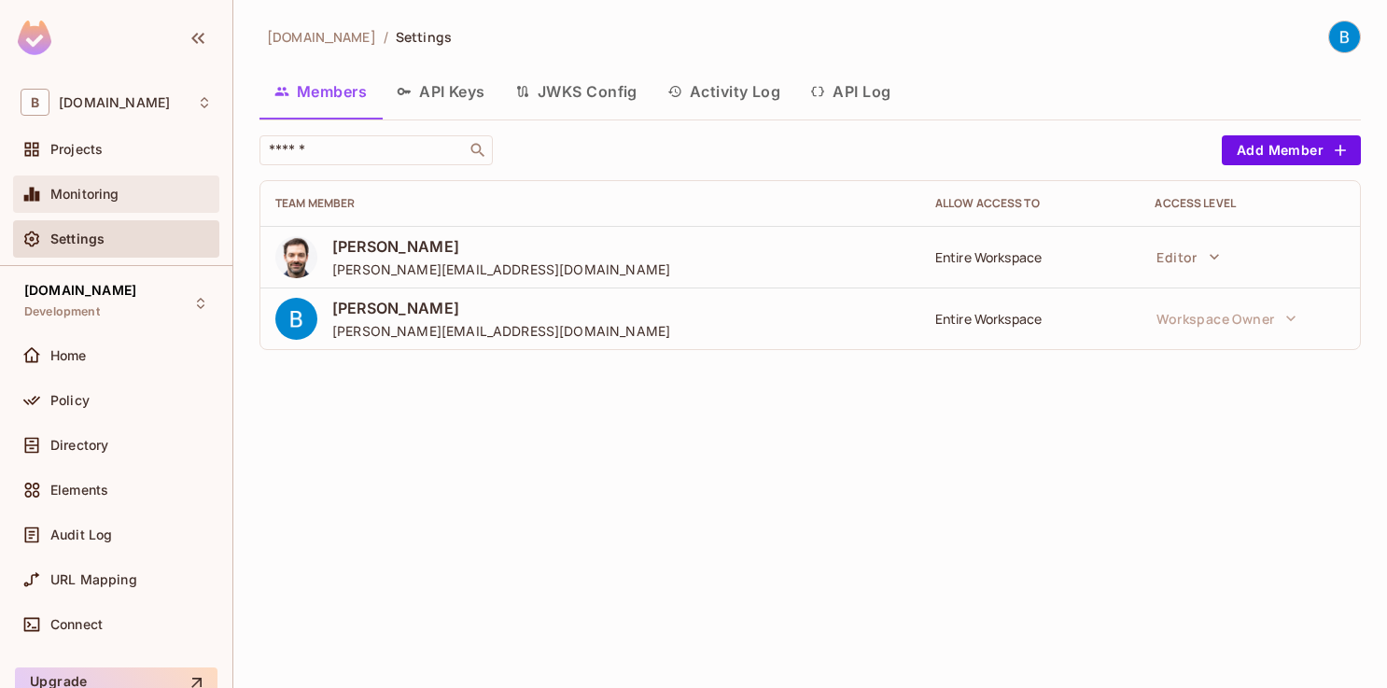
click at [104, 187] on span "Monitoring" at bounding box center [84, 194] width 69 height 15
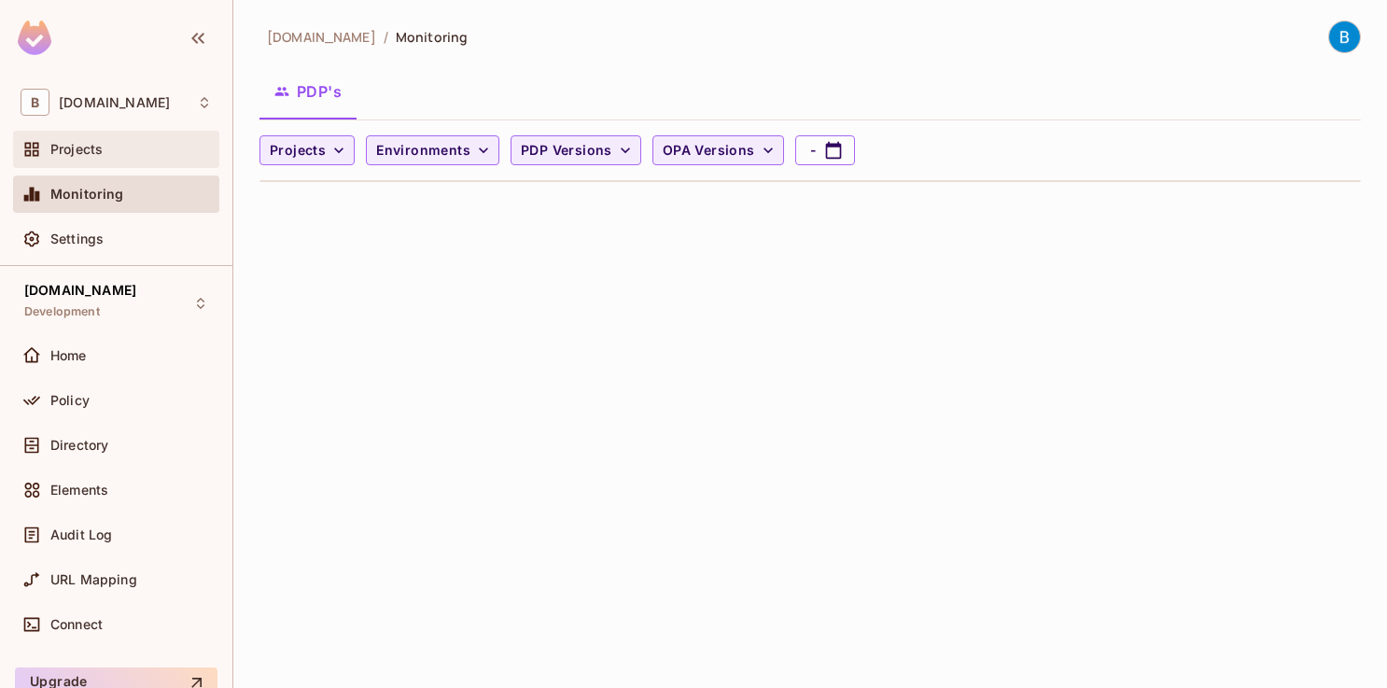
click at [118, 147] on div "Projects" at bounding box center [130, 149] width 161 height 15
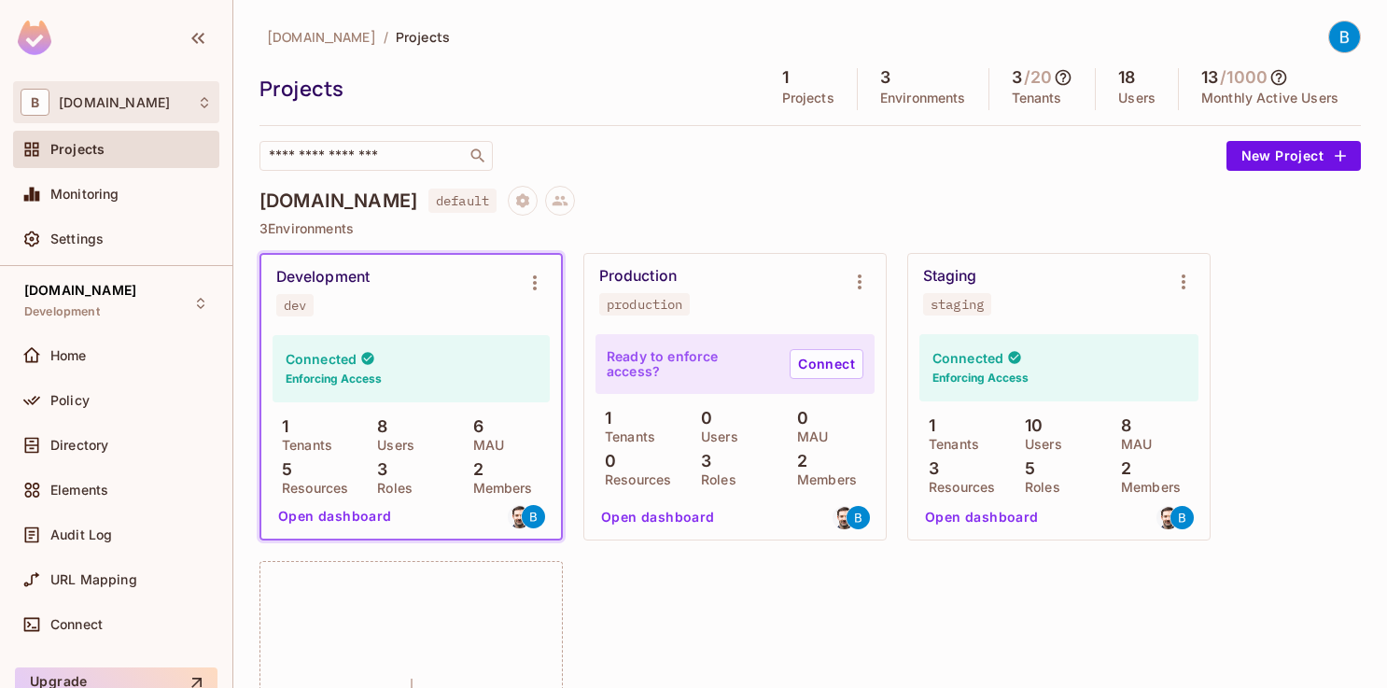
click at [165, 106] on div "B buckstop.com" at bounding box center [116, 102] width 191 height 27
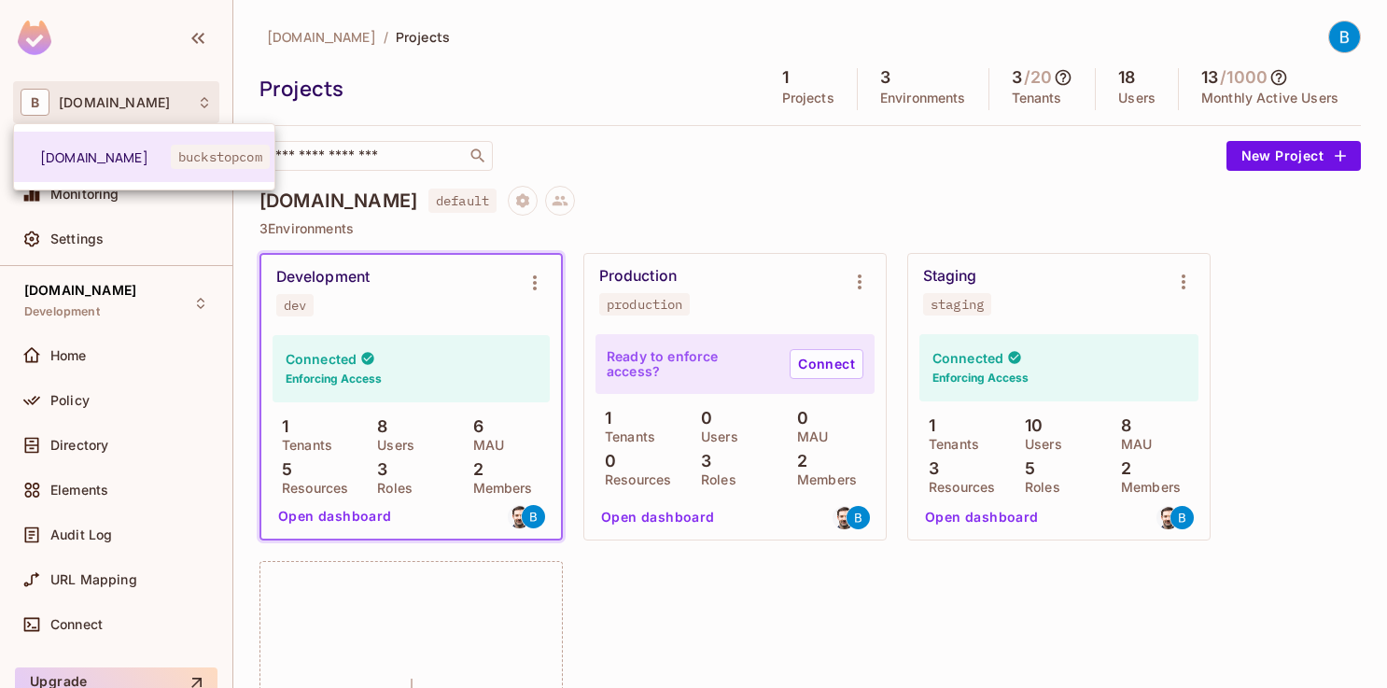
click at [111, 536] on div at bounding box center [693, 344] width 1387 height 688
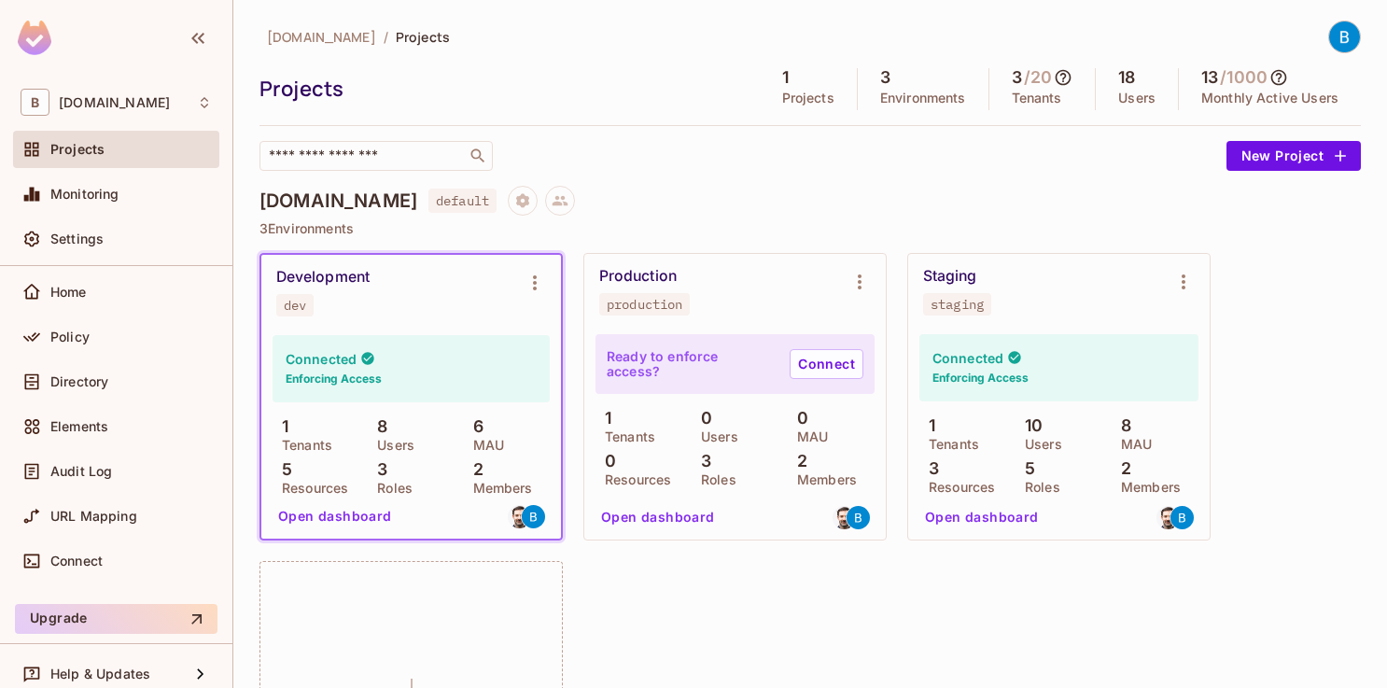
scroll to position [78, 0]
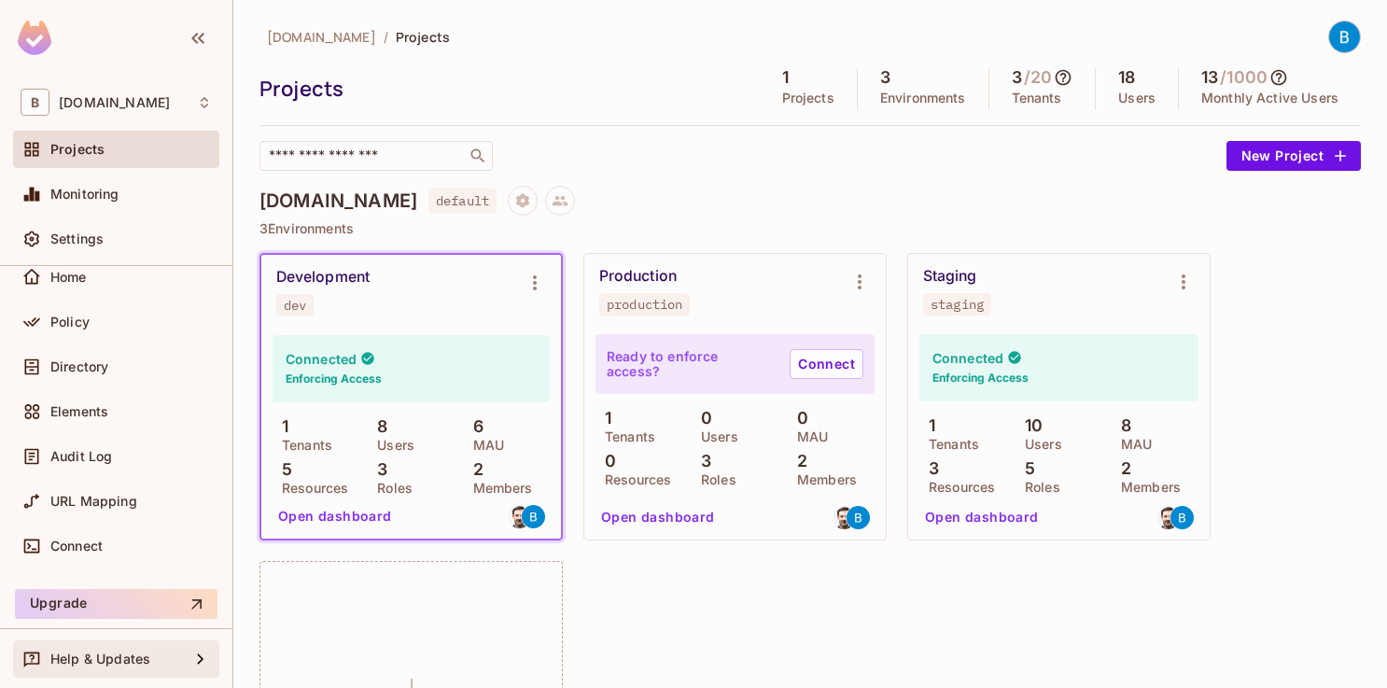
click at [128, 651] on span "Help & Updates" at bounding box center [100, 658] width 100 height 15
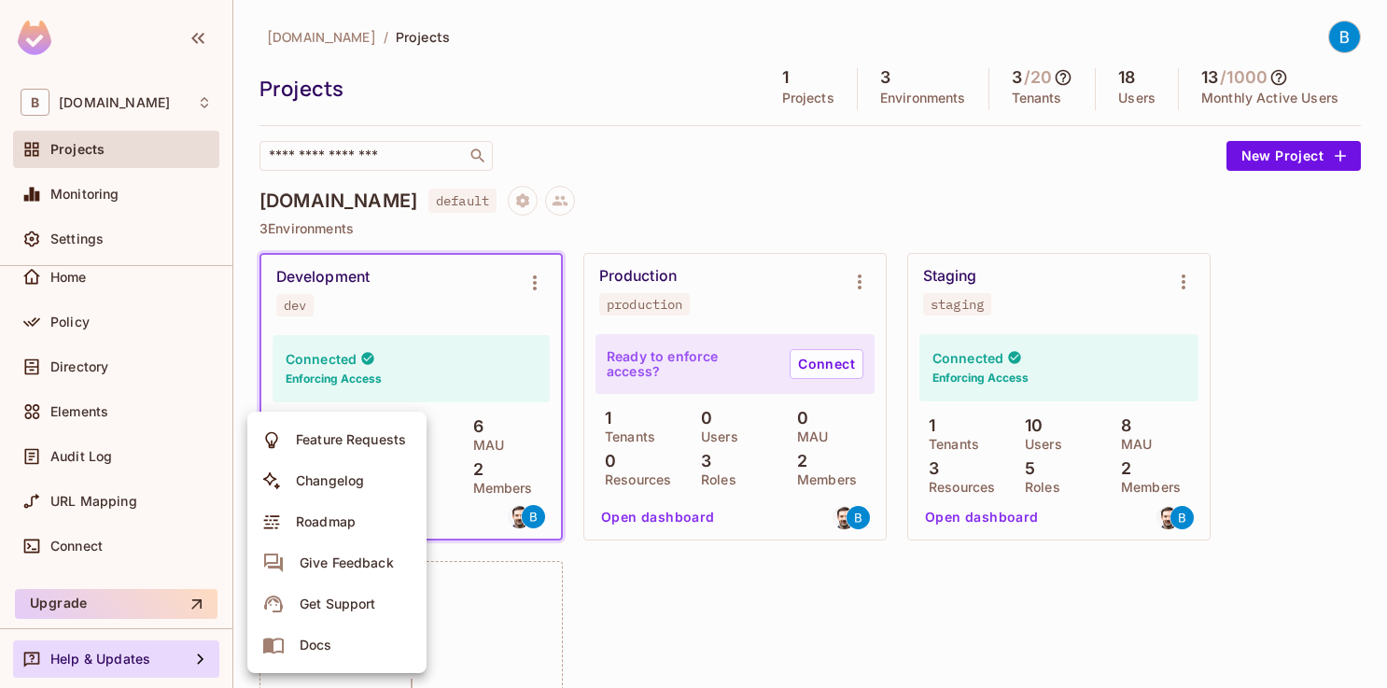
click at [319, 480] on div "Changelog" at bounding box center [330, 480] width 68 height 19
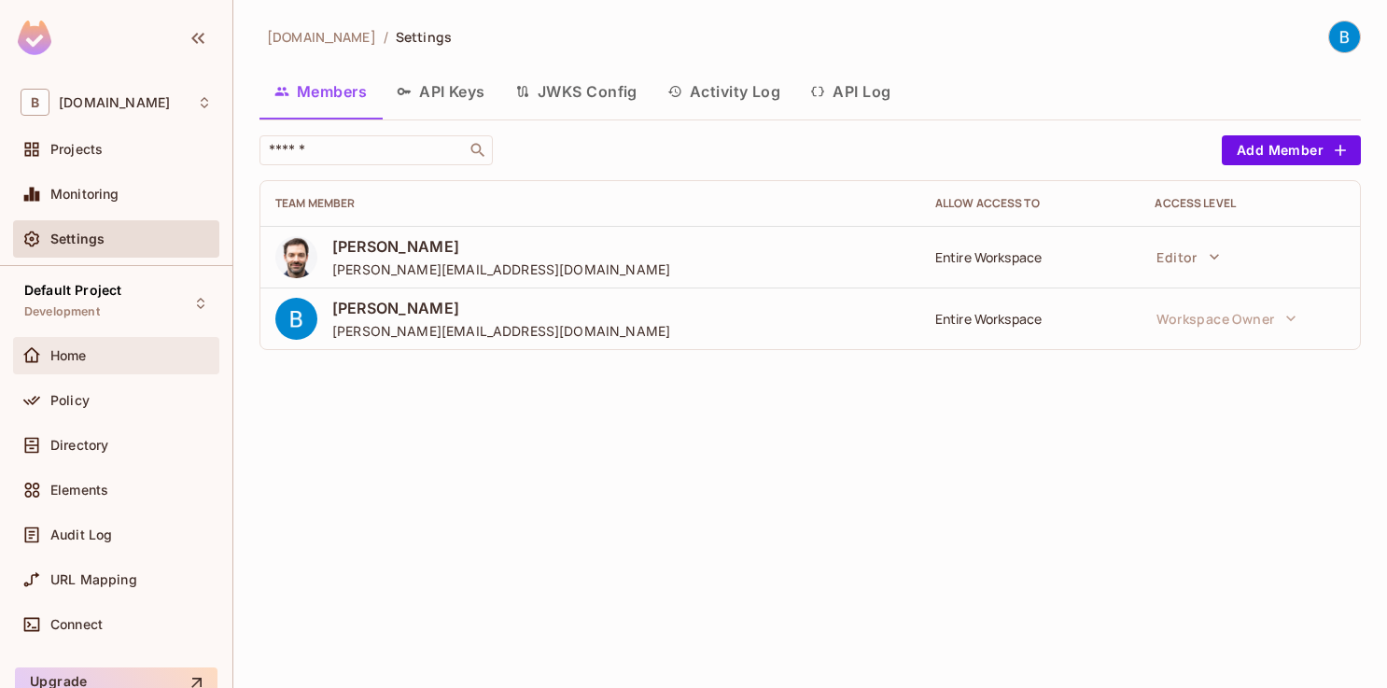
click at [124, 355] on div "Home" at bounding box center [130, 355] width 161 height 15
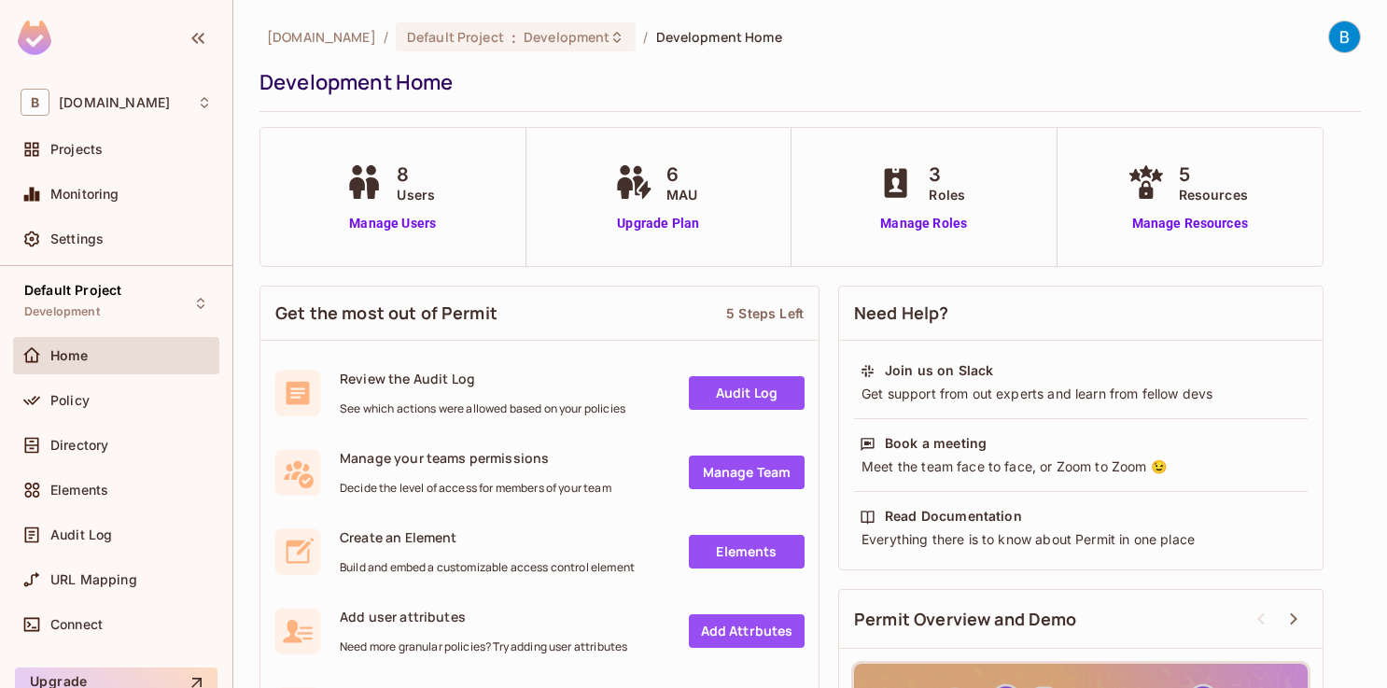
click at [126, 636] on div "Connect" at bounding box center [116, 624] width 206 height 37
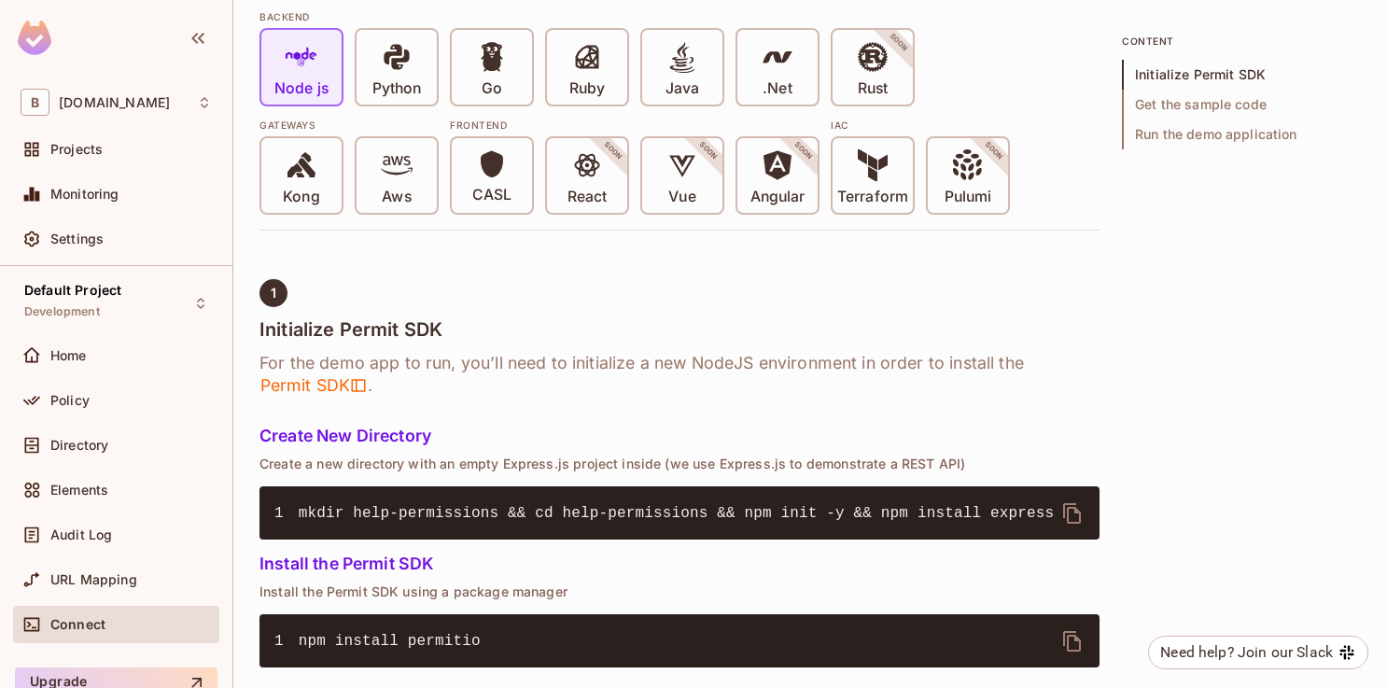
scroll to position [481, 0]
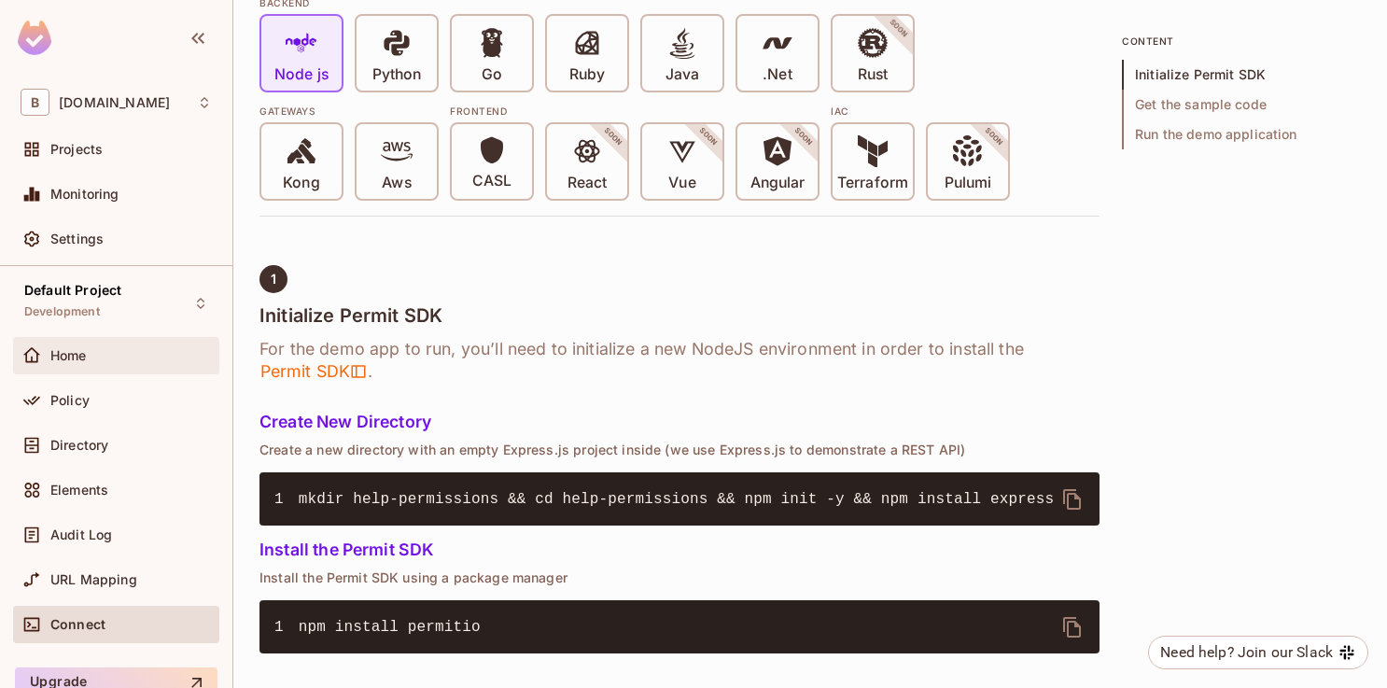
click at [127, 367] on div "Home" at bounding box center [116, 355] width 206 height 37
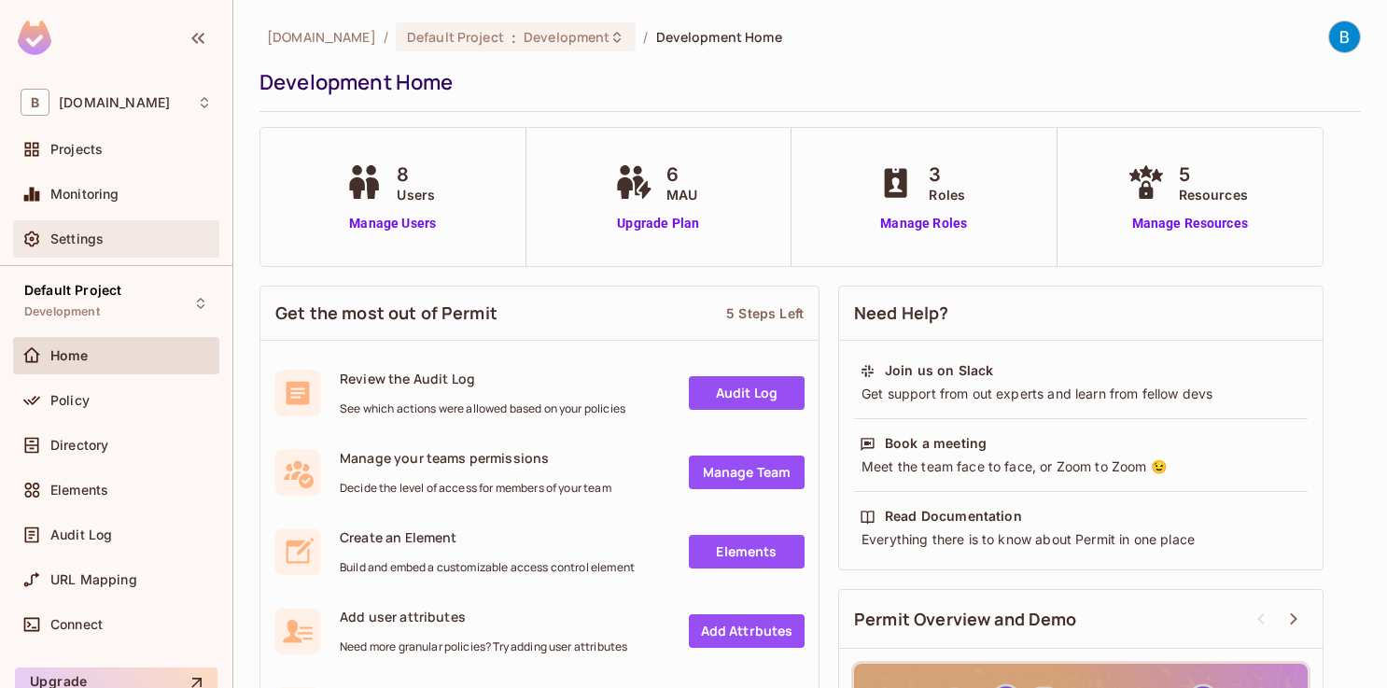
click at [143, 241] on div "Settings" at bounding box center [130, 238] width 161 height 15
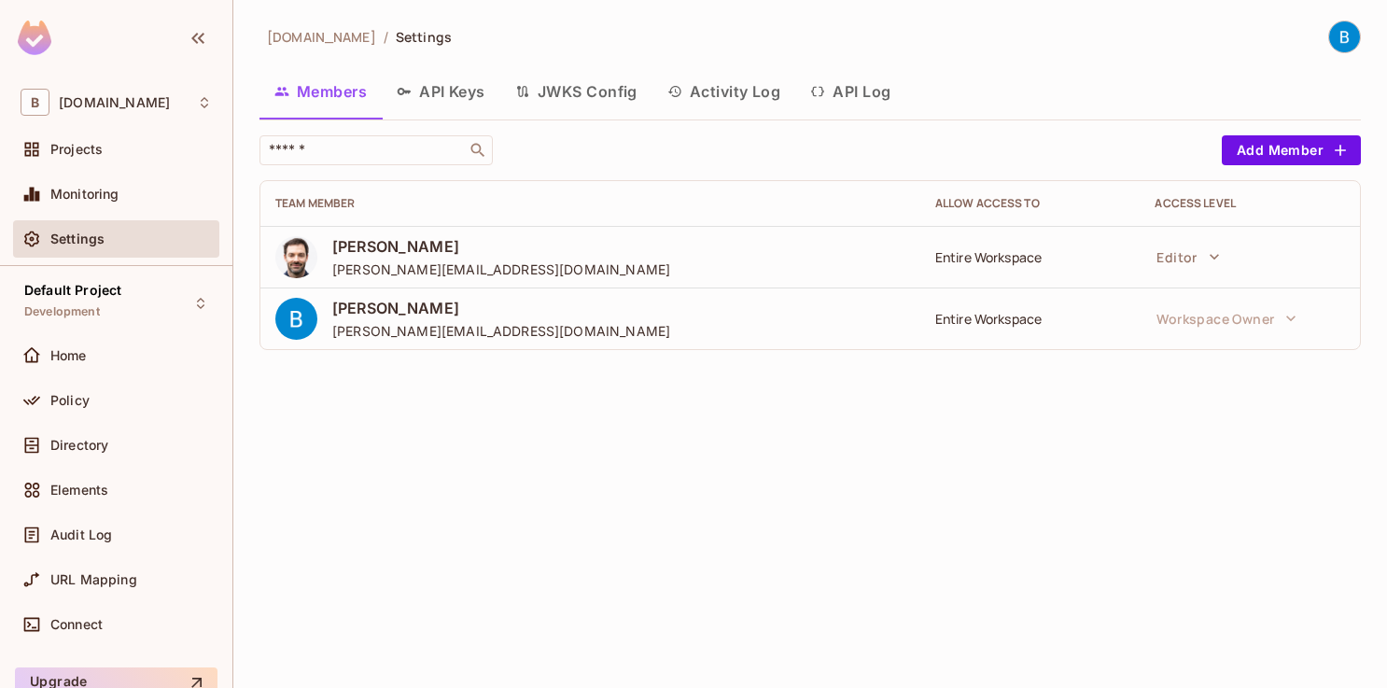
click at [430, 88] on button "API Keys" at bounding box center [441, 91] width 118 height 47
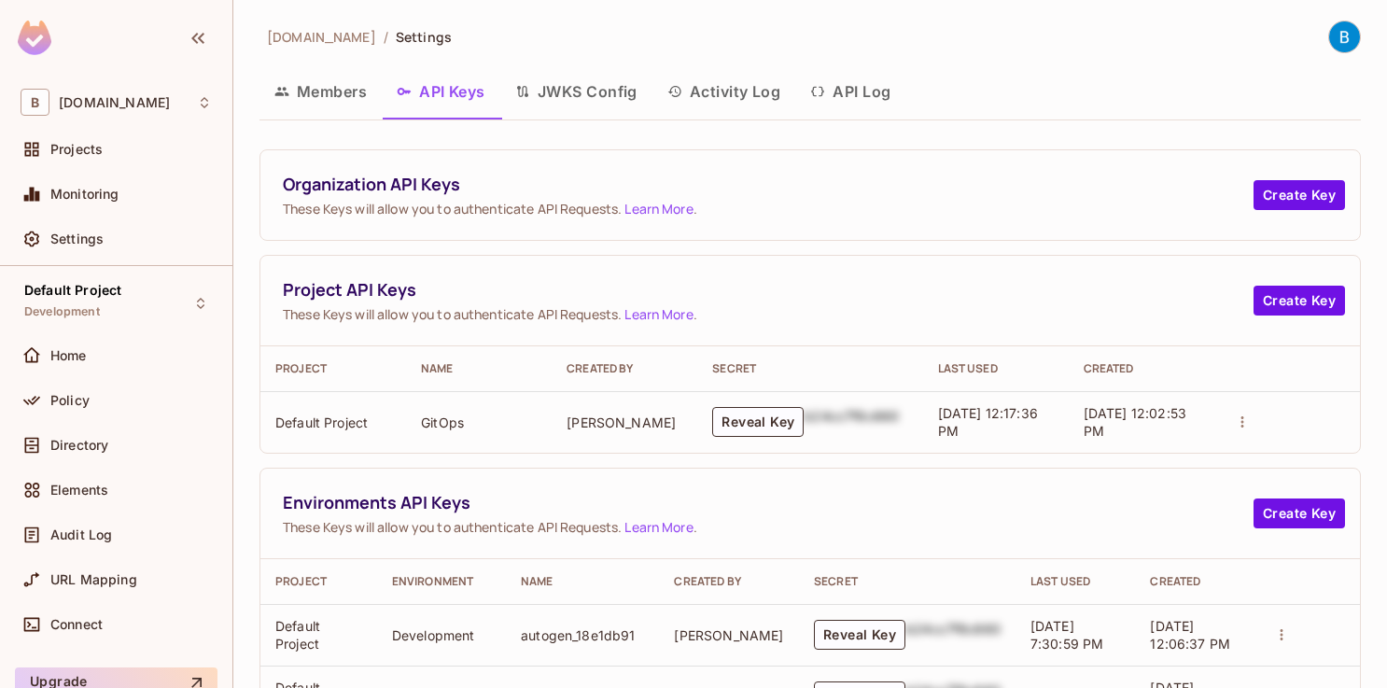
click at [866, 93] on button "API Log" at bounding box center [850, 91] width 110 height 47
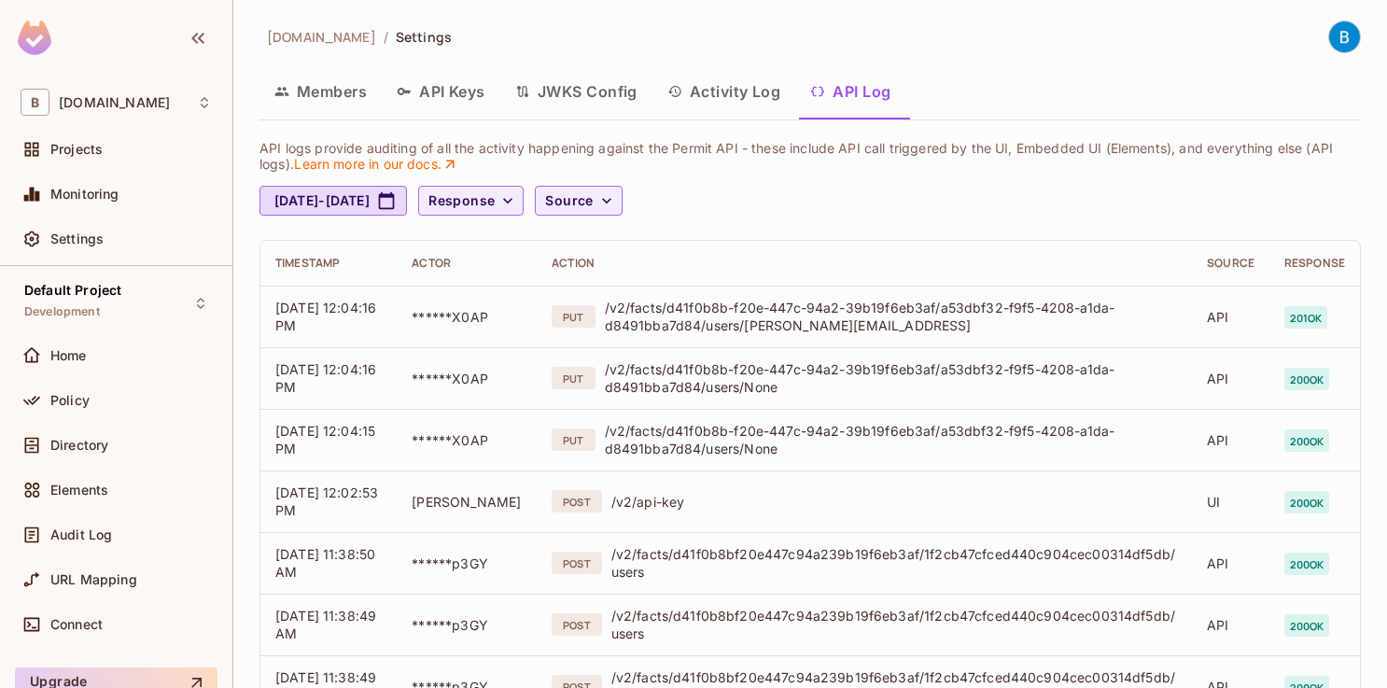
click at [755, 99] on button "Activity Log" at bounding box center [724, 91] width 144 height 47
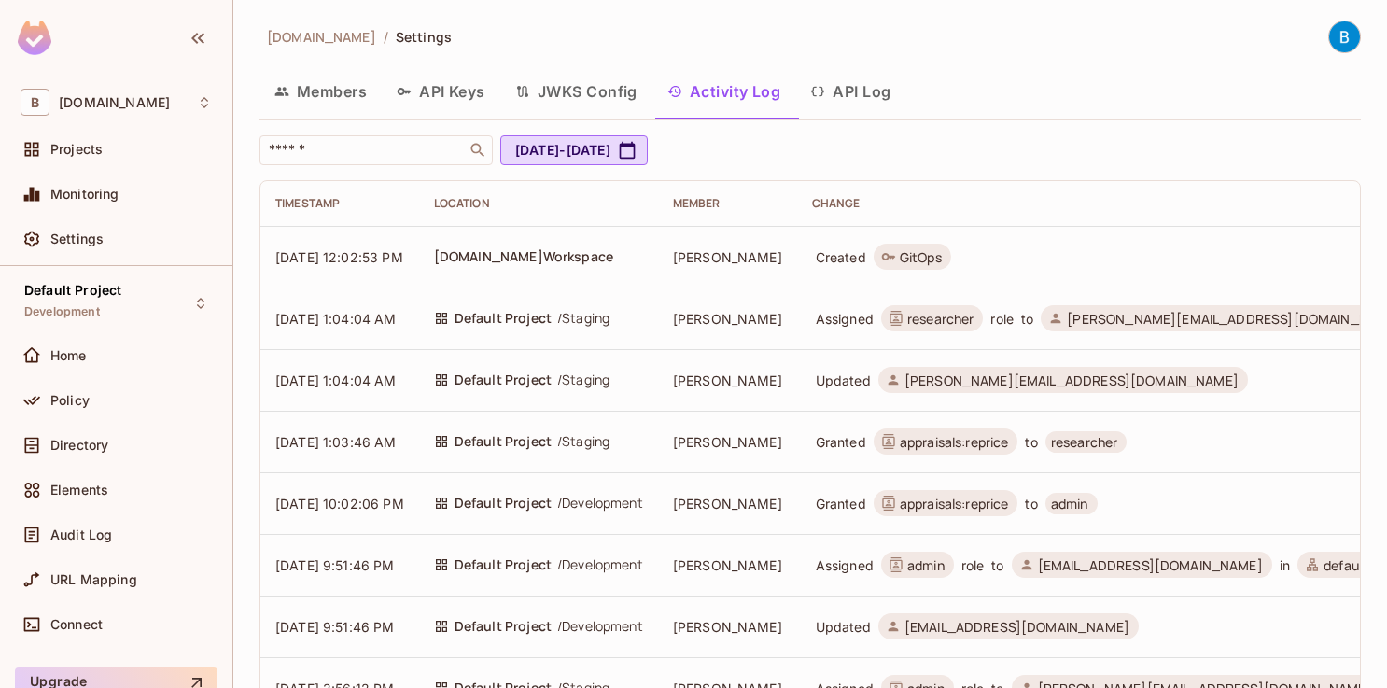
click at [866, 97] on button "API Log" at bounding box center [850, 91] width 110 height 47
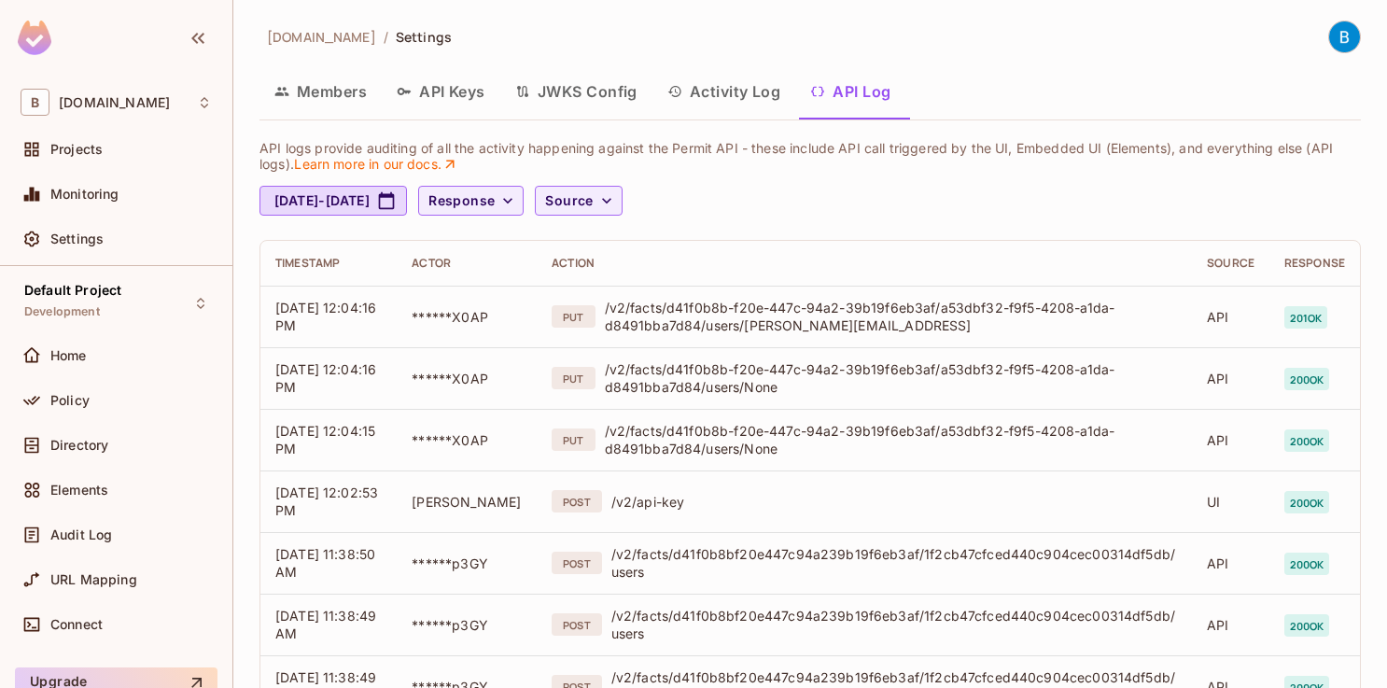
click at [314, 103] on button "Members" at bounding box center [320, 91] width 122 height 47
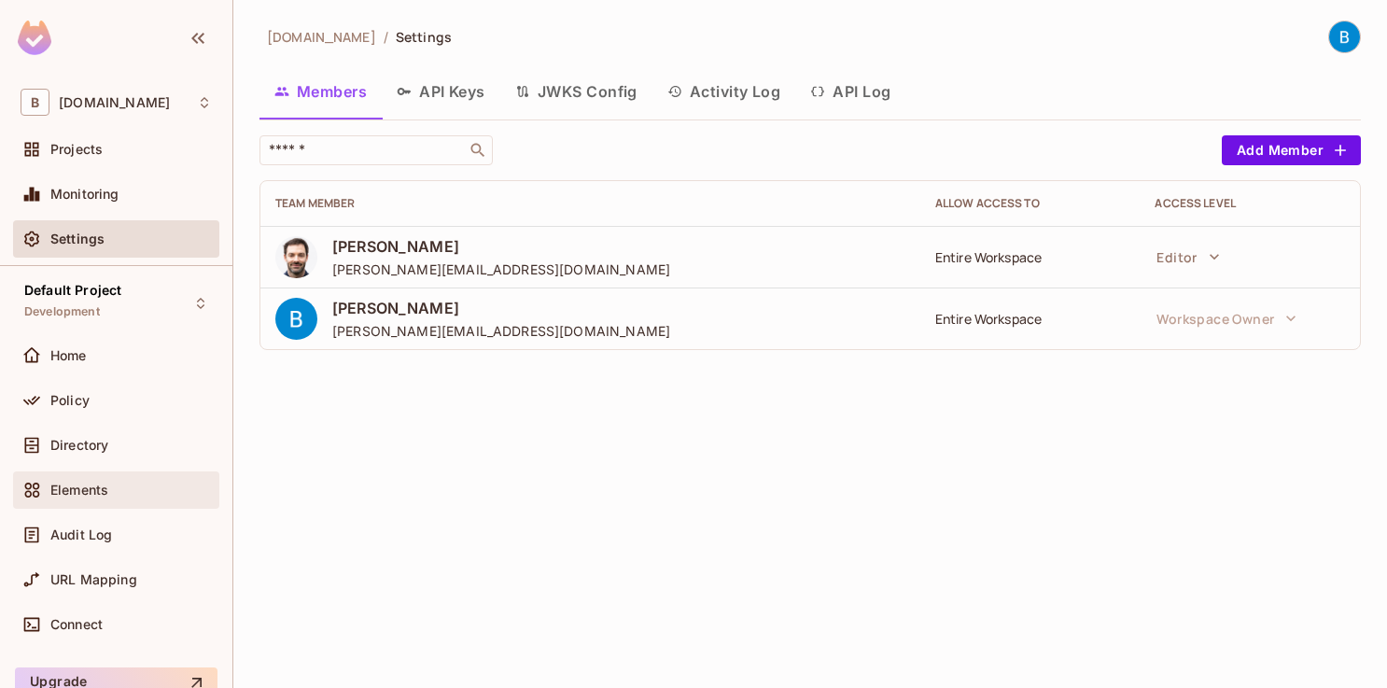
scroll to position [78, 0]
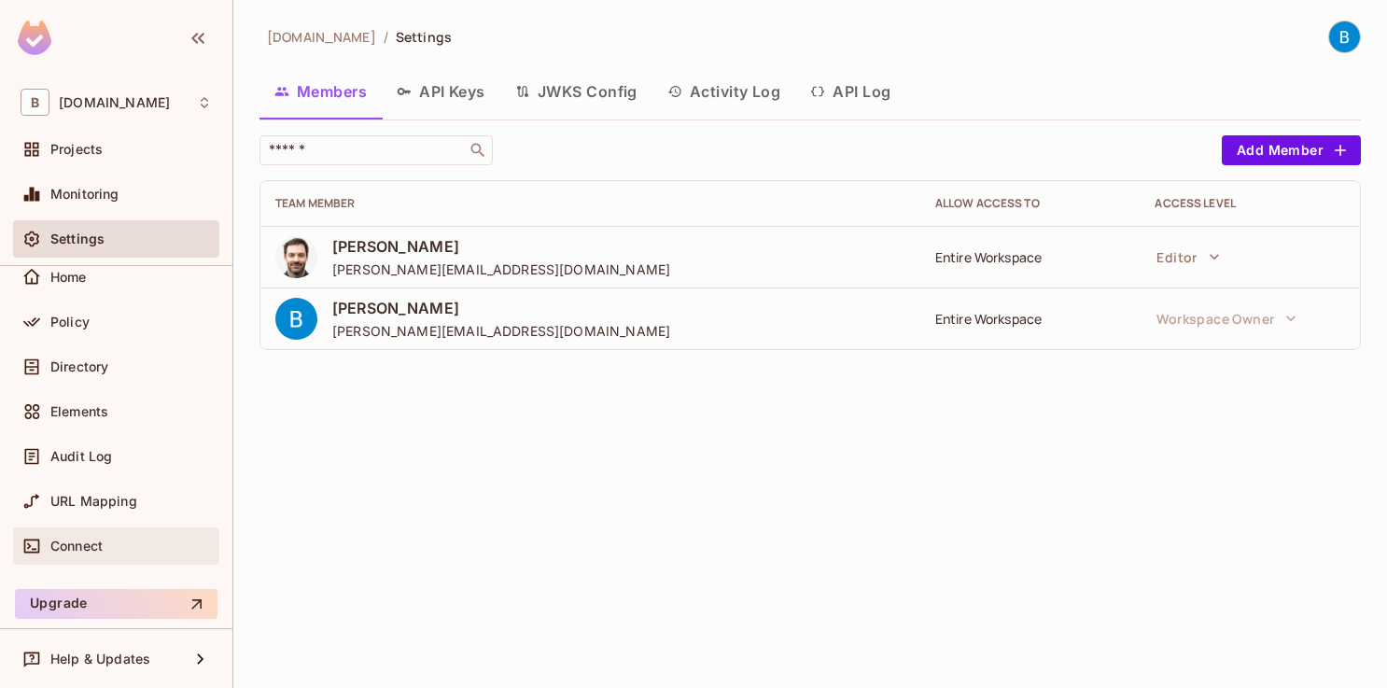
click at [131, 541] on div "Connect" at bounding box center [130, 545] width 161 height 15
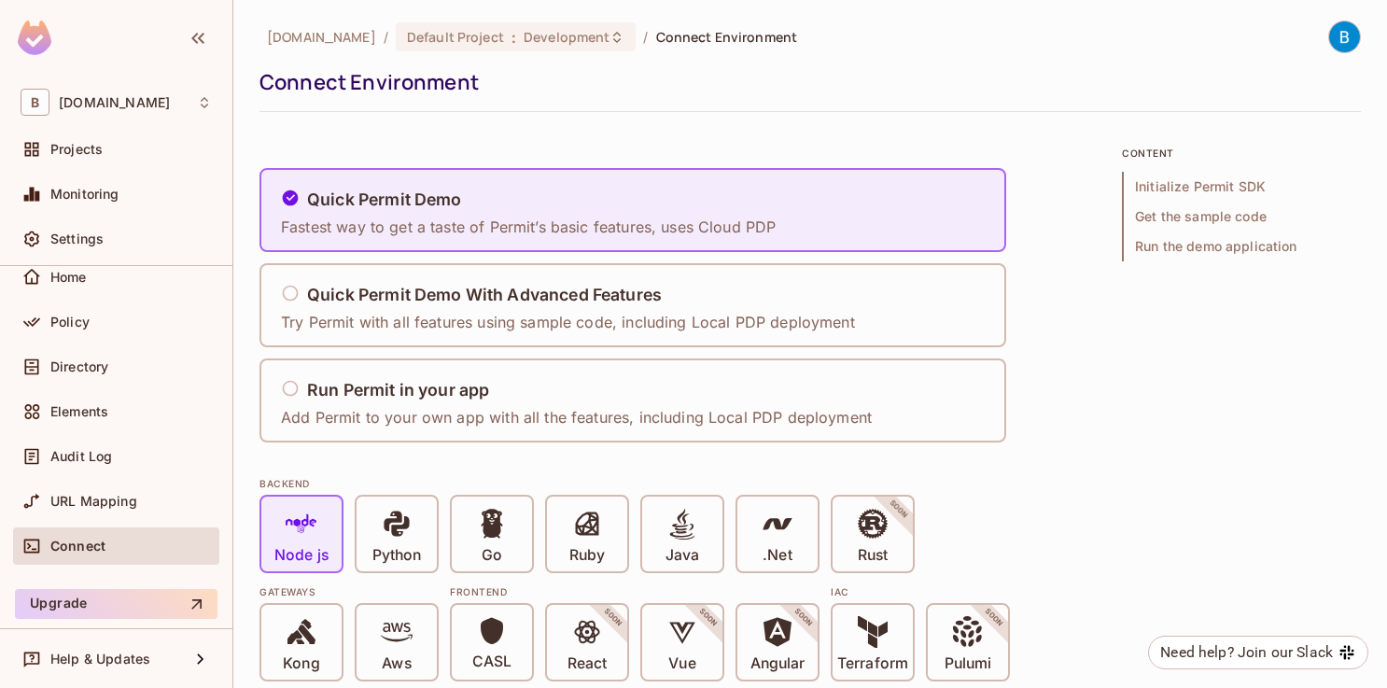
click at [129, 519] on div "URL Mapping" at bounding box center [116, 504] width 206 height 45
click at [123, 503] on span "URL Mapping" at bounding box center [93, 501] width 87 height 15
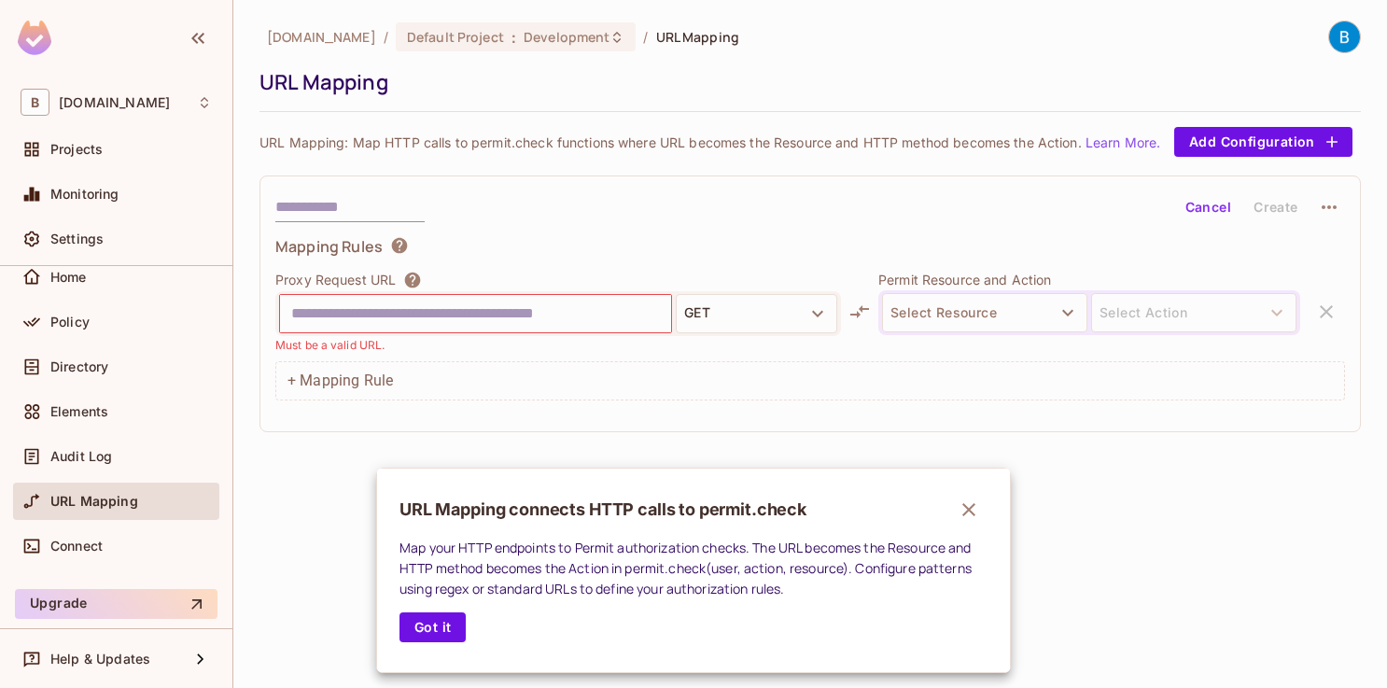
click at [117, 461] on div at bounding box center [693, 344] width 1387 height 688
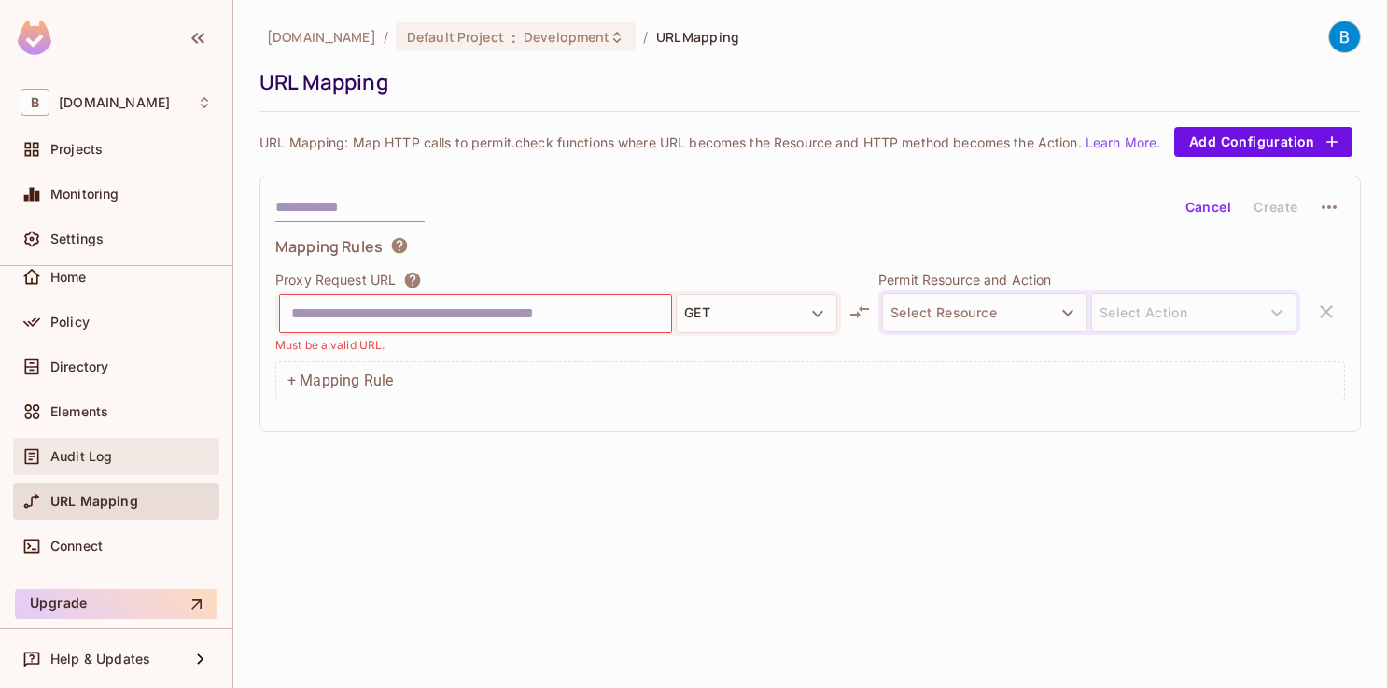
click at [104, 464] on div "Audit Log" at bounding box center [116, 456] width 191 height 22
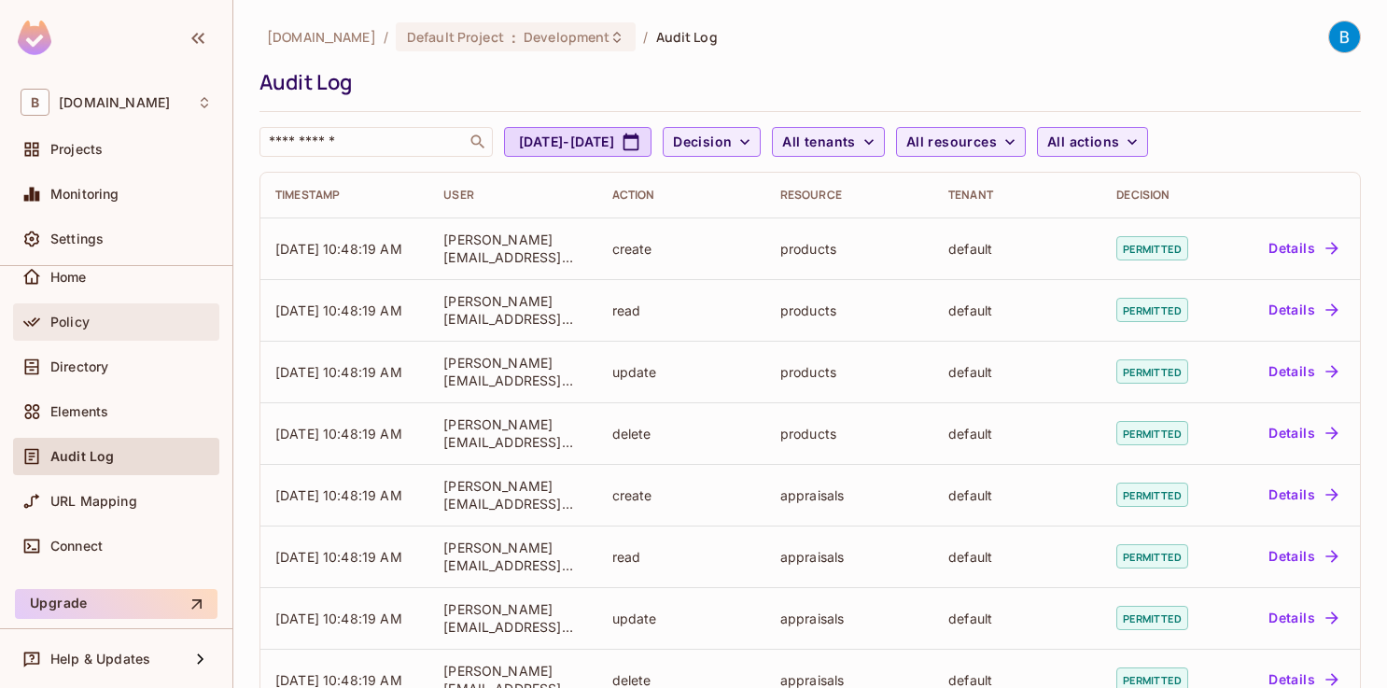
click at [90, 331] on div "Policy" at bounding box center [116, 322] width 191 height 22
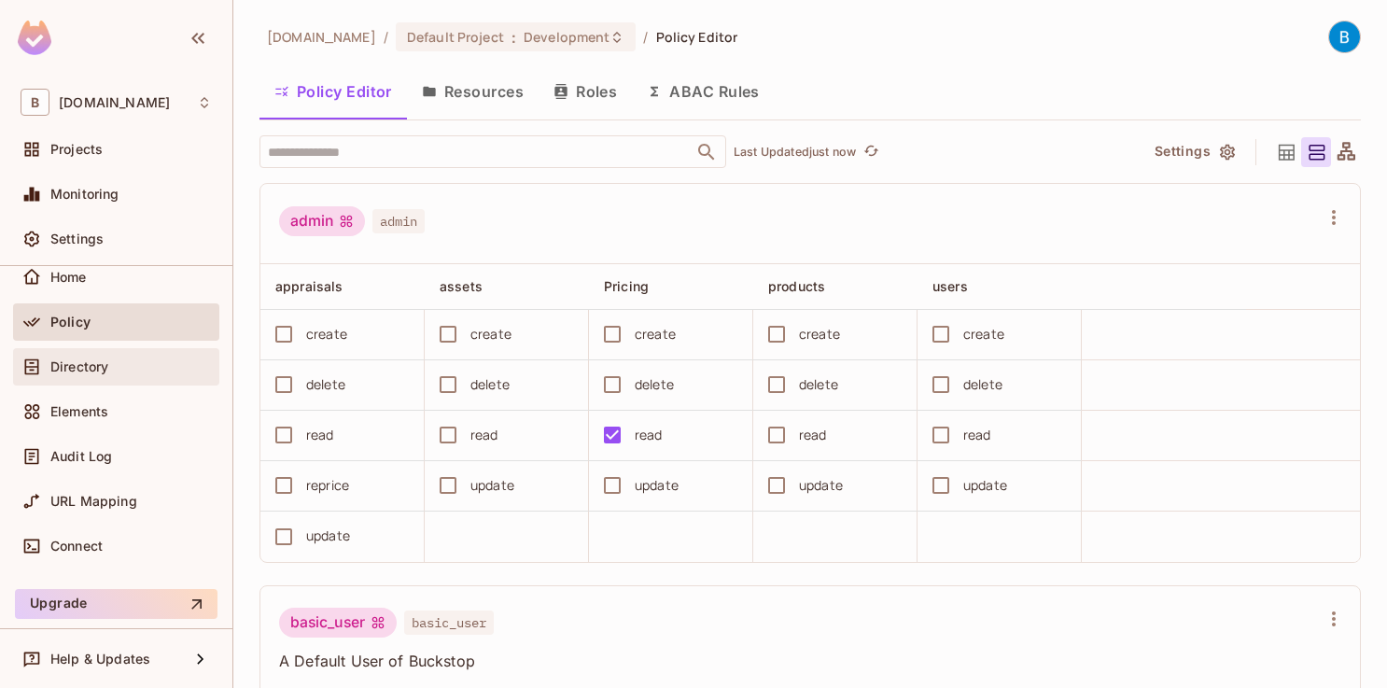
click at [96, 356] on div "Directory" at bounding box center [116, 366] width 191 height 22
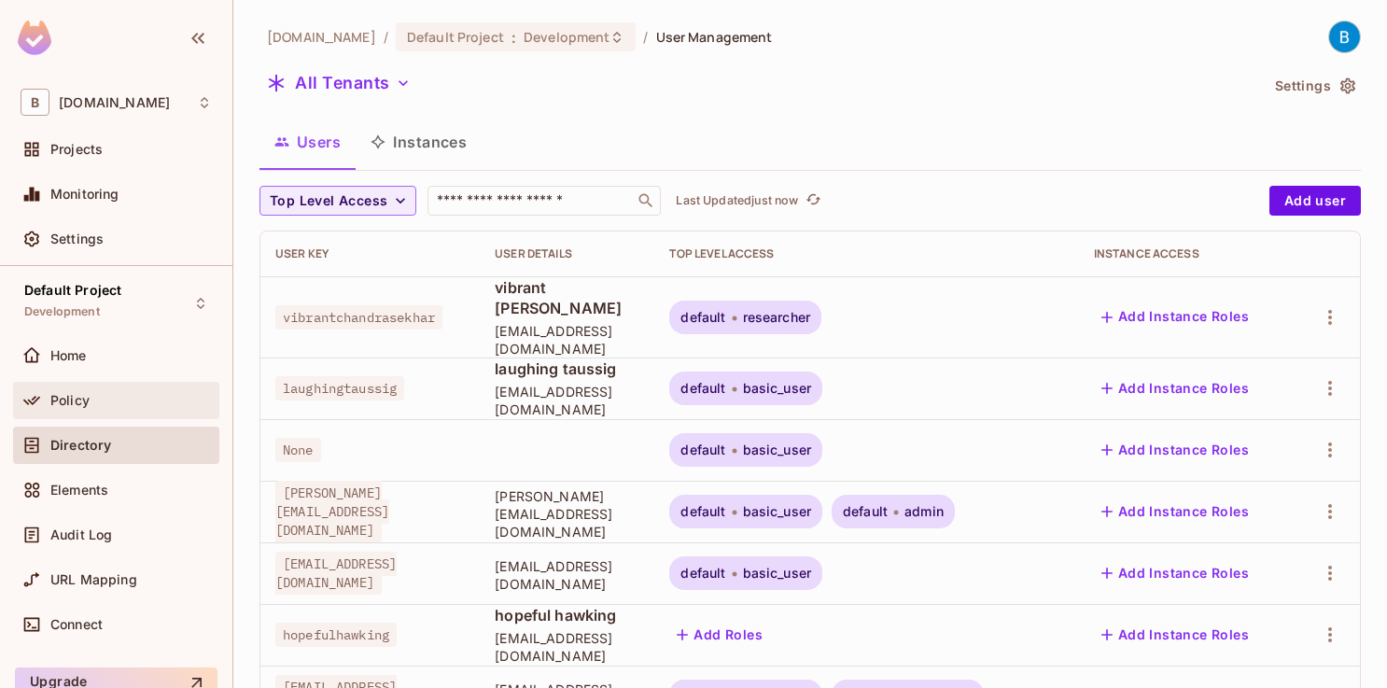
click at [93, 386] on div "Policy" at bounding box center [116, 400] width 206 height 37
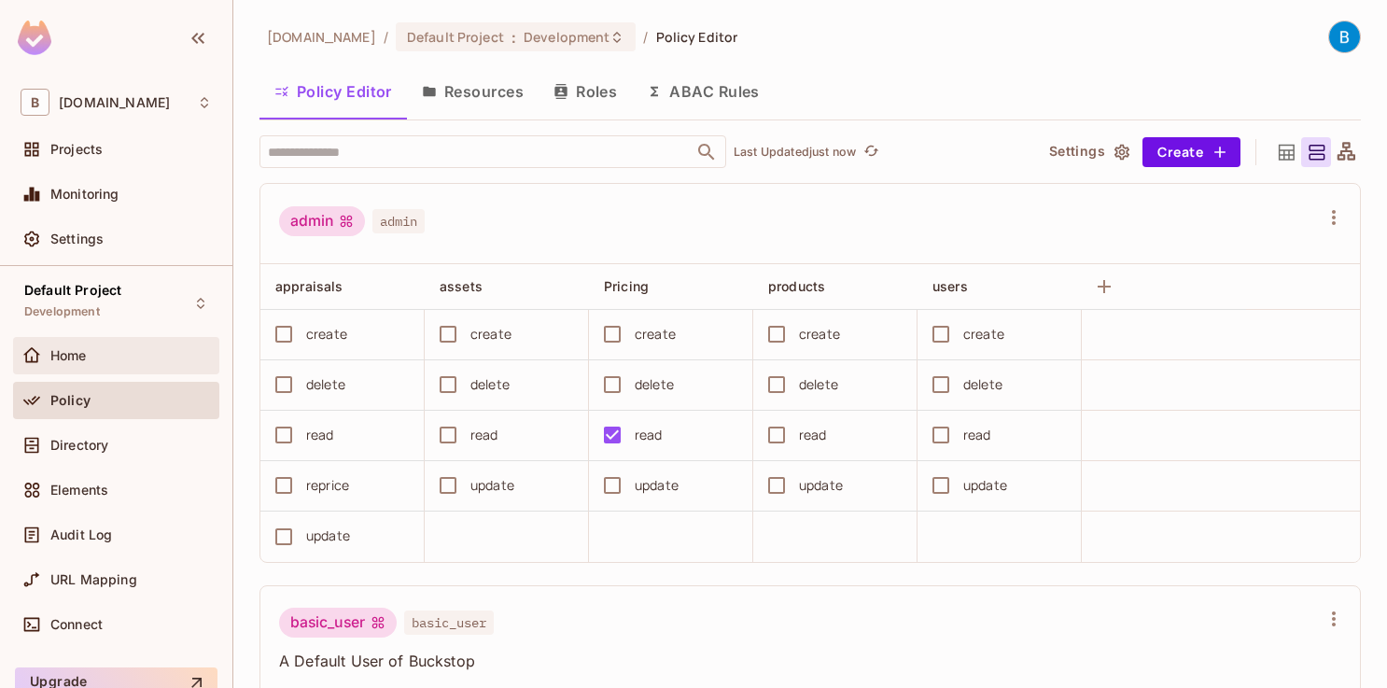
click at [92, 355] on div "Home" at bounding box center [130, 355] width 161 height 15
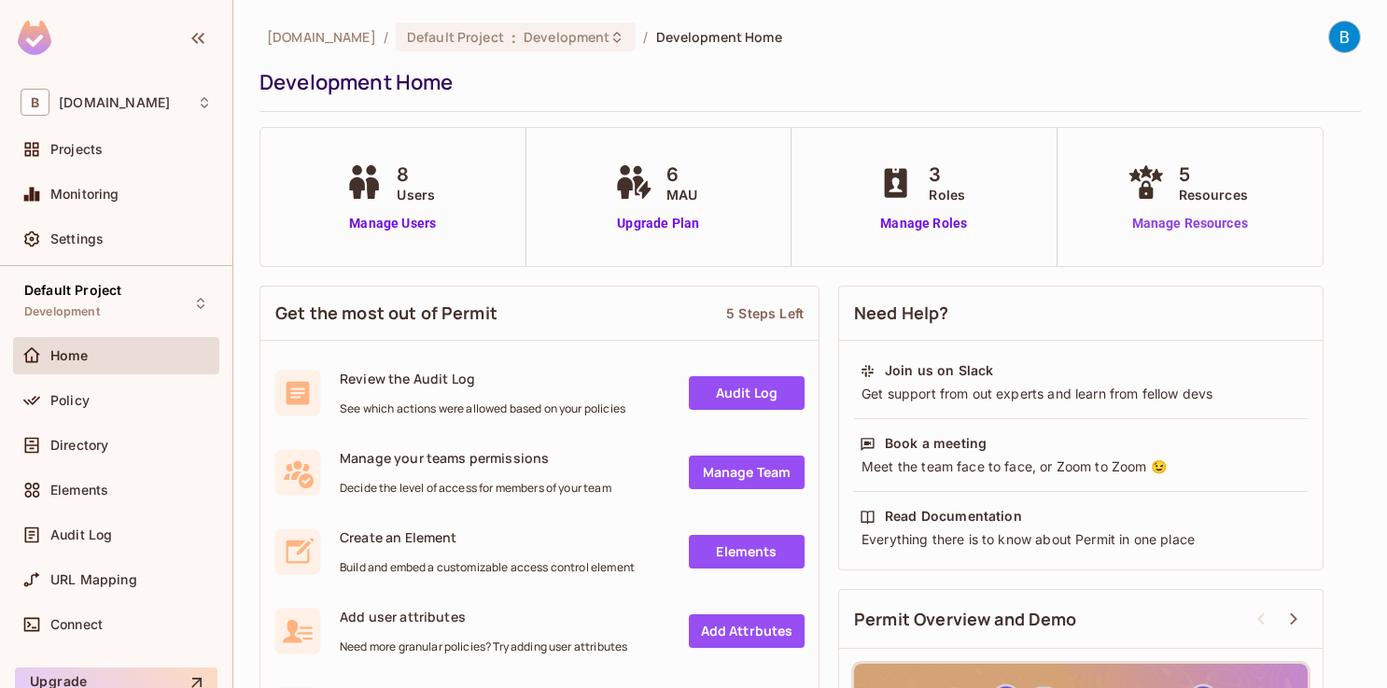
click at [1192, 215] on link "Manage Resources" at bounding box center [1189, 224] width 134 height 20
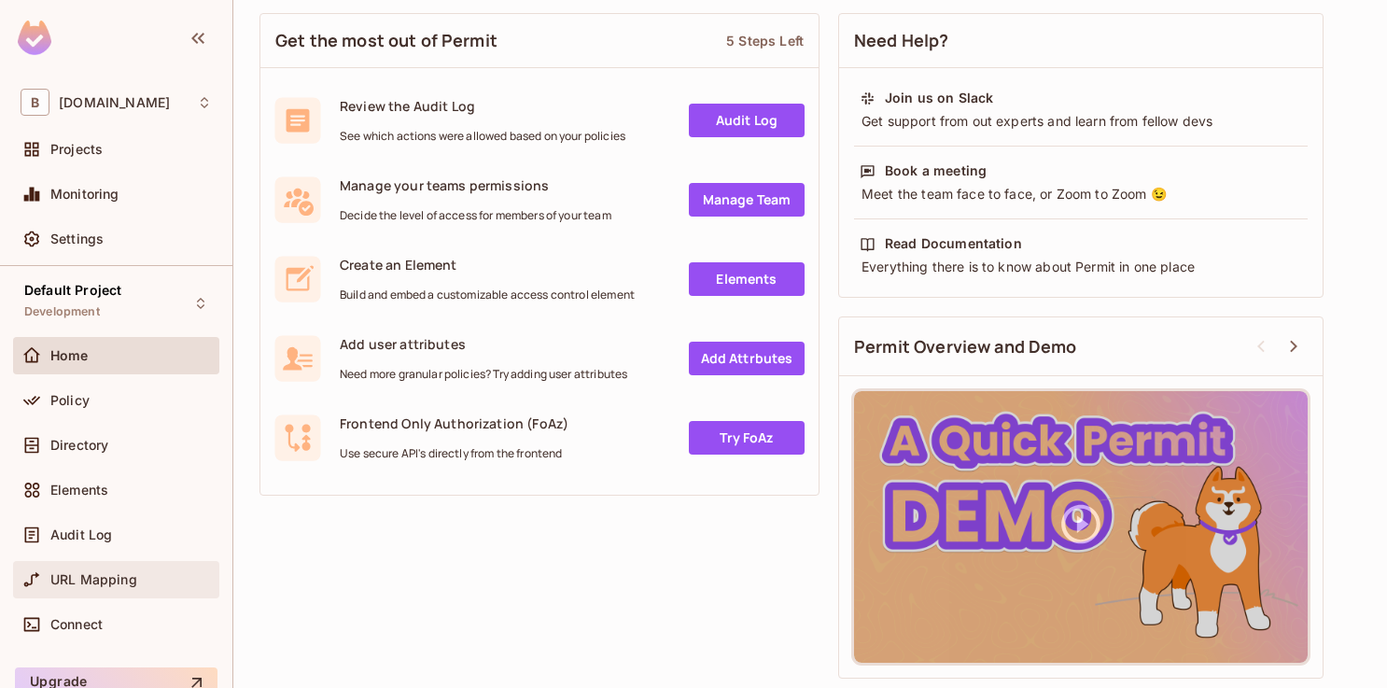
scroll to position [78, 0]
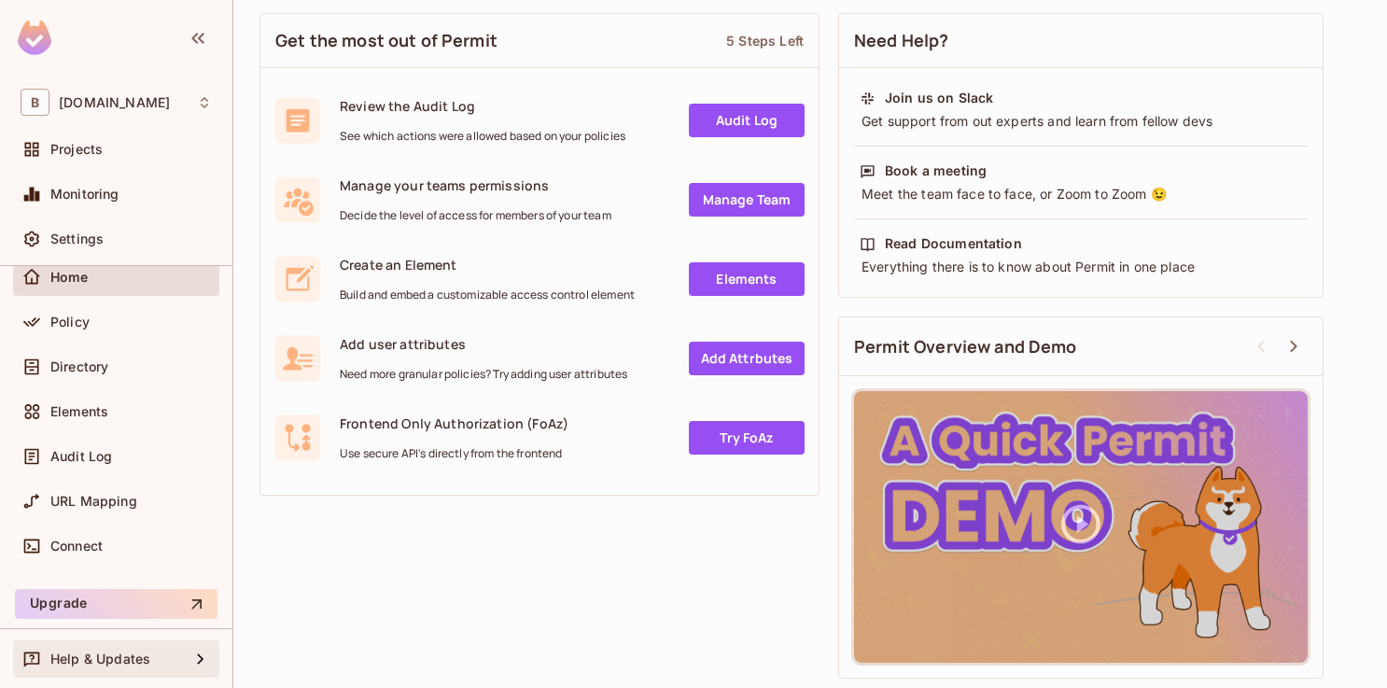
click at [115, 656] on span "Help & Updates" at bounding box center [100, 658] width 100 height 15
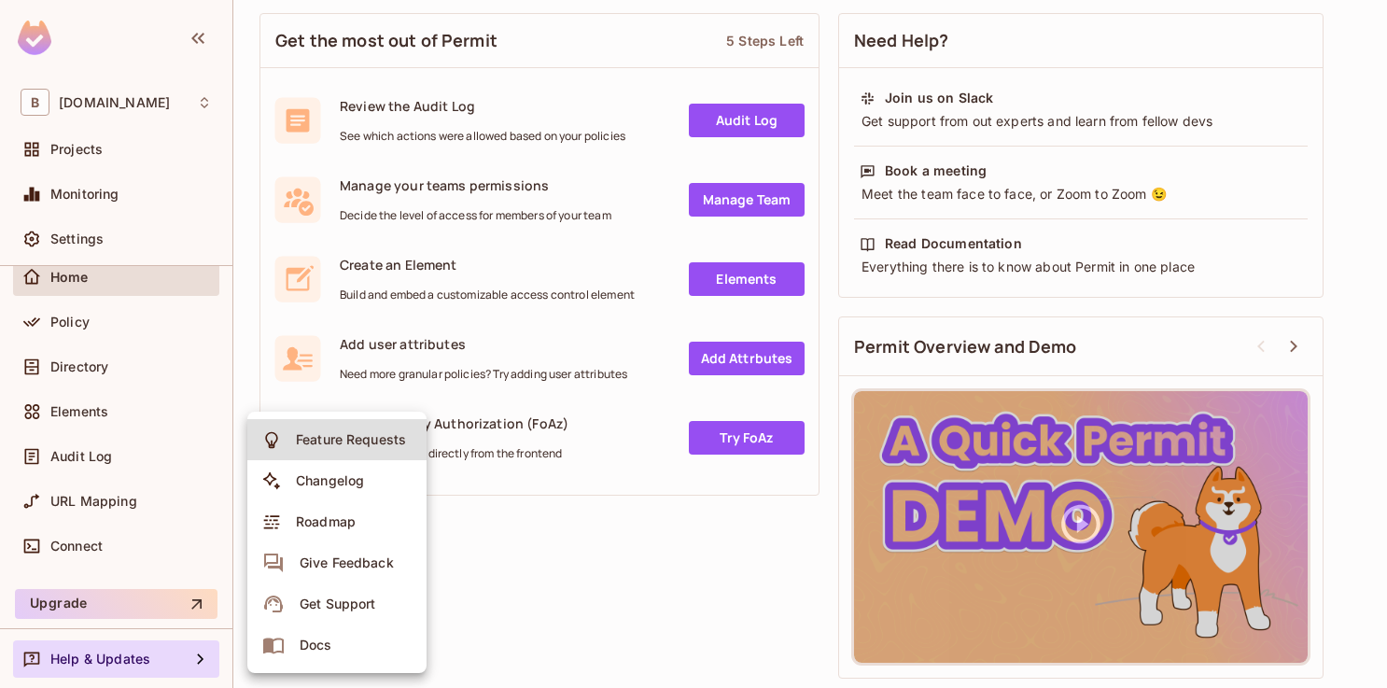
click at [495, 625] on div at bounding box center [693, 344] width 1387 height 688
